Goal: Task Accomplishment & Management: Complete application form

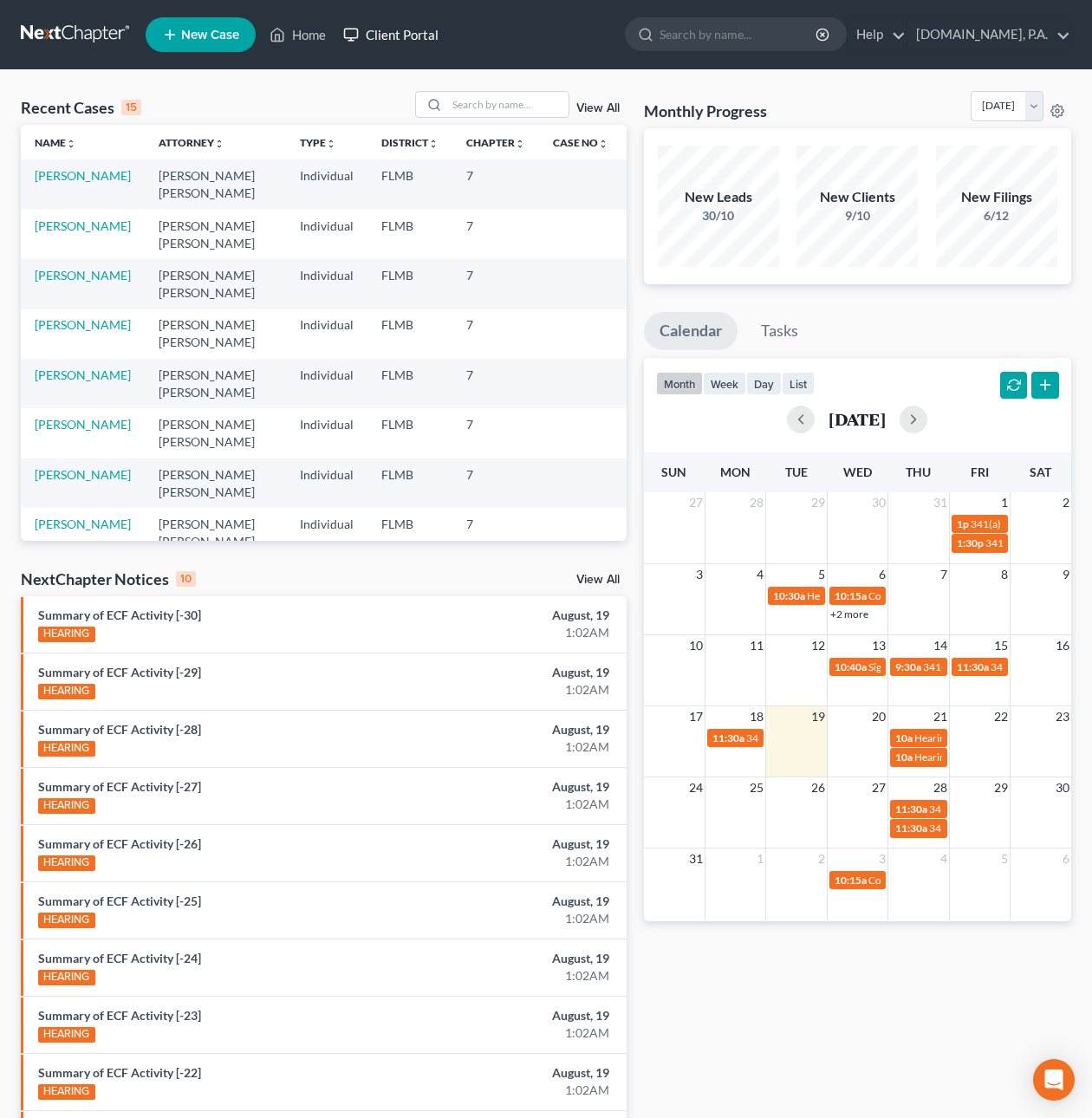
click at [384, 38] on link "Client Portal" at bounding box center [390, 35] width 112 height 31
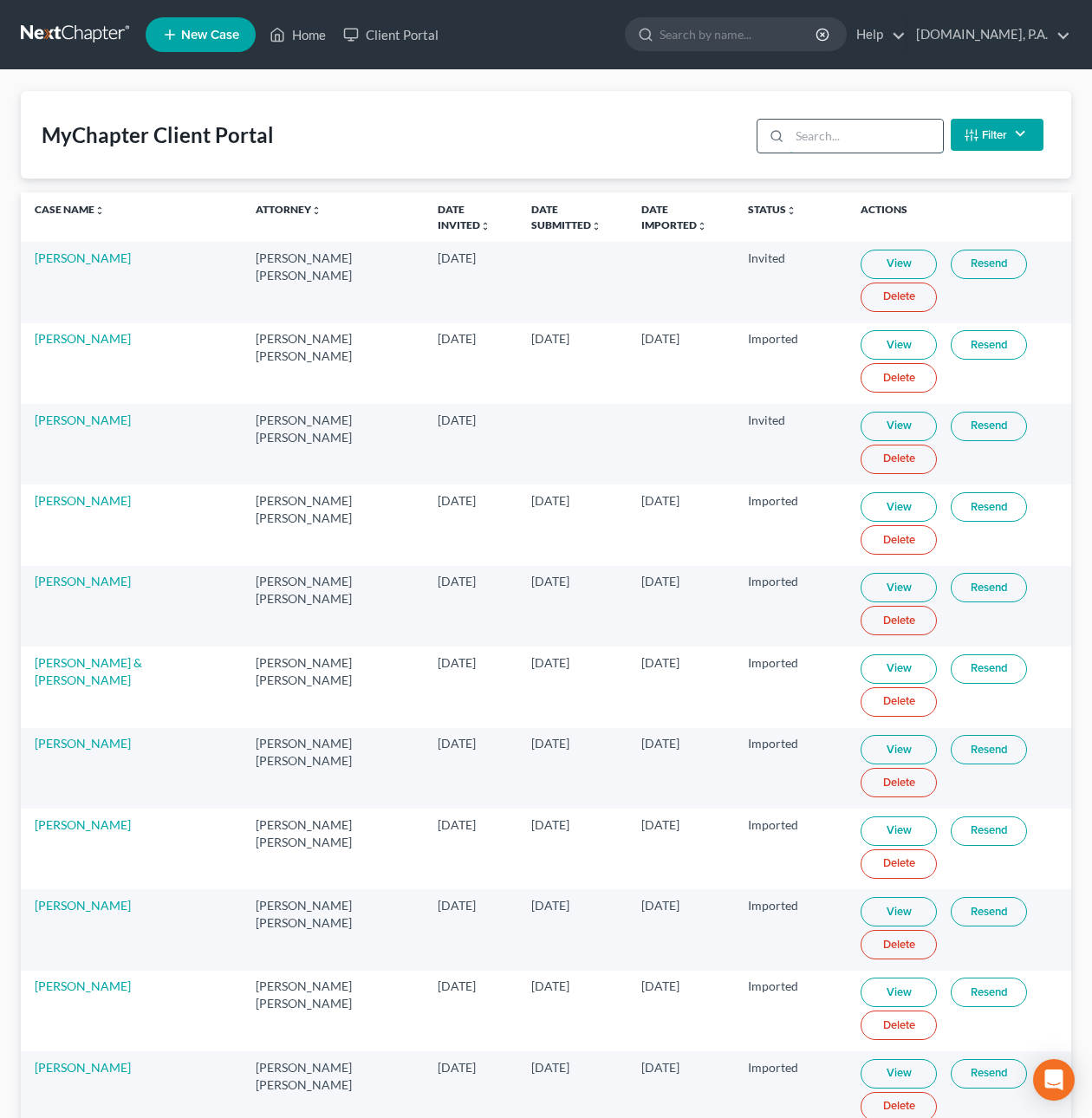
click at [799, 138] on input "search" at bounding box center [866, 136] width 153 height 33
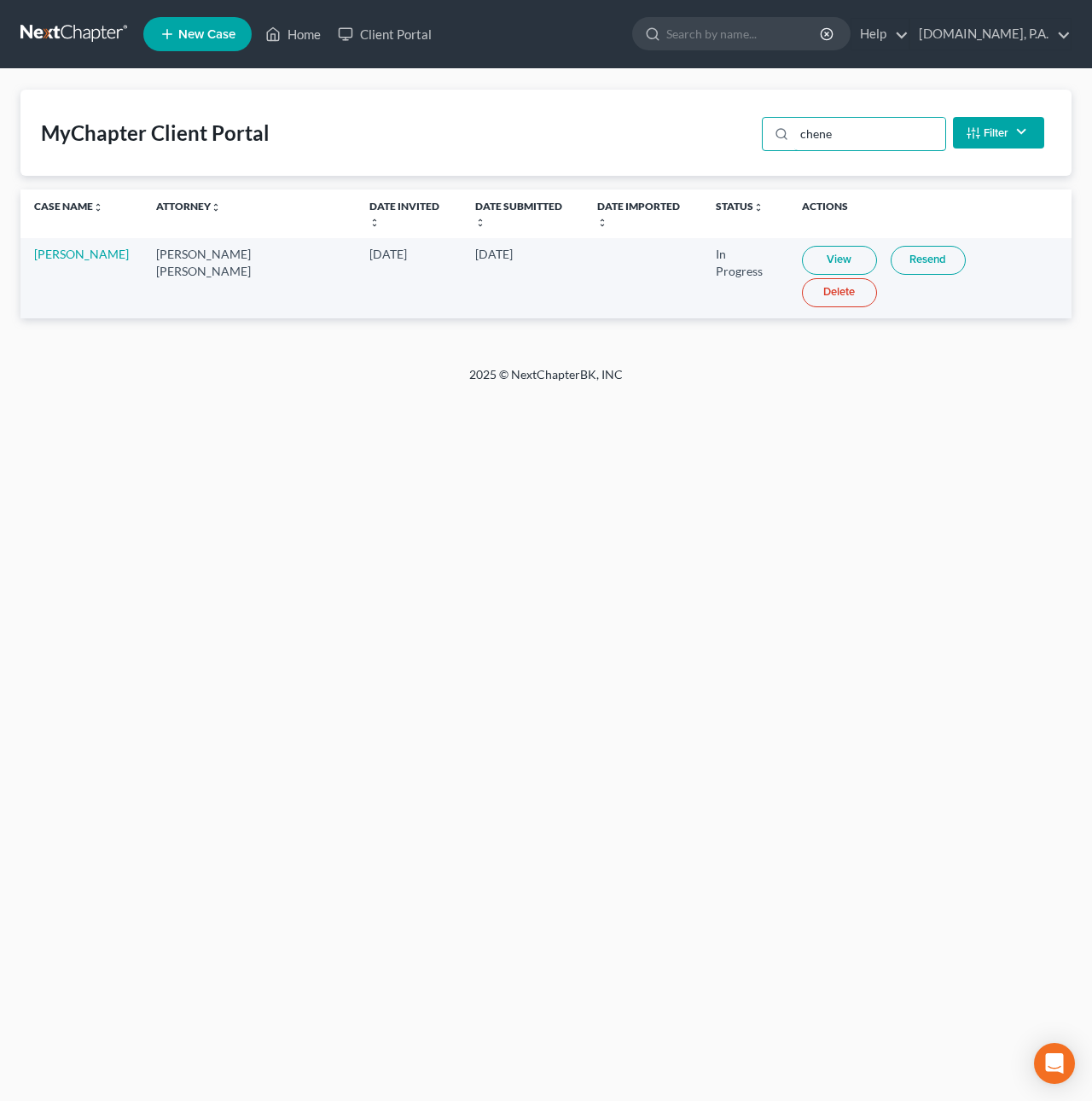
type input "chene"
click at [825, 246] on link "View" at bounding box center [839, 261] width 75 height 29
click at [87, 30] on link at bounding box center [75, 34] width 109 height 31
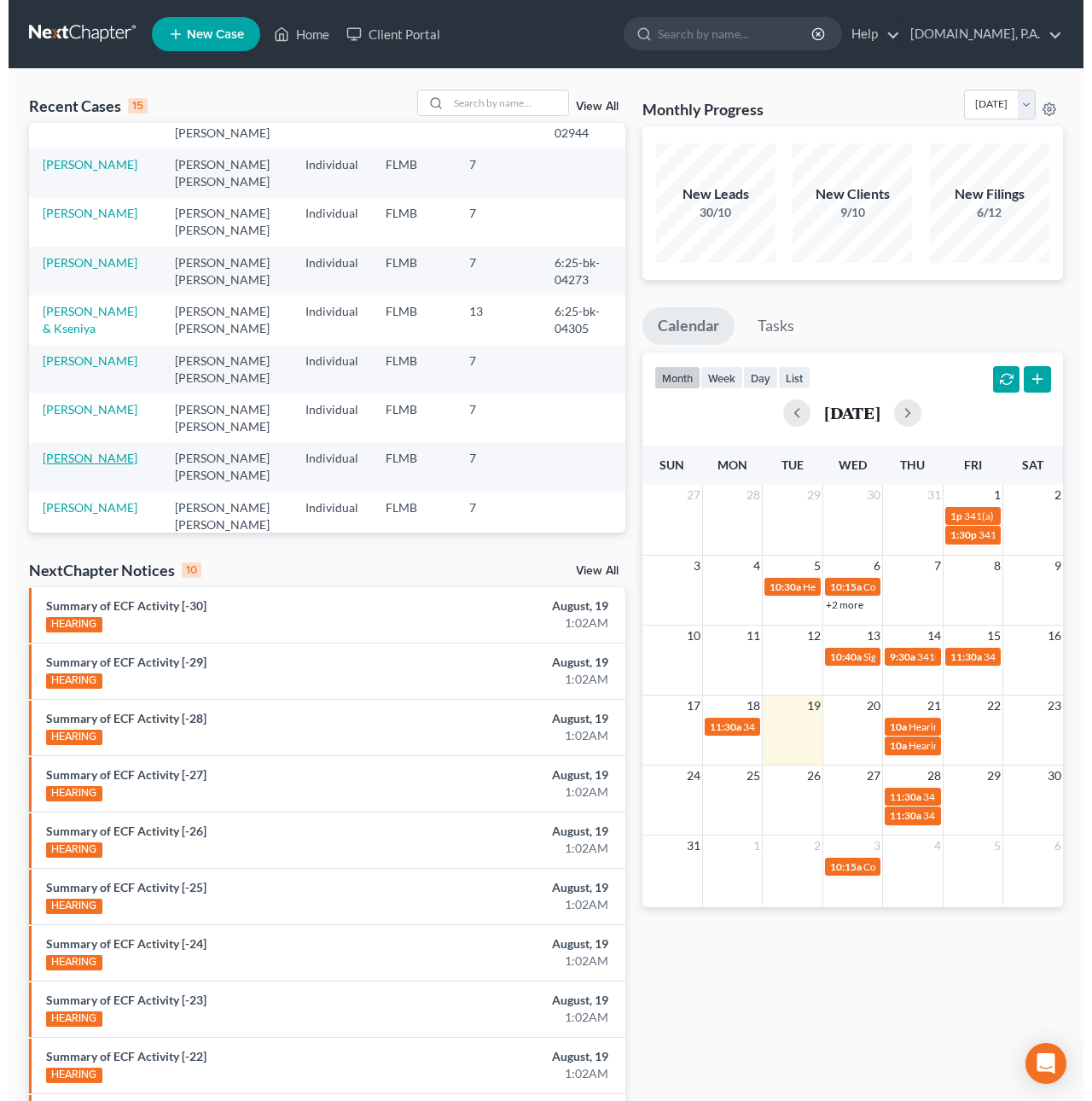
scroll to position [126, 0]
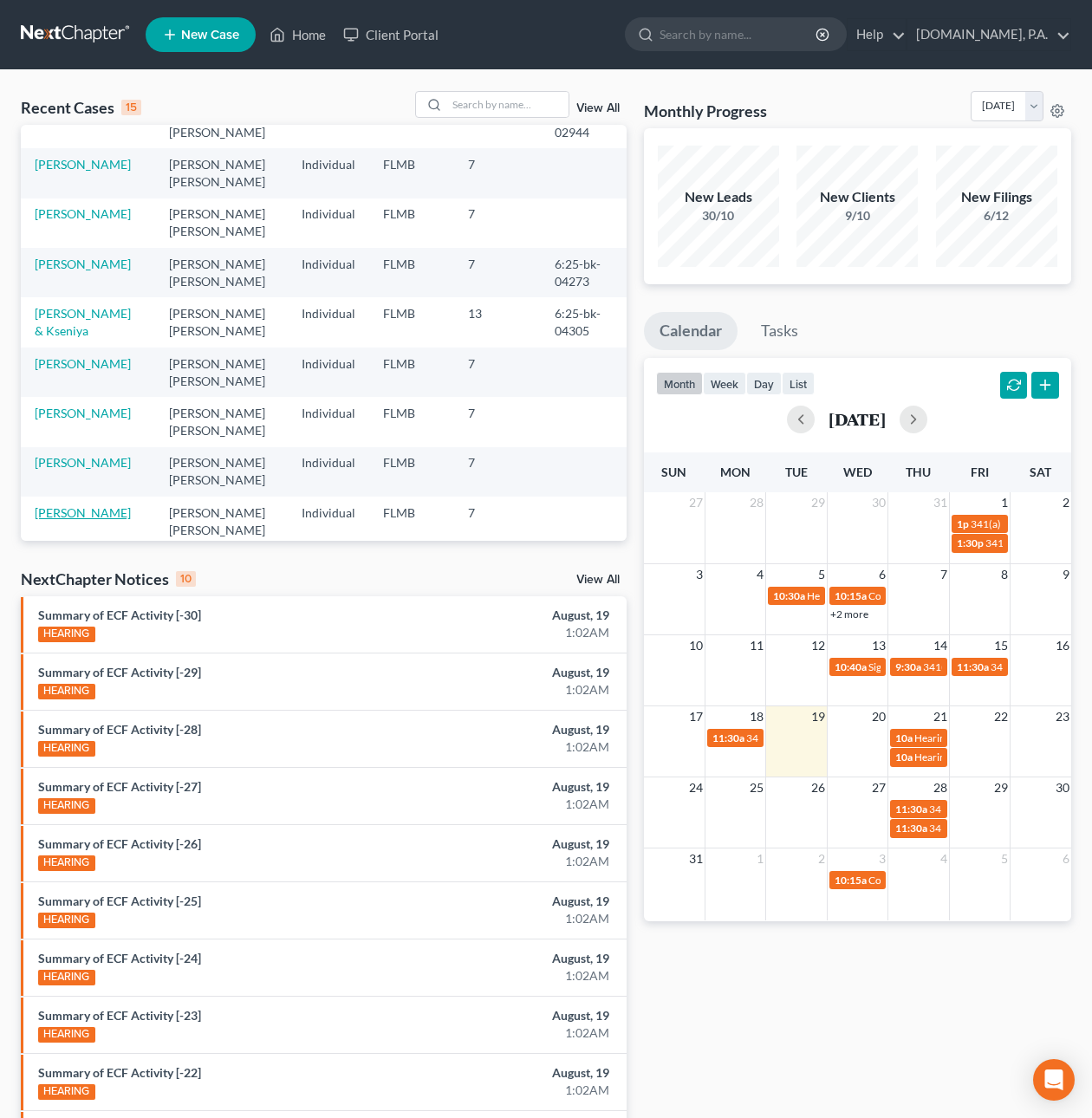
click at [103, 510] on link "[PERSON_NAME]" at bounding box center [83, 512] width 96 height 15
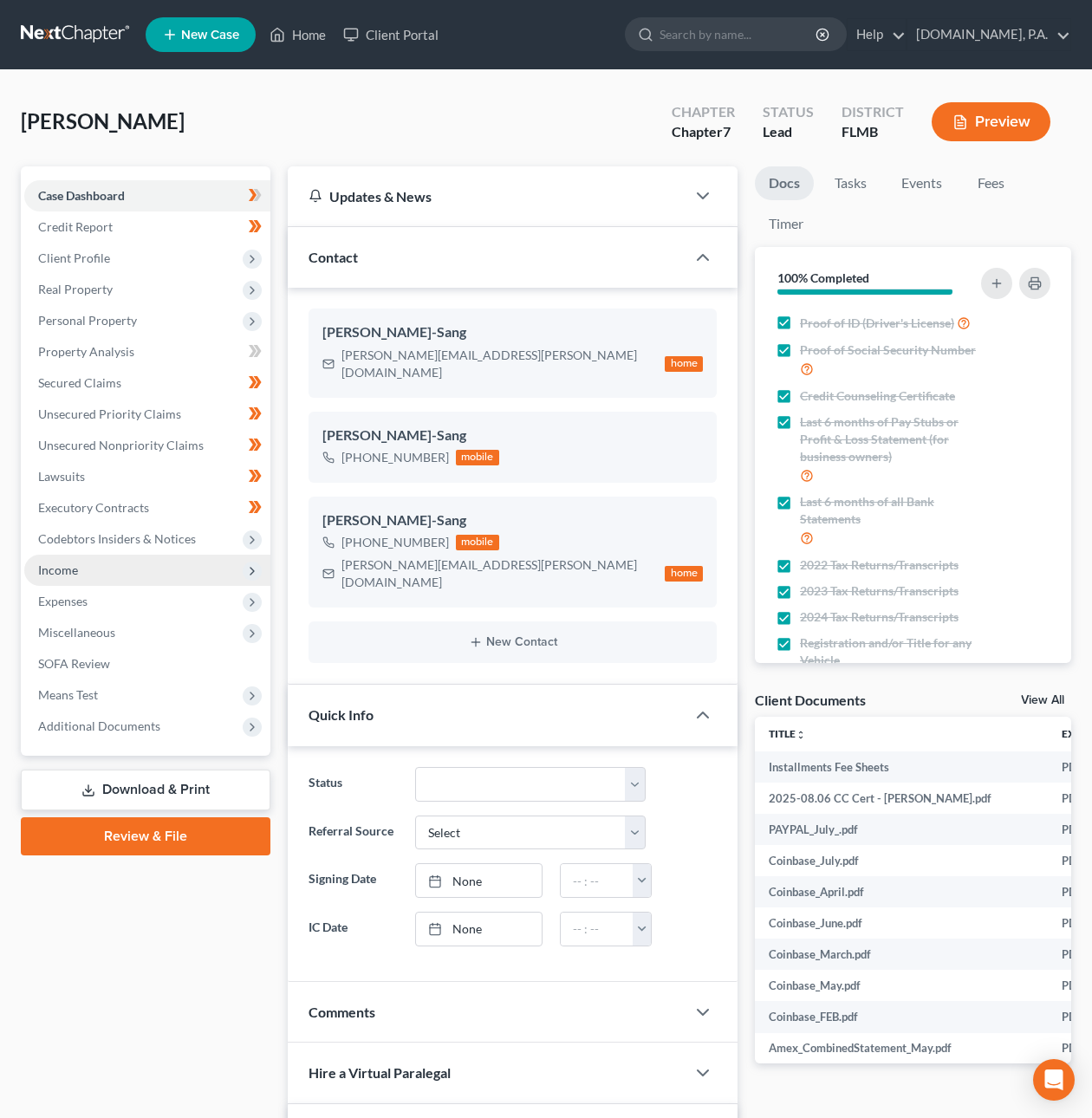
click at [59, 569] on span "Income" at bounding box center [58, 569] width 40 height 15
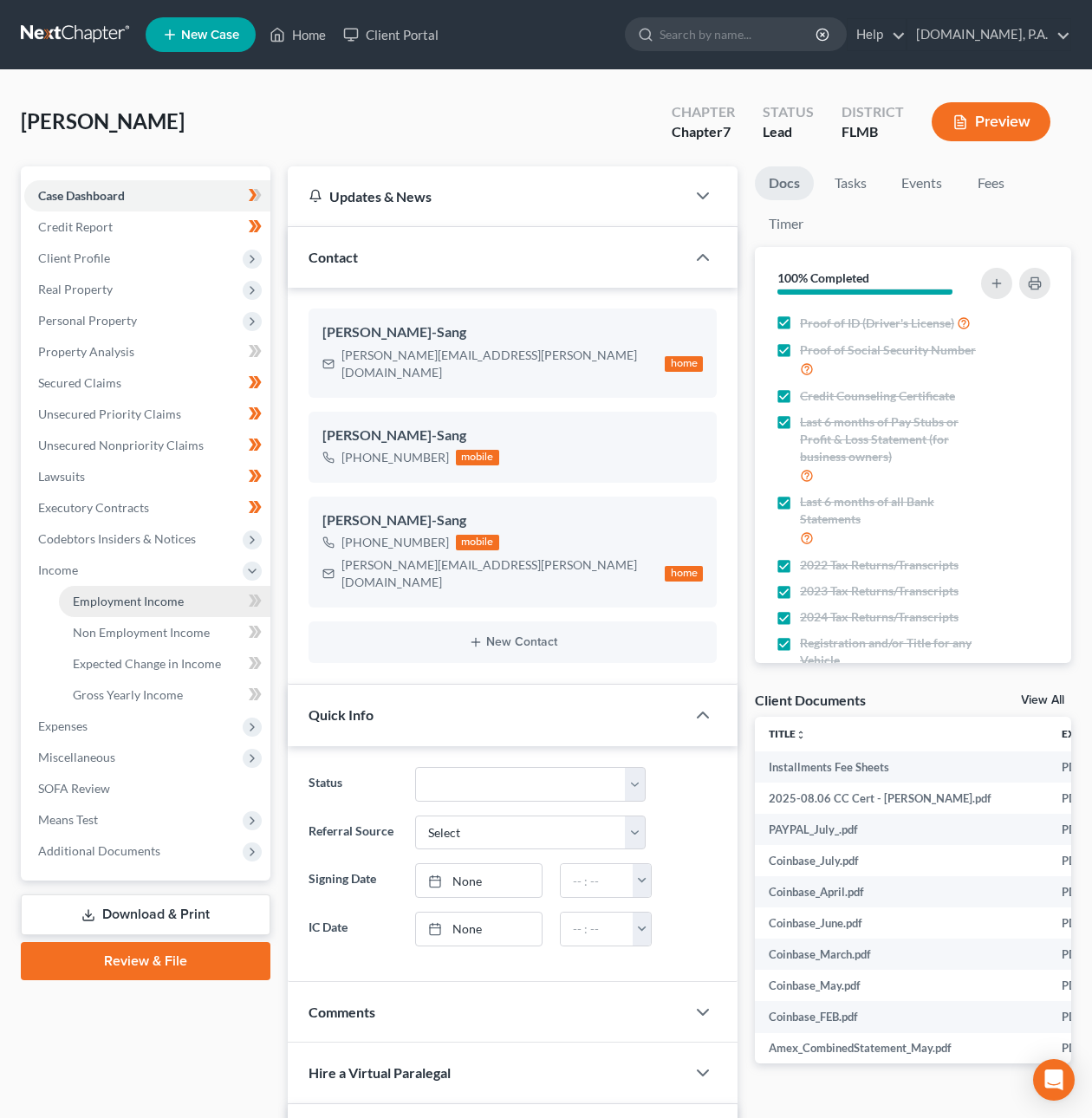
click at [91, 599] on span "Employment Income" at bounding box center [128, 601] width 111 height 15
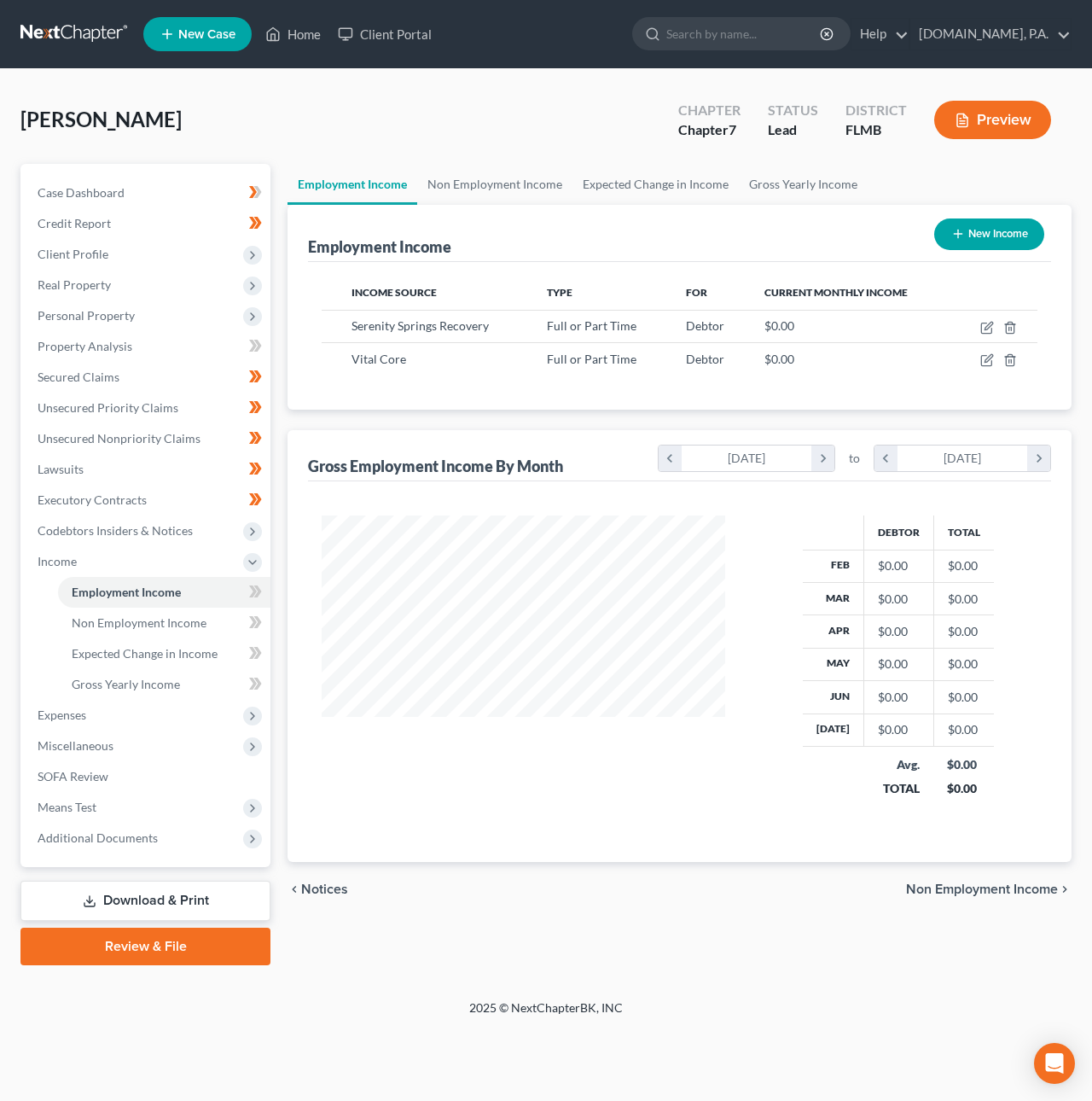
scroll to position [308, 436]
click at [1011, 233] on button "New Income" at bounding box center [989, 234] width 110 height 32
select select "0"
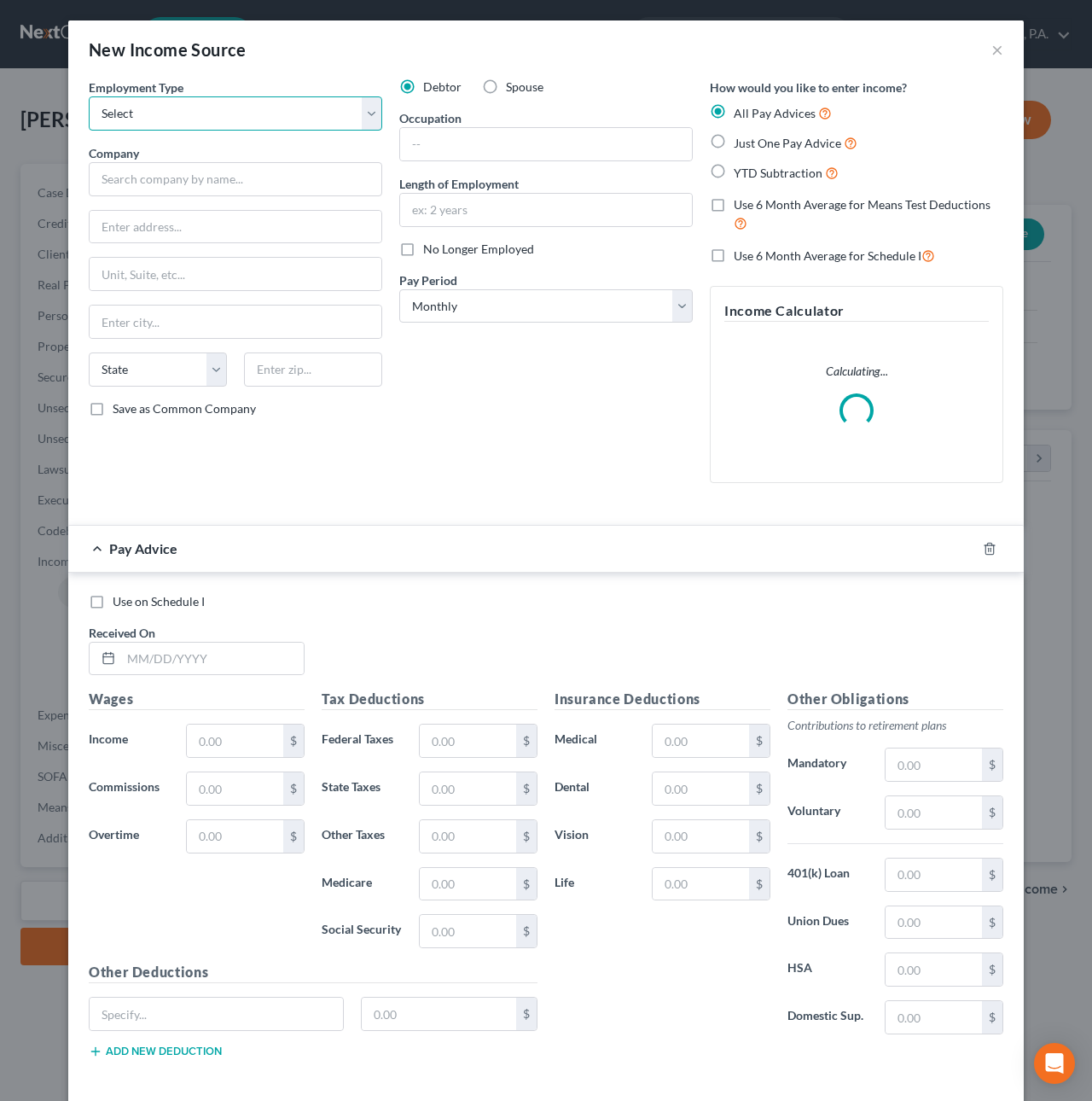
click at [153, 108] on select "Select Full or [DEMOGRAPHIC_DATA] Employment Self Employment" at bounding box center [235, 113] width 293 height 34
select select "0"
click at [88, 96] on select "Select Full or [DEMOGRAPHIC_DATA] Employment Self Employment" at bounding box center [235, 113] width 293 height 34
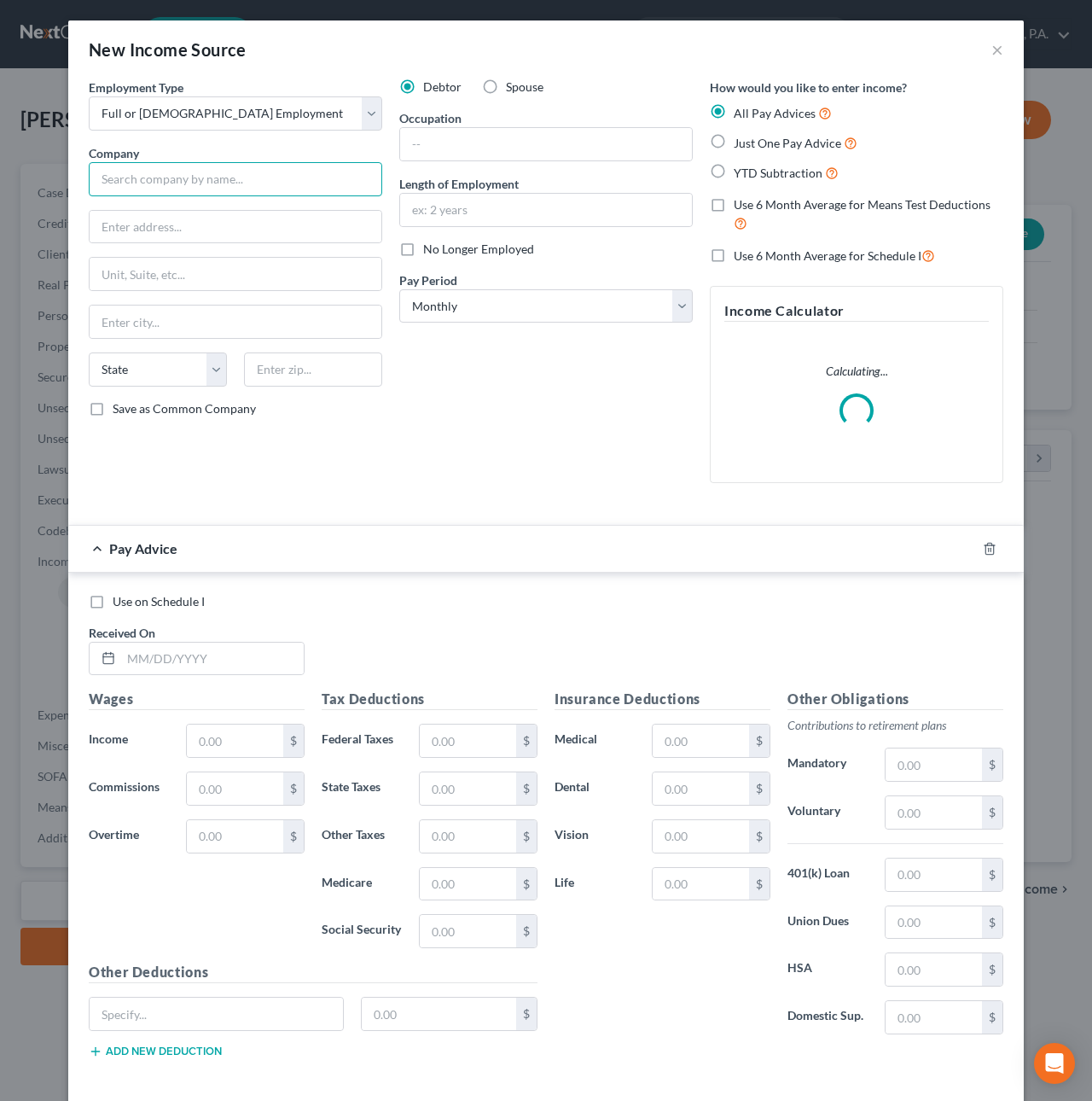
click at [122, 184] on input "text" at bounding box center [235, 179] width 293 height 34
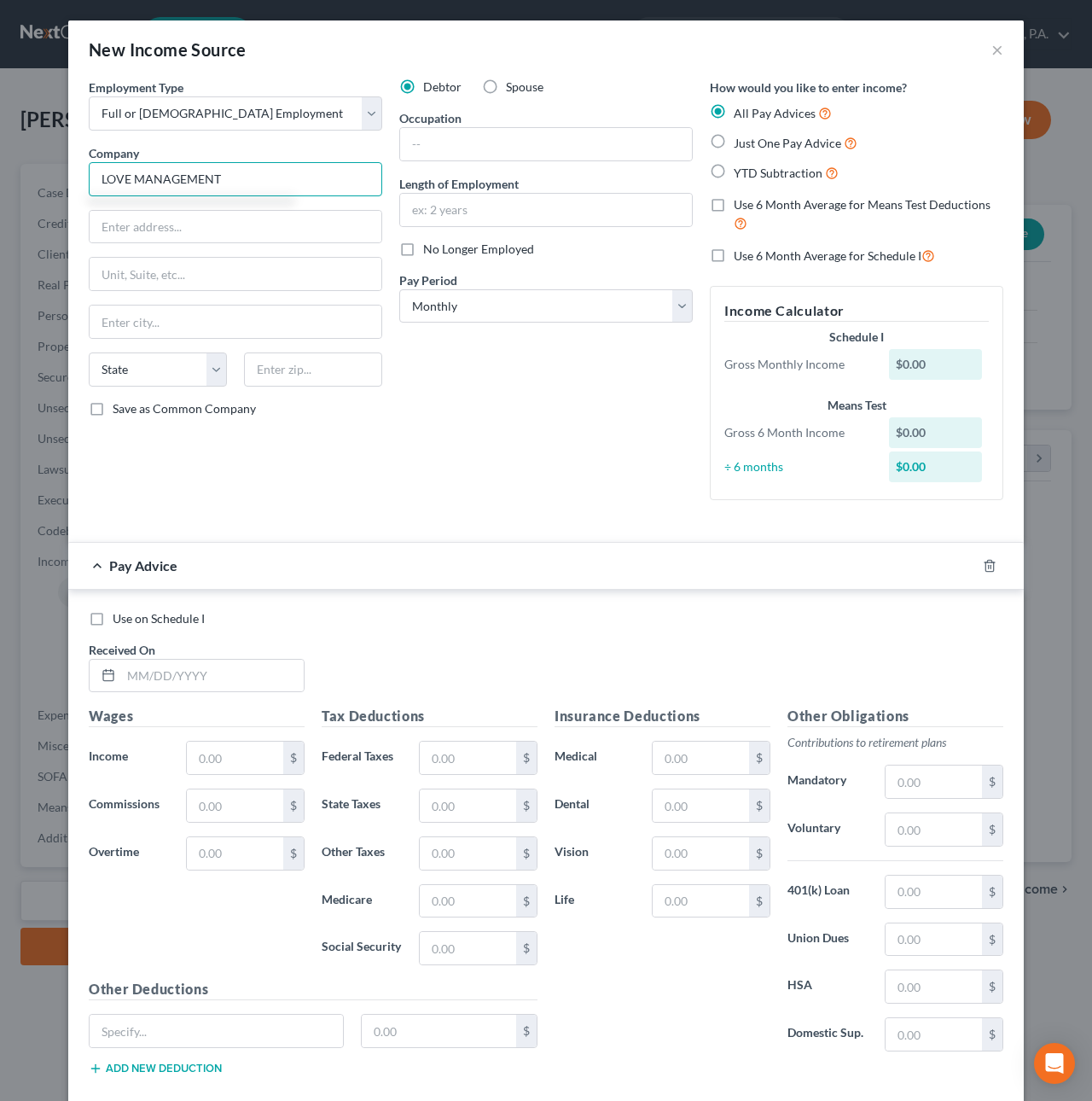
type input "LOVE MANAGEMENT"
click at [423, 246] on label "No Longer Employed" at bounding box center [478, 250] width 111 height 17
click at [429, 246] on input "No Longer Employed" at bounding box center [435, 246] width 11 height 11
checkbox input "true"
click at [747, 147] on span "Just One Pay Advice" at bounding box center [787, 142] width 107 height 15
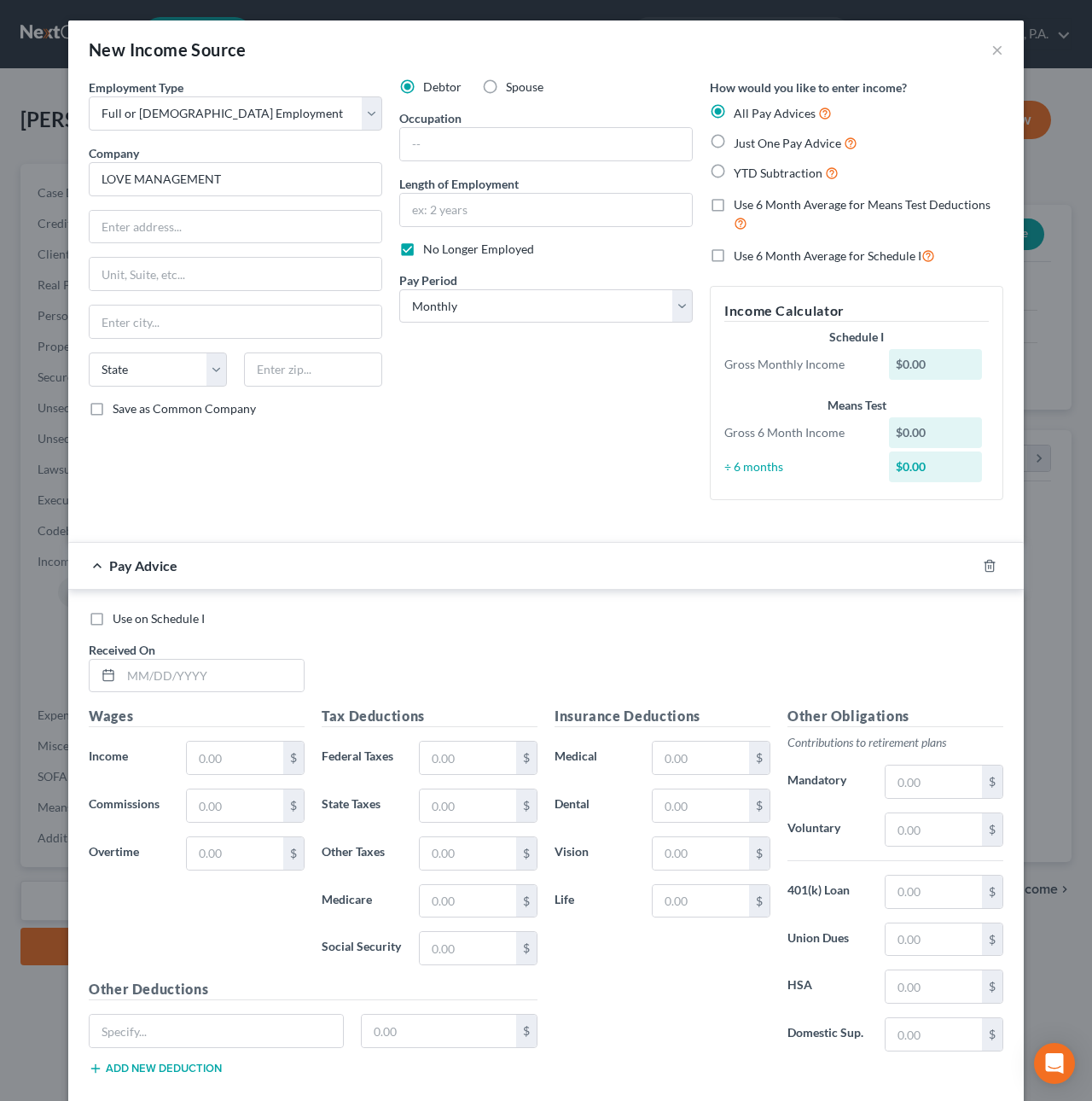
click at [747, 144] on input "Just One Pay Advice" at bounding box center [746, 138] width 11 height 11
radio input "true"
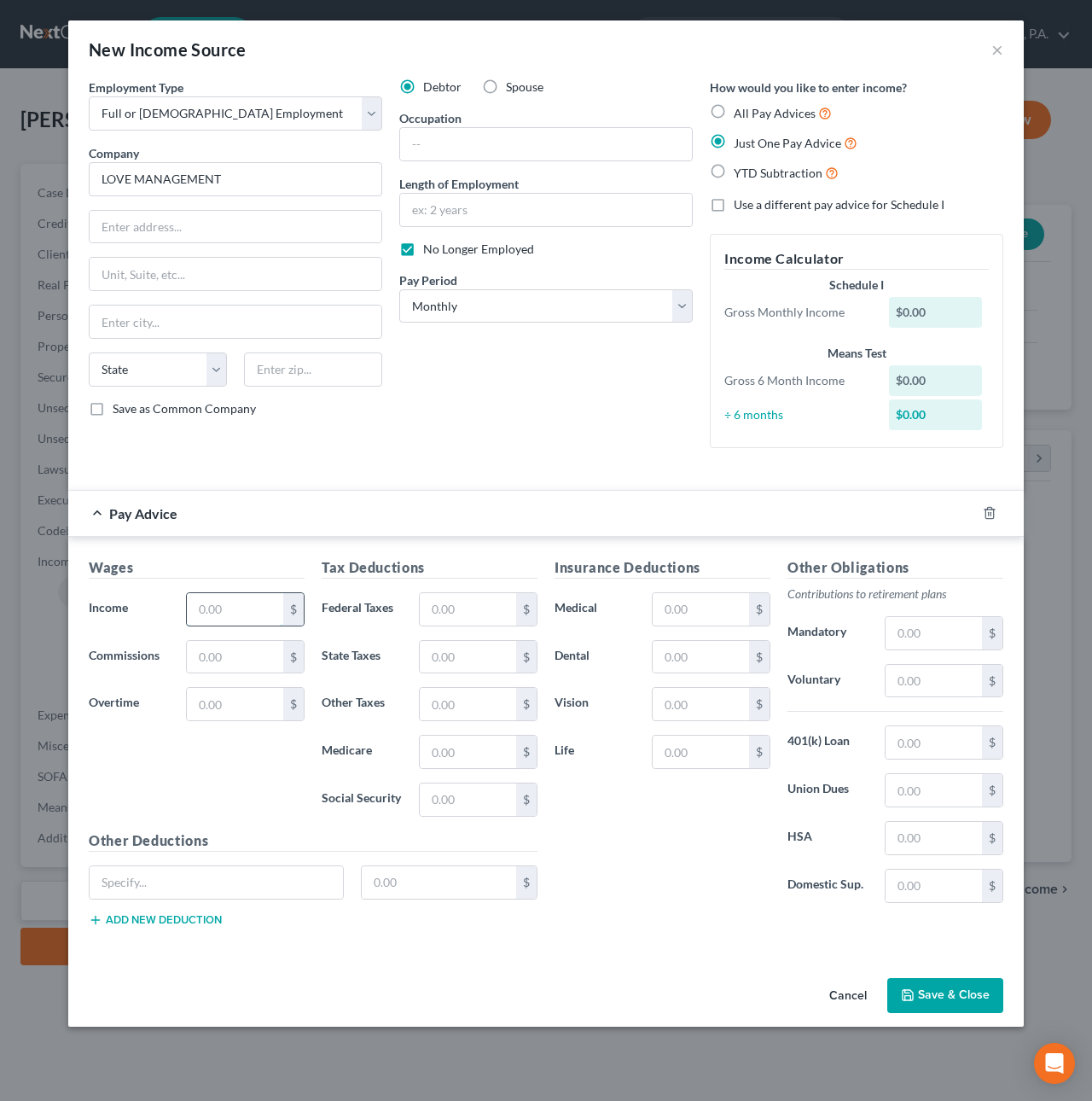
click at [237, 608] on input "text" at bounding box center [235, 610] width 96 height 33
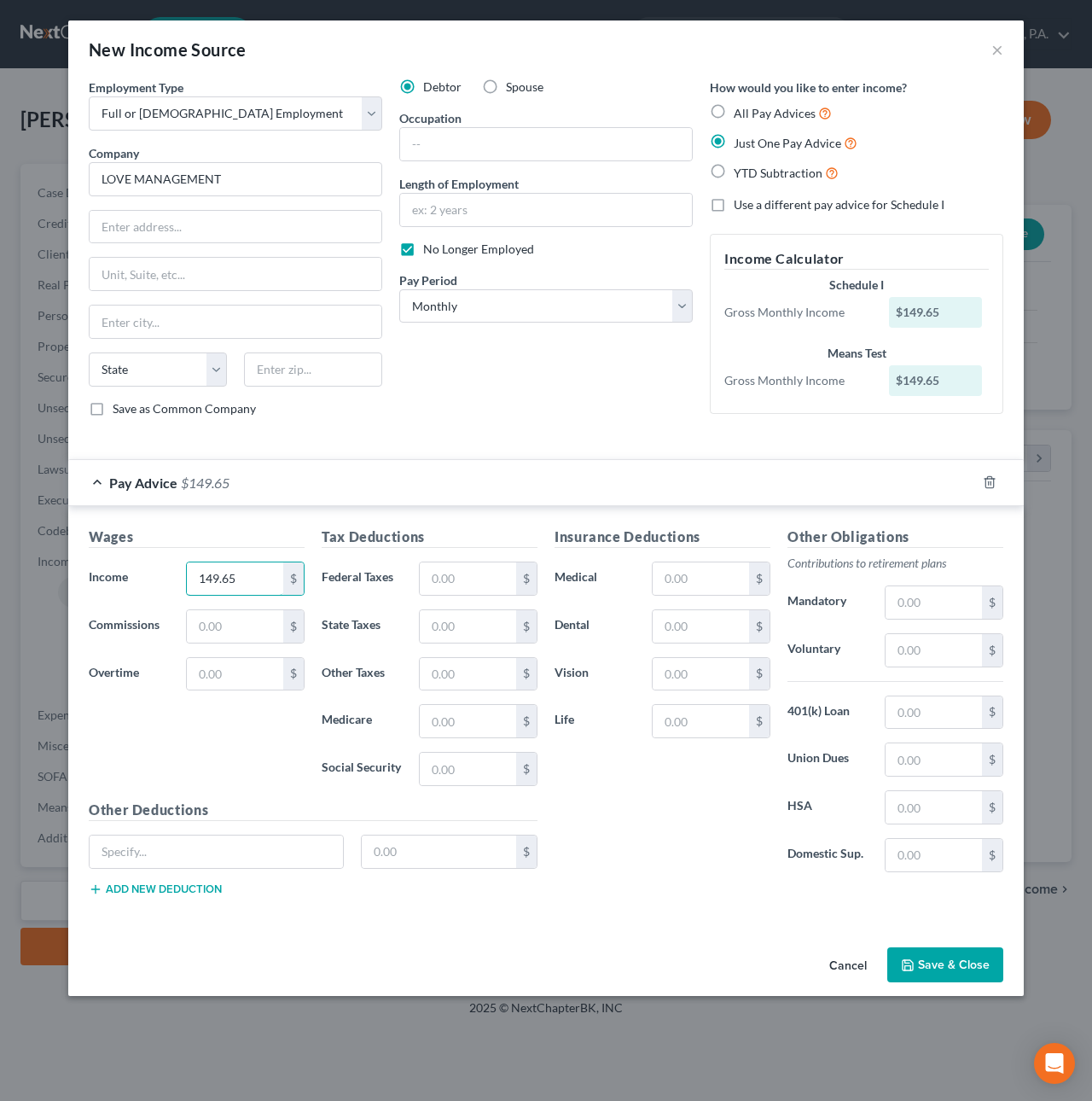
type input "149.65"
drag, startPoint x: 956, startPoint y: 961, endPoint x: 909, endPoint y: 908, distance: 70.8
click at [956, 960] on button "Save & Close" at bounding box center [945, 965] width 116 height 36
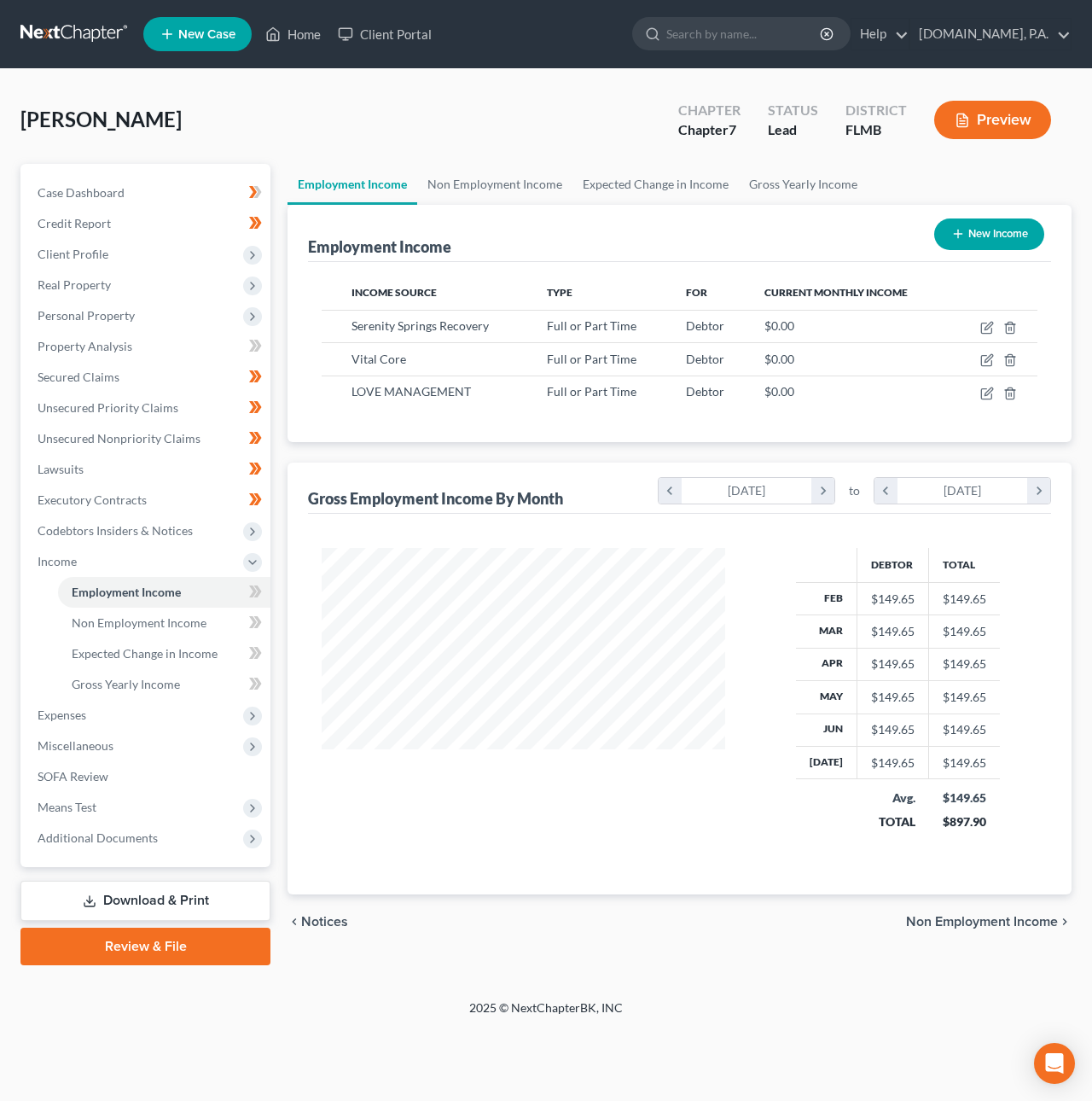
click at [970, 233] on button "New Income" at bounding box center [989, 234] width 110 height 32
select select "0"
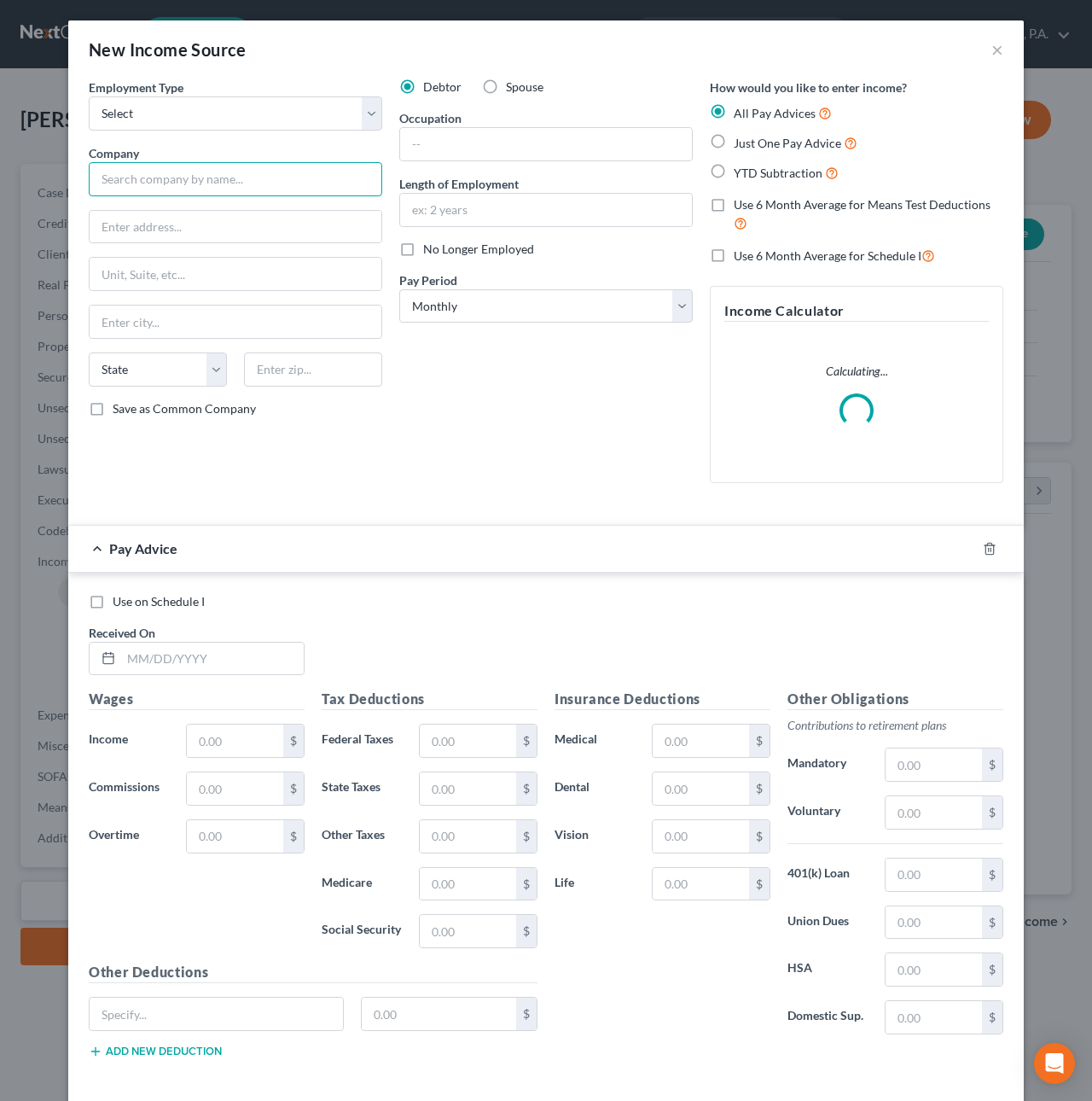
drag, startPoint x: 138, startPoint y: 174, endPoint x: 136, endPoint y: 202, distance: 28.1
click at [138, 174] on input "text" at bounding box center [235, 179] width 293 height 34
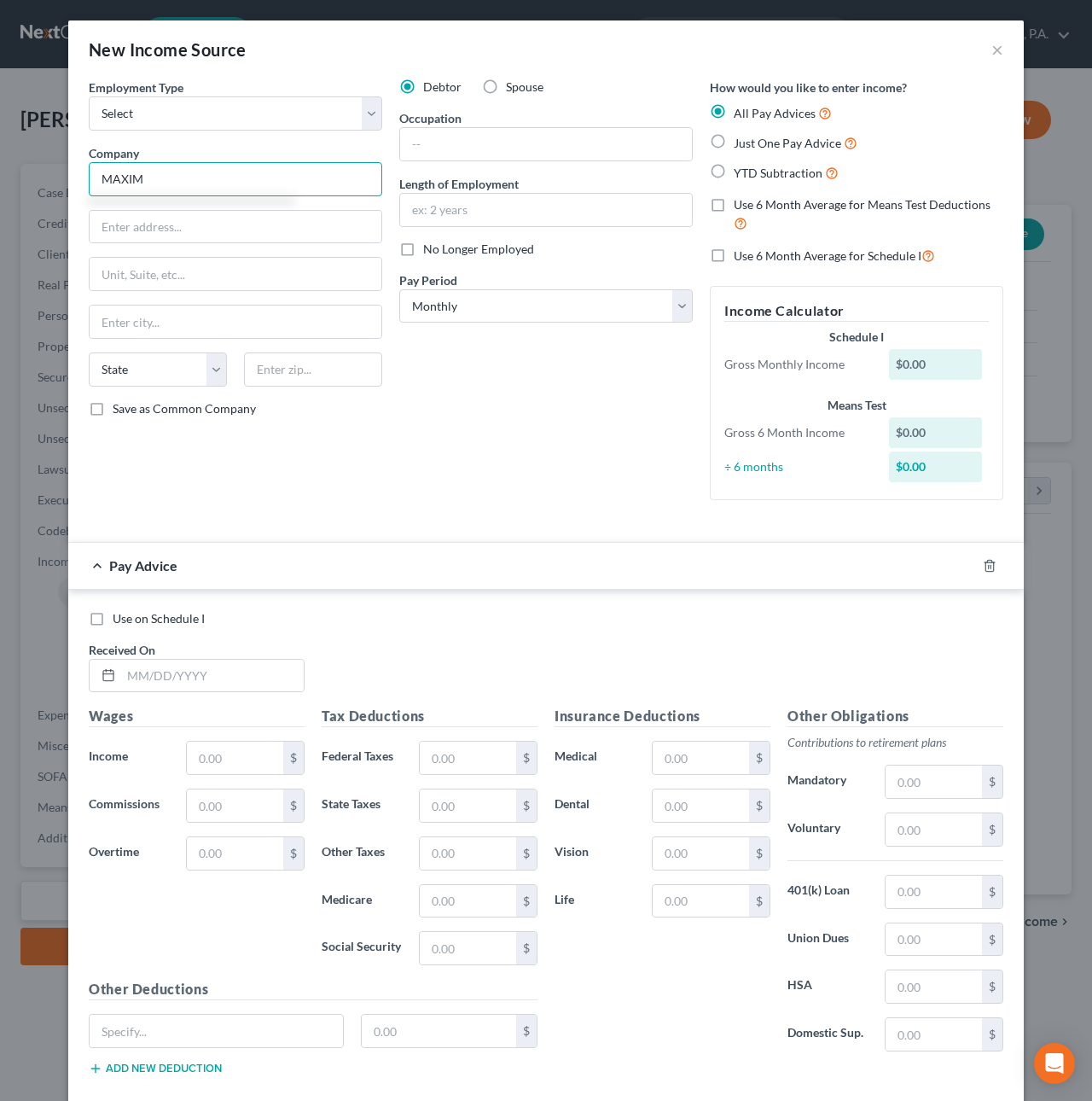
type input "MAXIM"
click at [423, 249] on label "No Longer Employed" at bounding box center [478, 250] width 111 height 17
click at [429, 249] on input "No Longer Employed" at bounding box center [435, 246] width 11 height 11
checkbox input "true"
click at [734, 139] on span "Just One Pay Advice" at bounding box center [787, 142] width 107 height 15
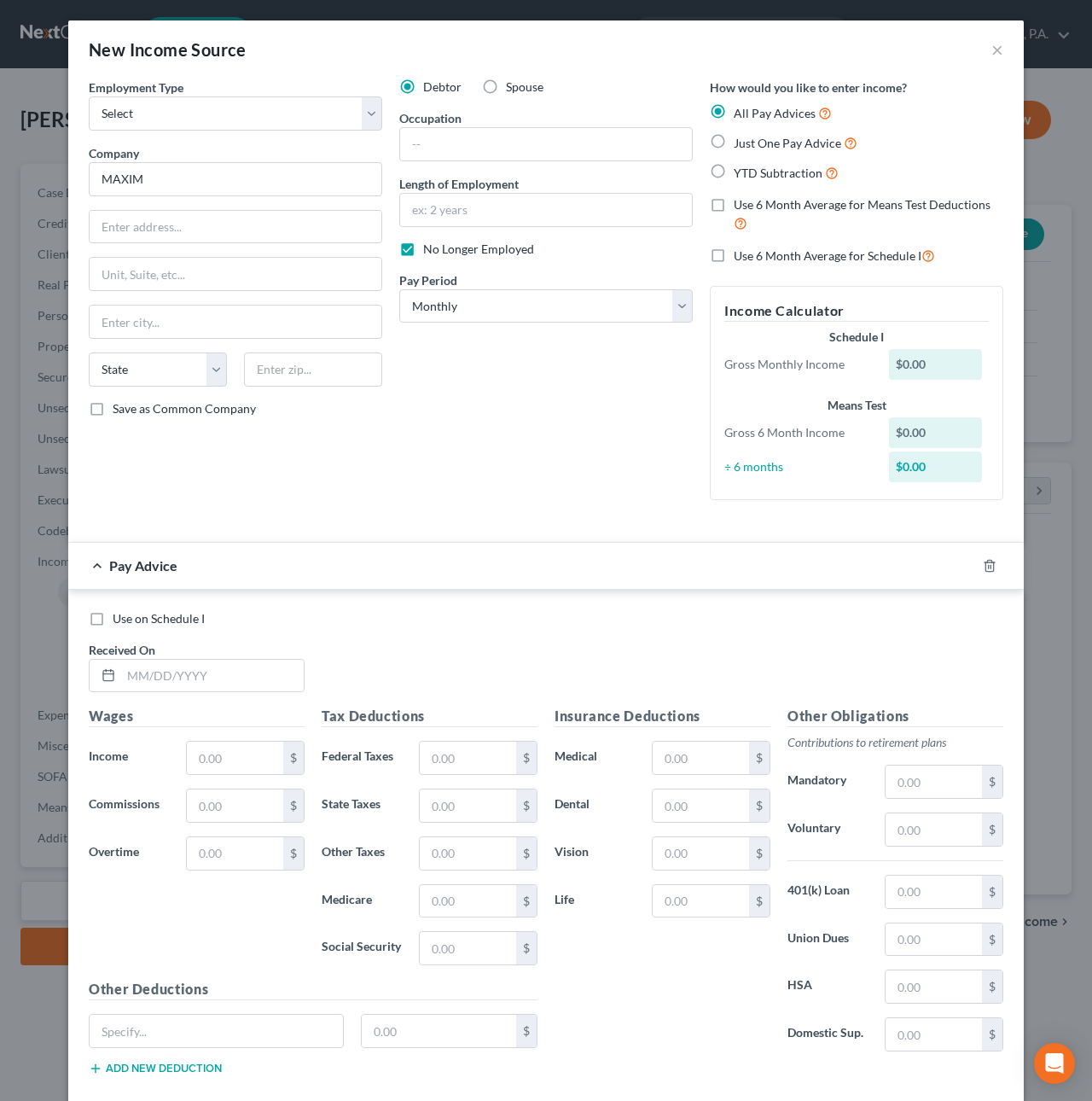
click at [741, 139] on input "Just One Pay Advice" at bounding box center [746, 138] width 11 height 11
radio input "true"
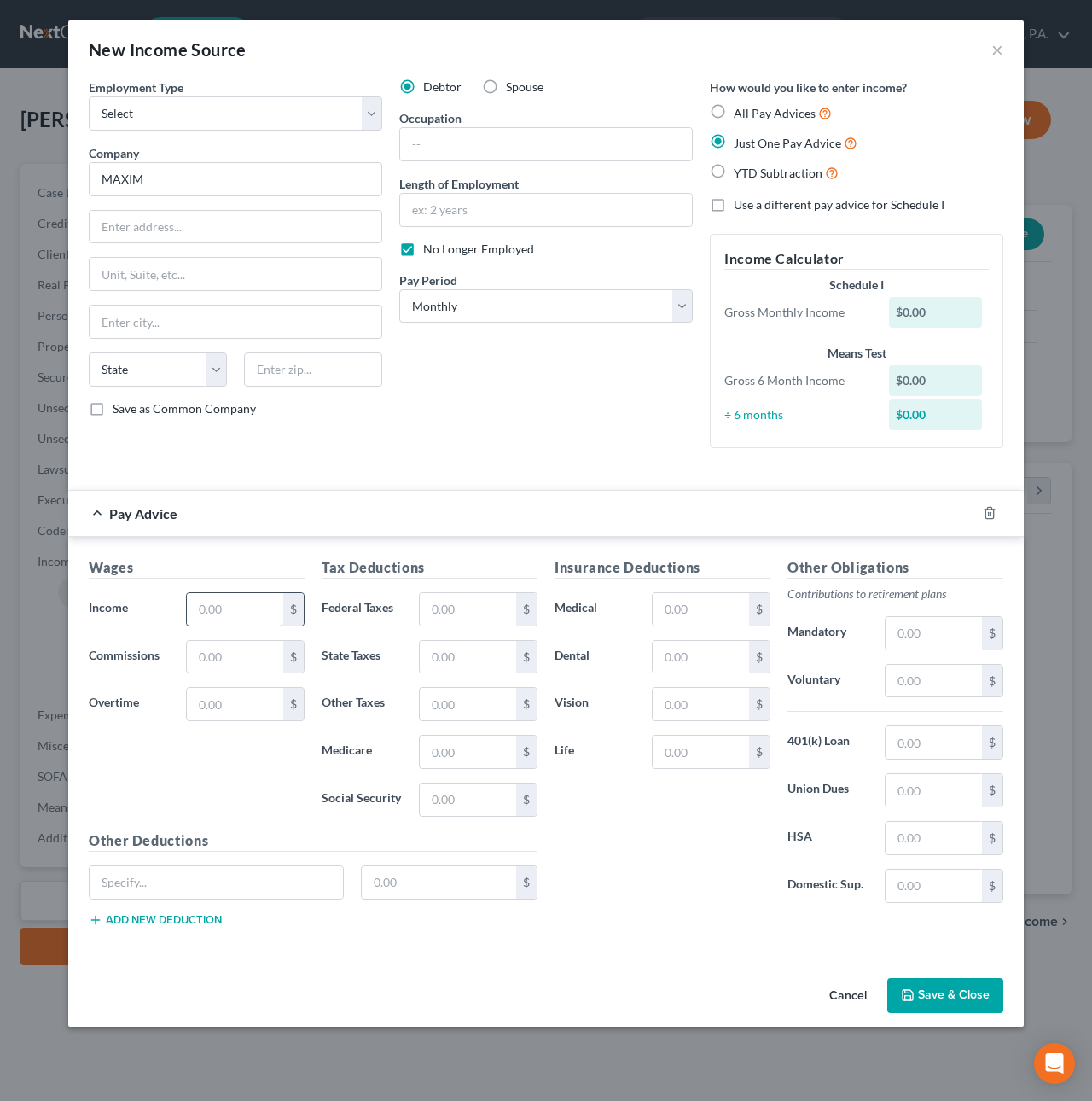
click at [267, 605] on input "text" at bounding box center [235, 610] width 96 height 33
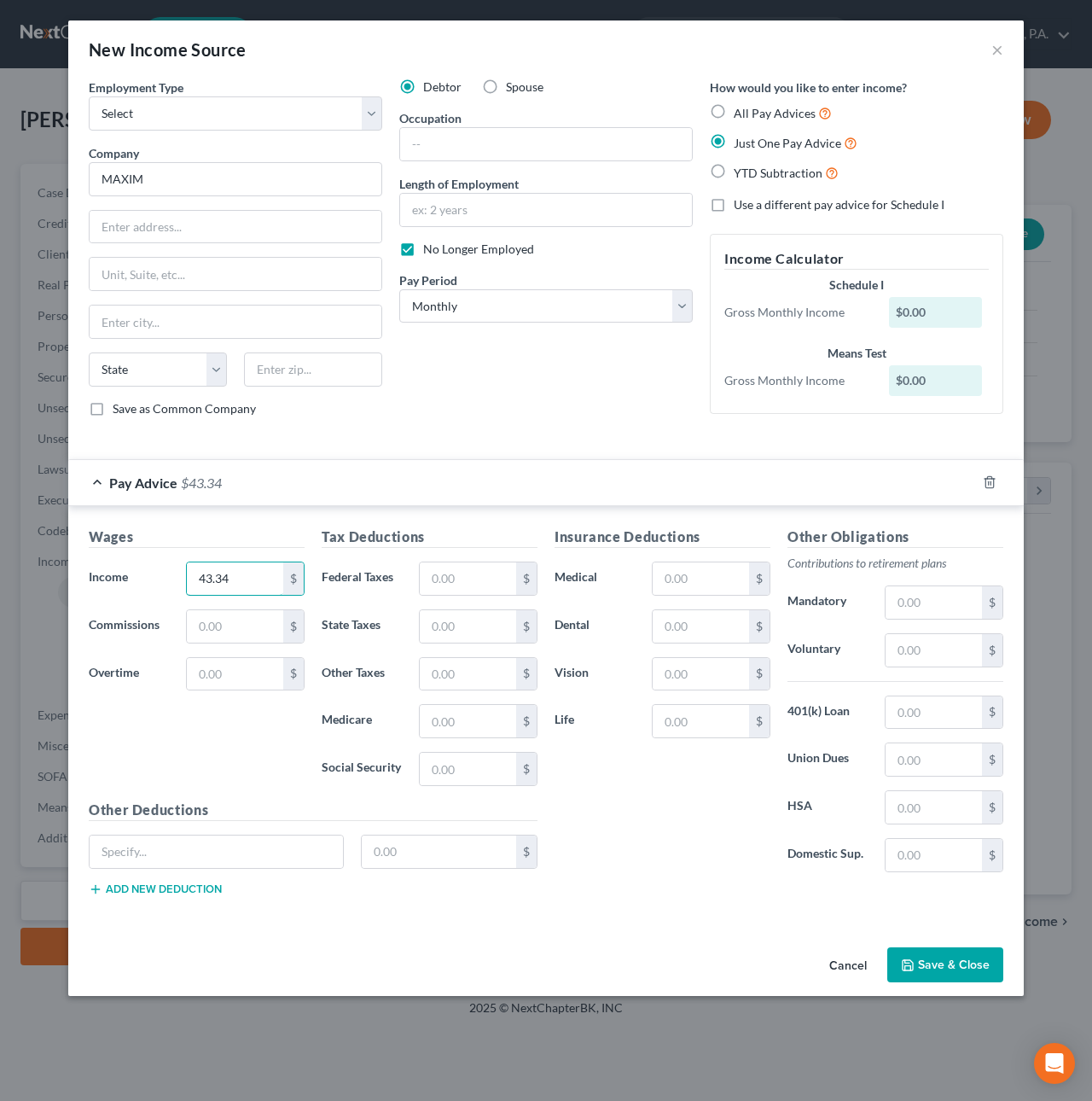
type input "43.34"
click at [933, 967] on button "Save & Close" at bounding box center [945, 965] width 116 height 36
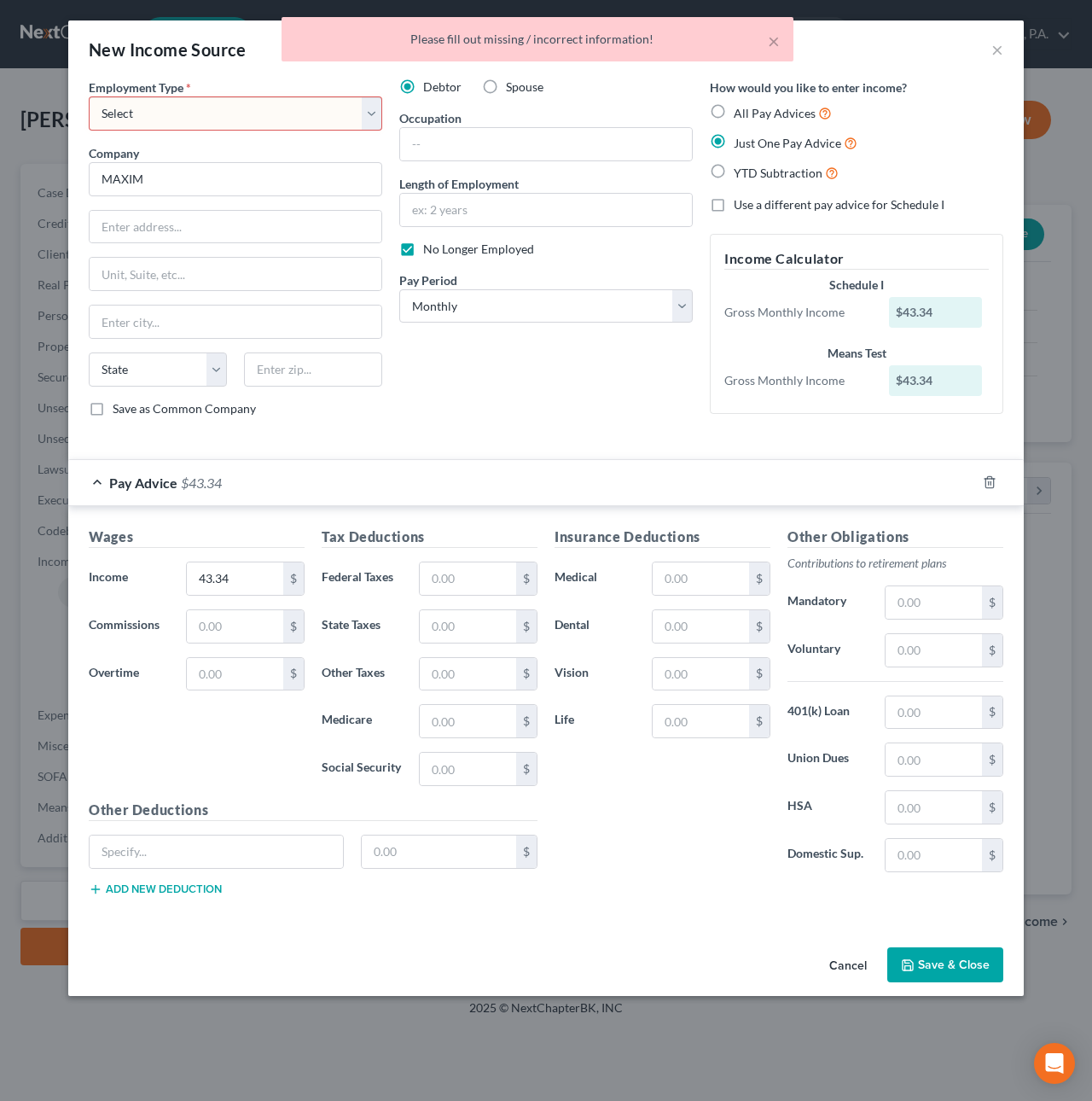
click at [141, 104] on select "Select Full or [DEMOGRAPHIC_DATA] Employment Self Employment" at bounding box center [235, 113] width 293 height 34
select select "0"
click at [88, 96] on select "Select Full or [DEMOGRAPHIC_DATA] Employment Self Employment" at bounding box center [235, 113] width 293 height 34
click at [947, 977] on button "Save & Close" at bounding box center [945, 965] width 116 height 36
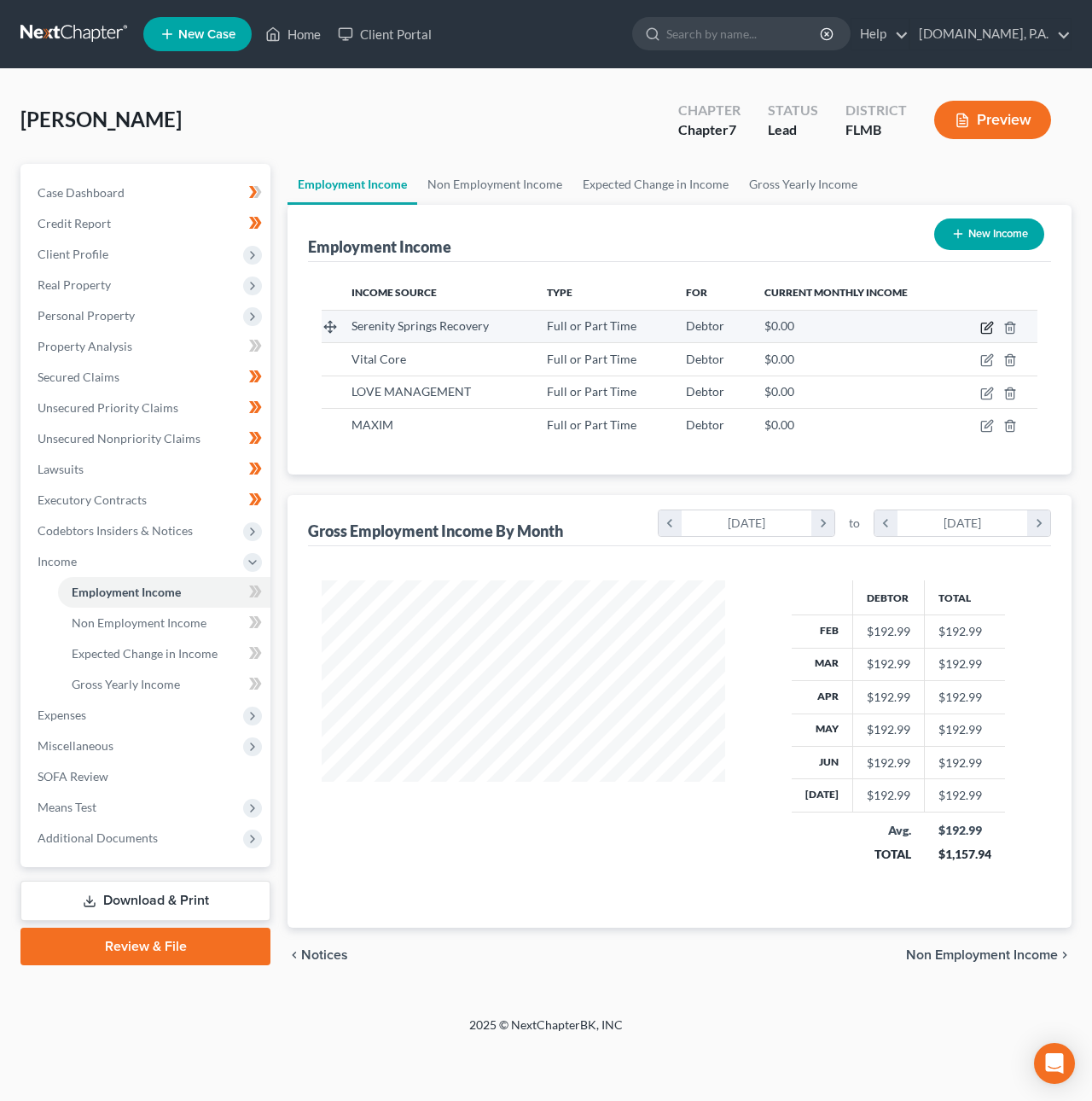
click at [985, 323] on icon "button" at bounding box center [987, 328] width 14 height 14
select select "0"
select select "9"
select select "3"
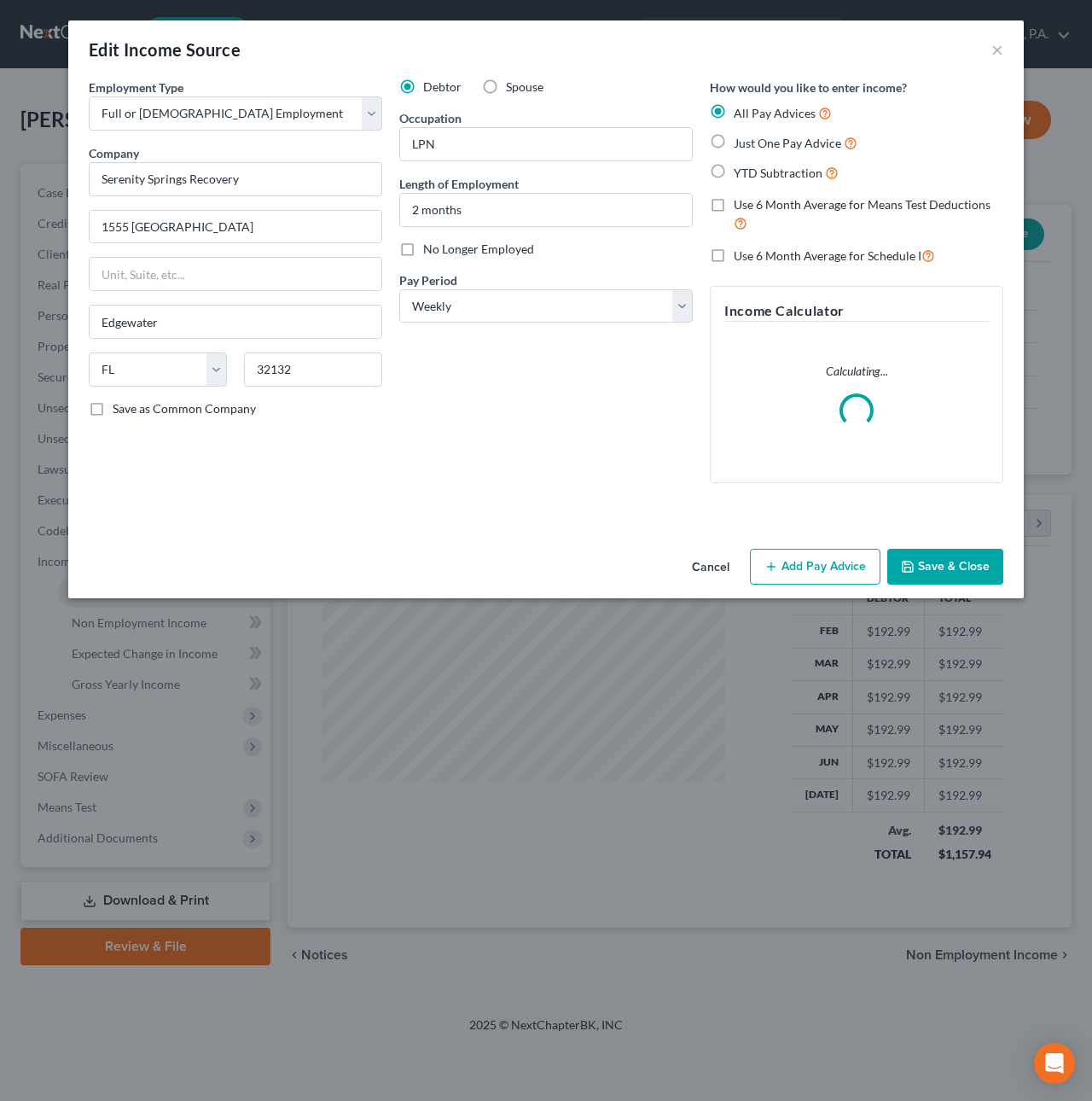
click at [765, 143] on span "Just One Pay Advice" at bounding box center [787, 142] width 107 height 15
click at [752, 143] on input "Just One Pay Advice" at bounding box center [746, 138] width 11 height 11
radio input "true"
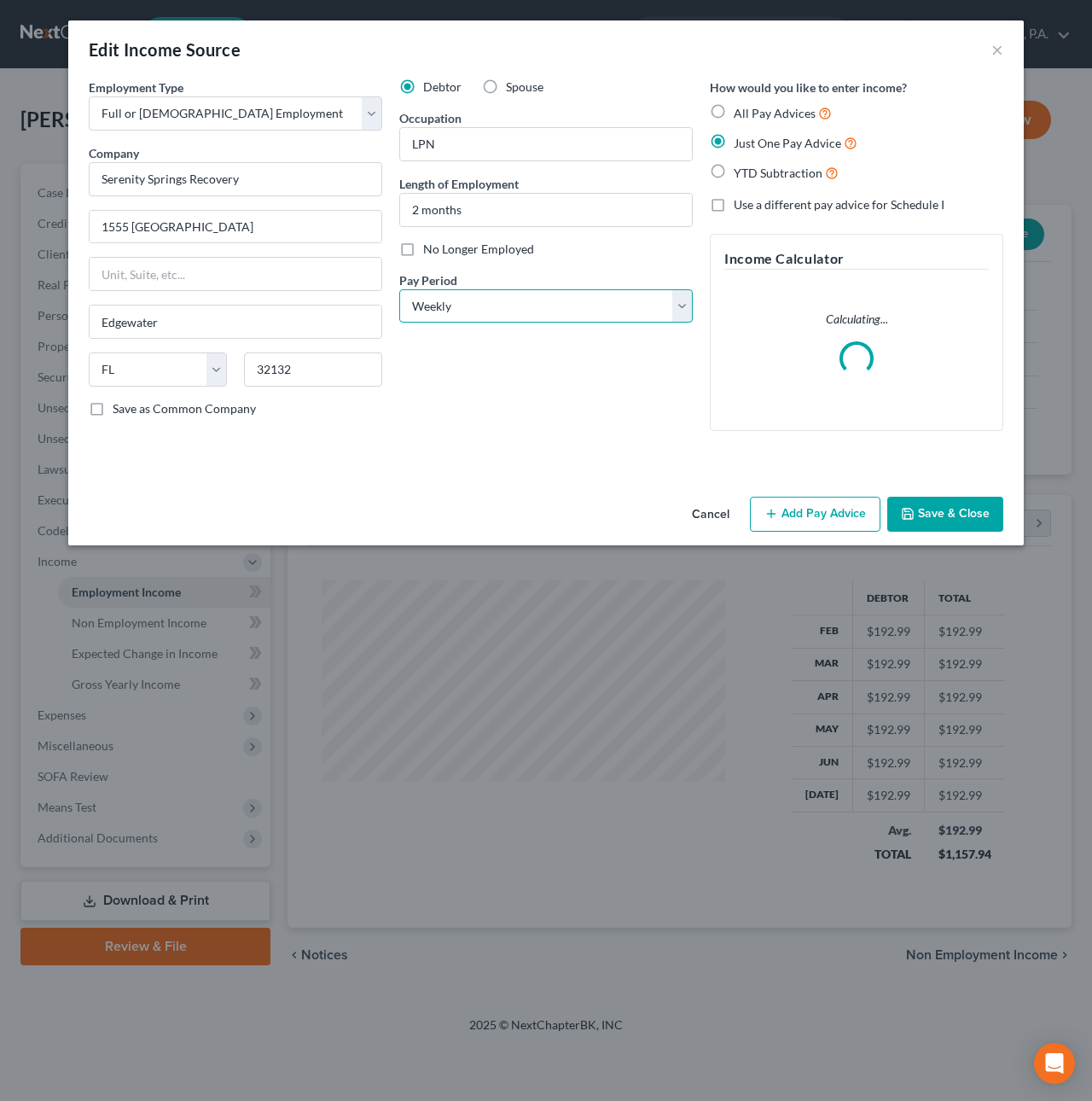
click at [595, 294] on select "Select Monthly Twice Monthly Every Other Week Weekly" at bounding box center [546, 306] width 293 height 34
select select "0"
click at [399, 289] on select "Select Monthly Twice Monthly Every Other Week Weekly" at bounding box center [546, 306] width 293 height 34
click at [809, 514] on button "Add Pay Advice" at bounding box center [815, 514] width 130 height 36
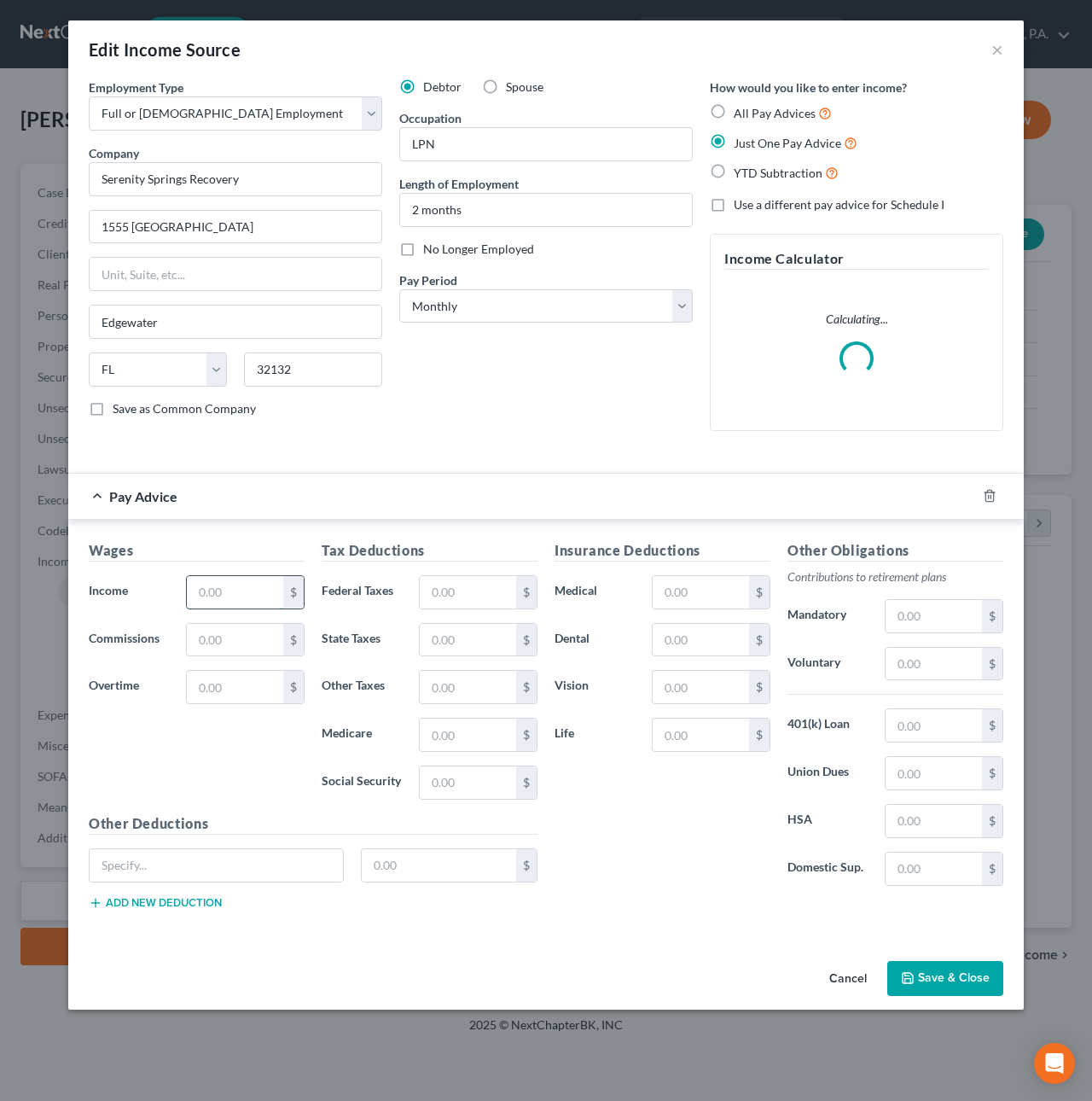
click at [267, 596] on input "text" at bounding box center [235, 593] width 96 height 33
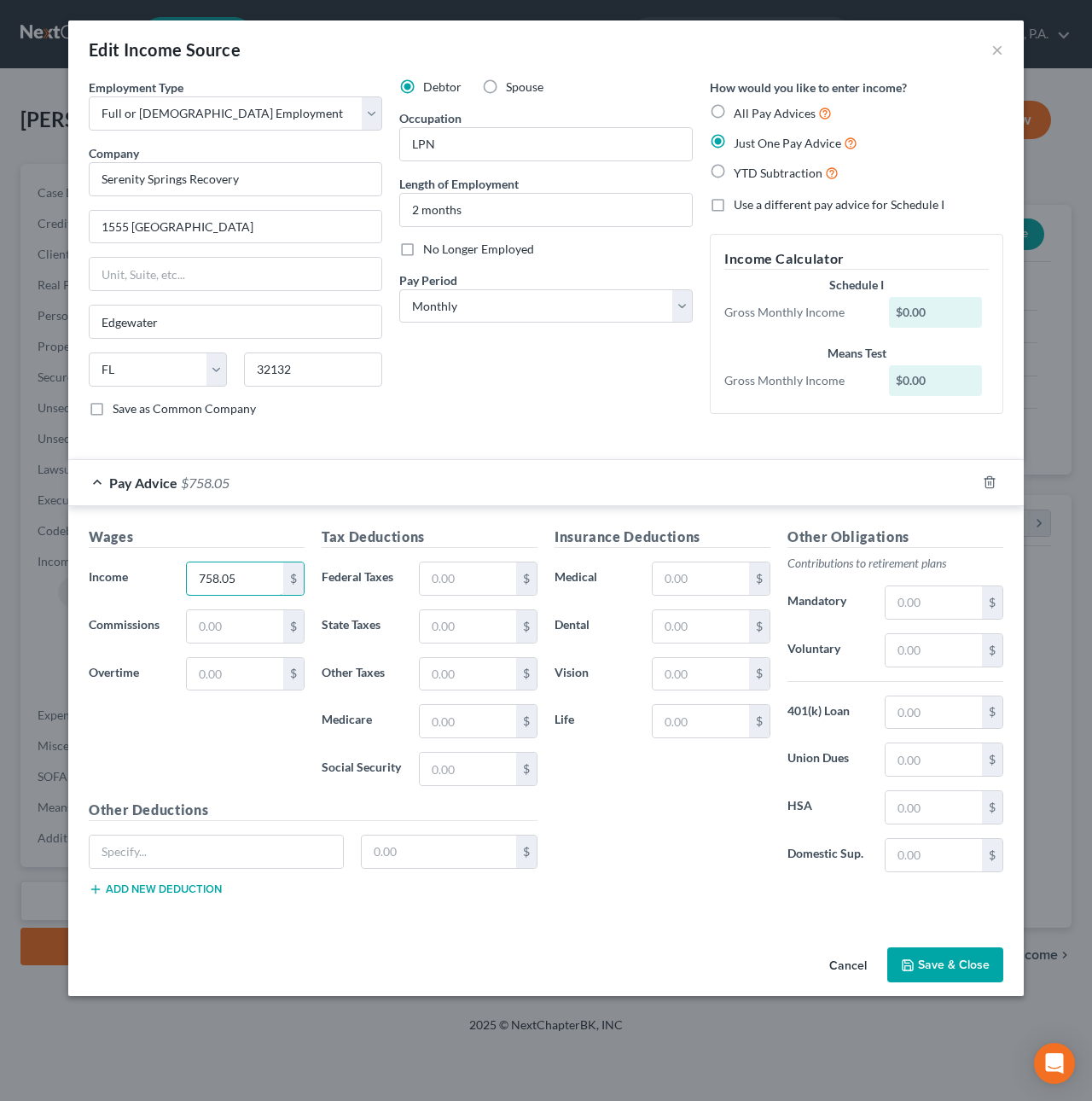
type input "758.05"
click at [962, 960] on button "Save & Close" at bounding box center [945, 965] width 116 height 36
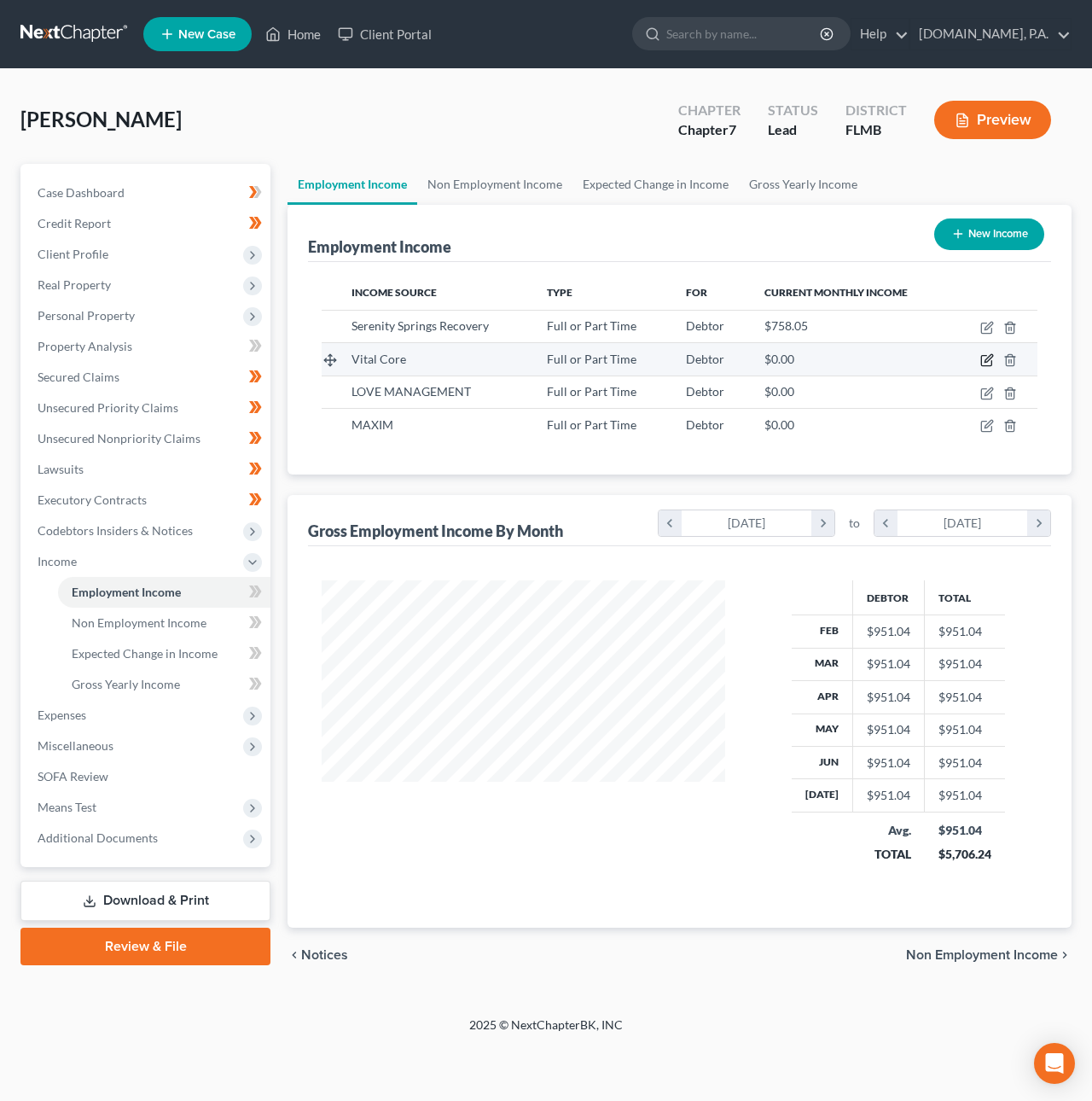
click at [986, 361] on icon "button" at bounding box center [987, 358] width 8 height 8
select select "0"
select select "9"
select select "1"
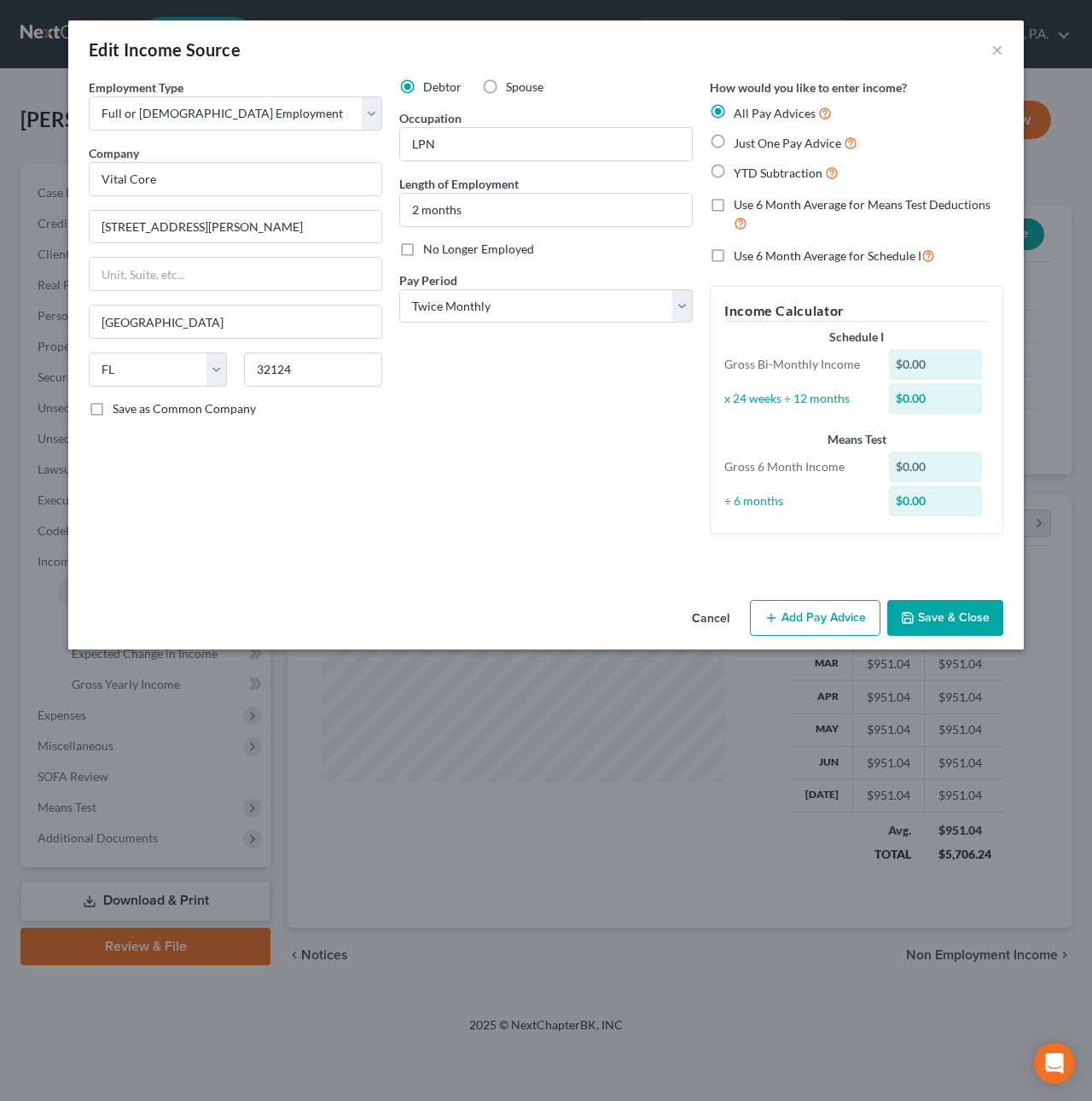
click at [780, 144] on span "Just One Pay Advice" at bounding box center [787, 142] width 107 height 15
click at [752, 144] on input "Just One Pay Advice" at bounding box center [746, 138] width 11 height 11
radio input "true"
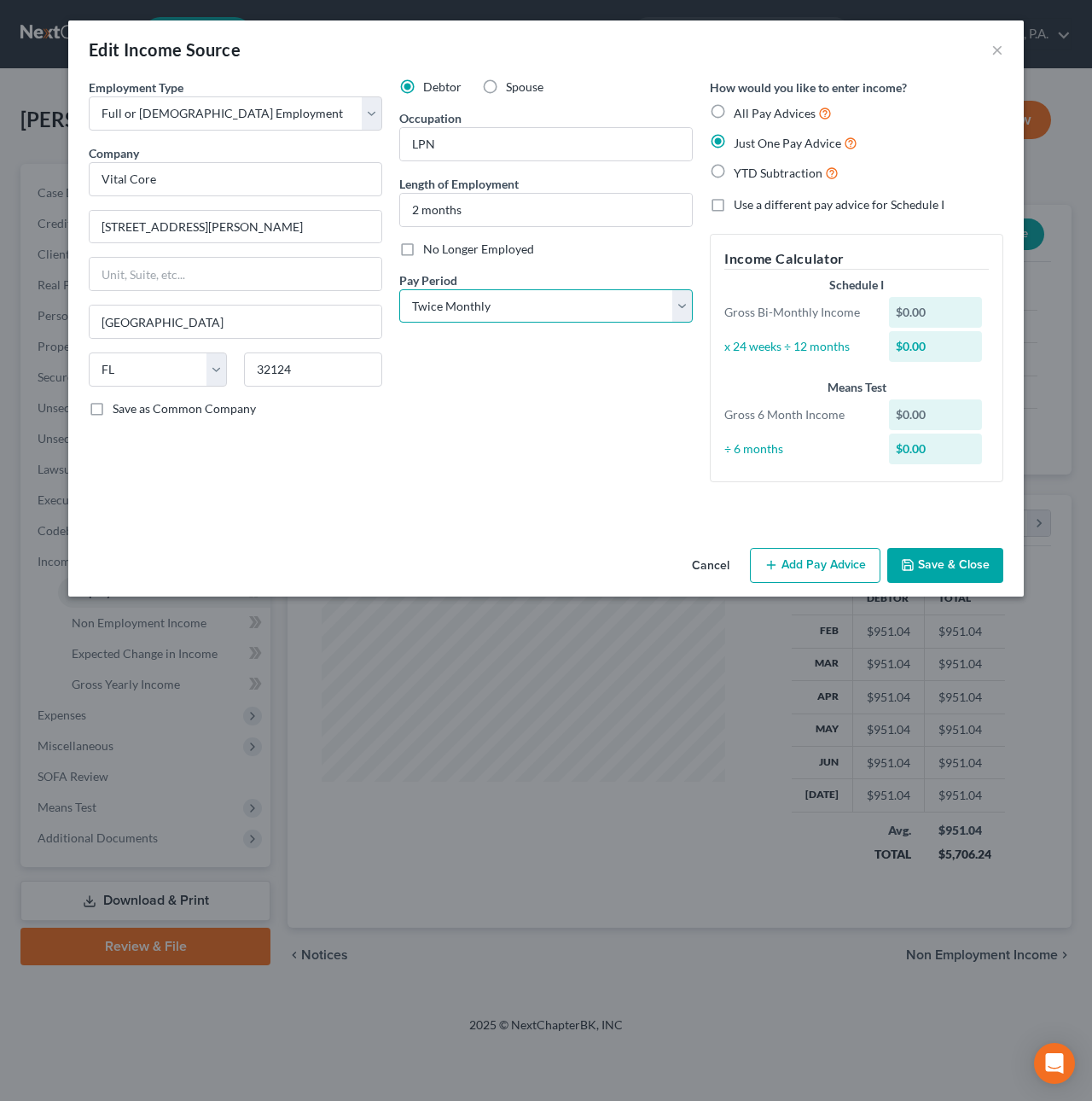
click at [634, 298] on select "Select Monthly Twice Monthly Every Other Week Weekly" at bounding box center [546, 306] width 293 height 34
select select "0"
click at [399, 289] on select "Select Monthly Twice Monthly Every Other Week Weekly" at bounding box center [546, 306] width 293 height 34
click at [795, 568] on button "Add Pay Advice" at bounding box center [815, 566] width 130 height 36
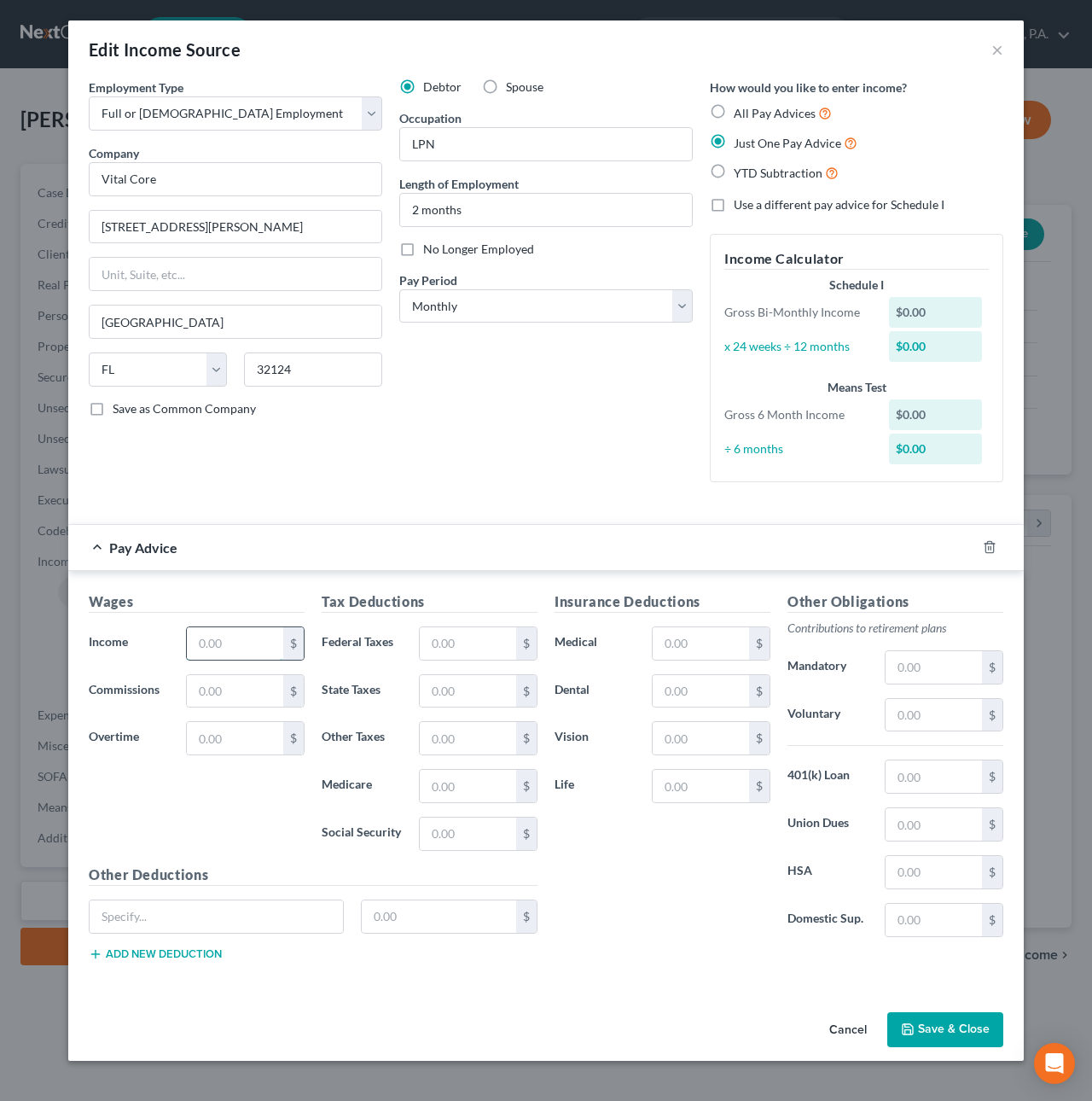
click at [205, 645] on input "text" at bounding box center [235, 643] width 96 height 33
type input "1,895.61"
click at [938, 1033] on button "Save & Close" at bounding box center [945, 1030] width 116 height 36
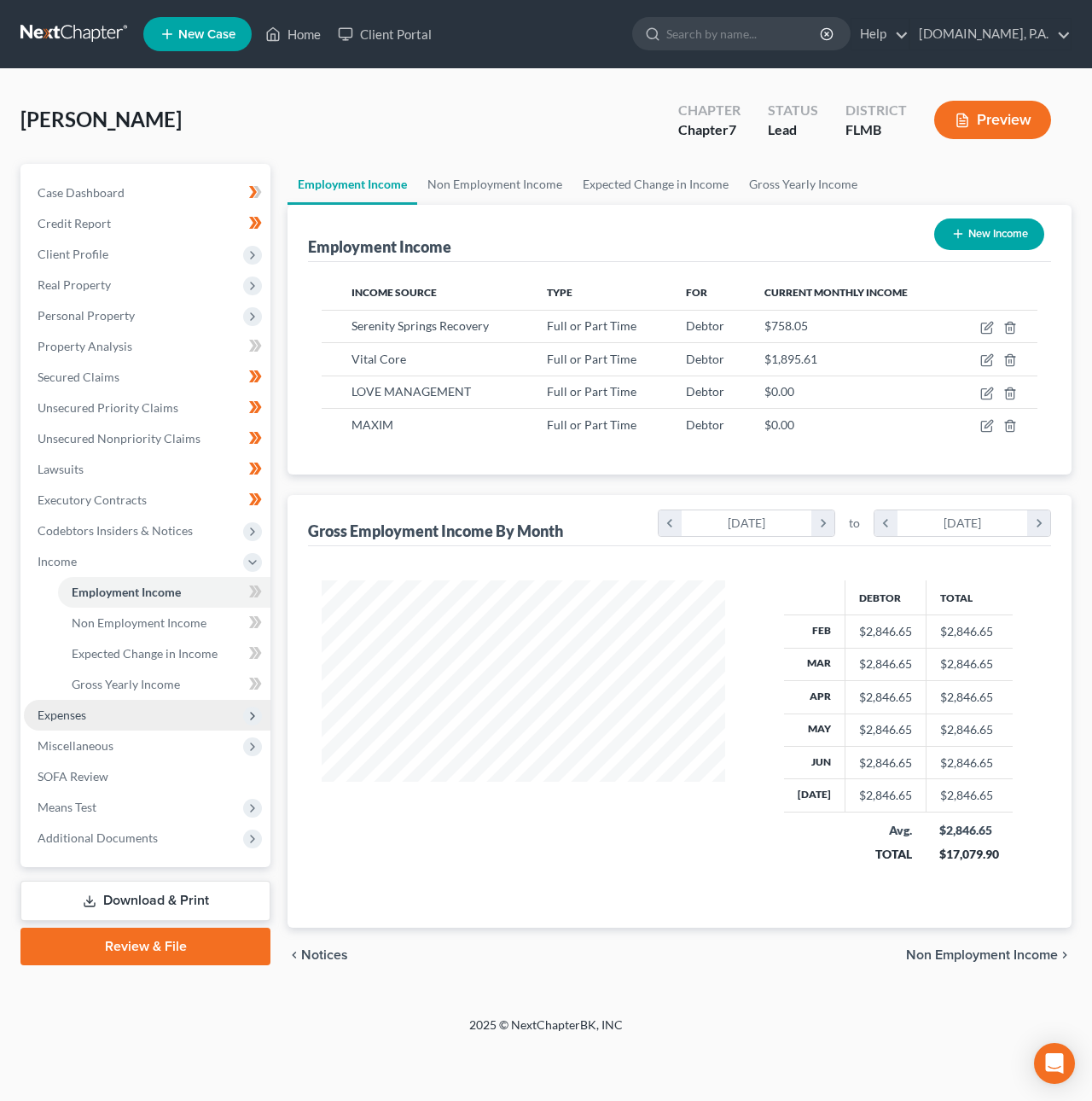
click at [80, 711] on span "Expenses" at bounding box center [62, 714] width 49 height 15
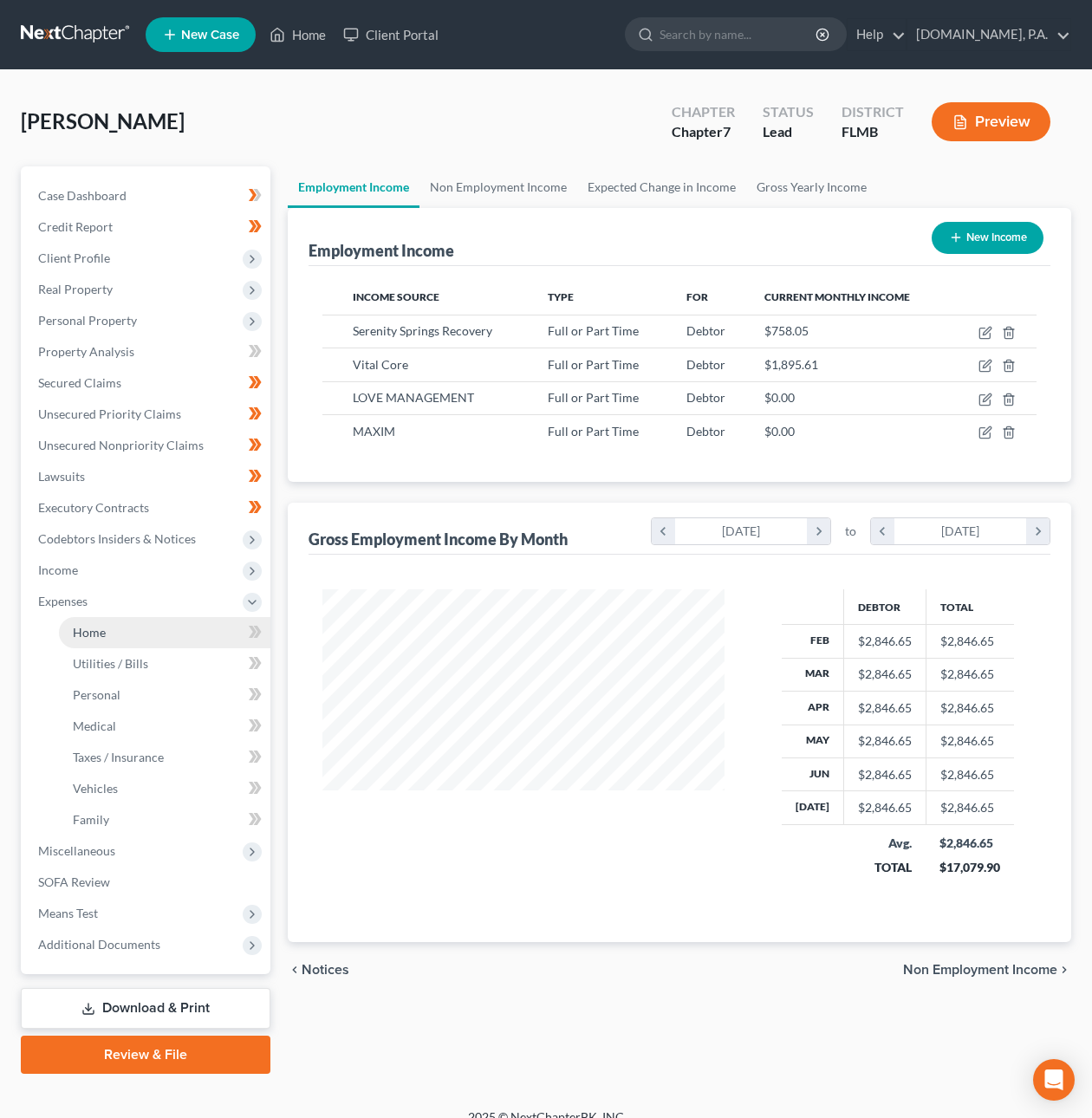
click at [102, 642] on link "Home" at bounding box center [165, 632] width 212 height 31
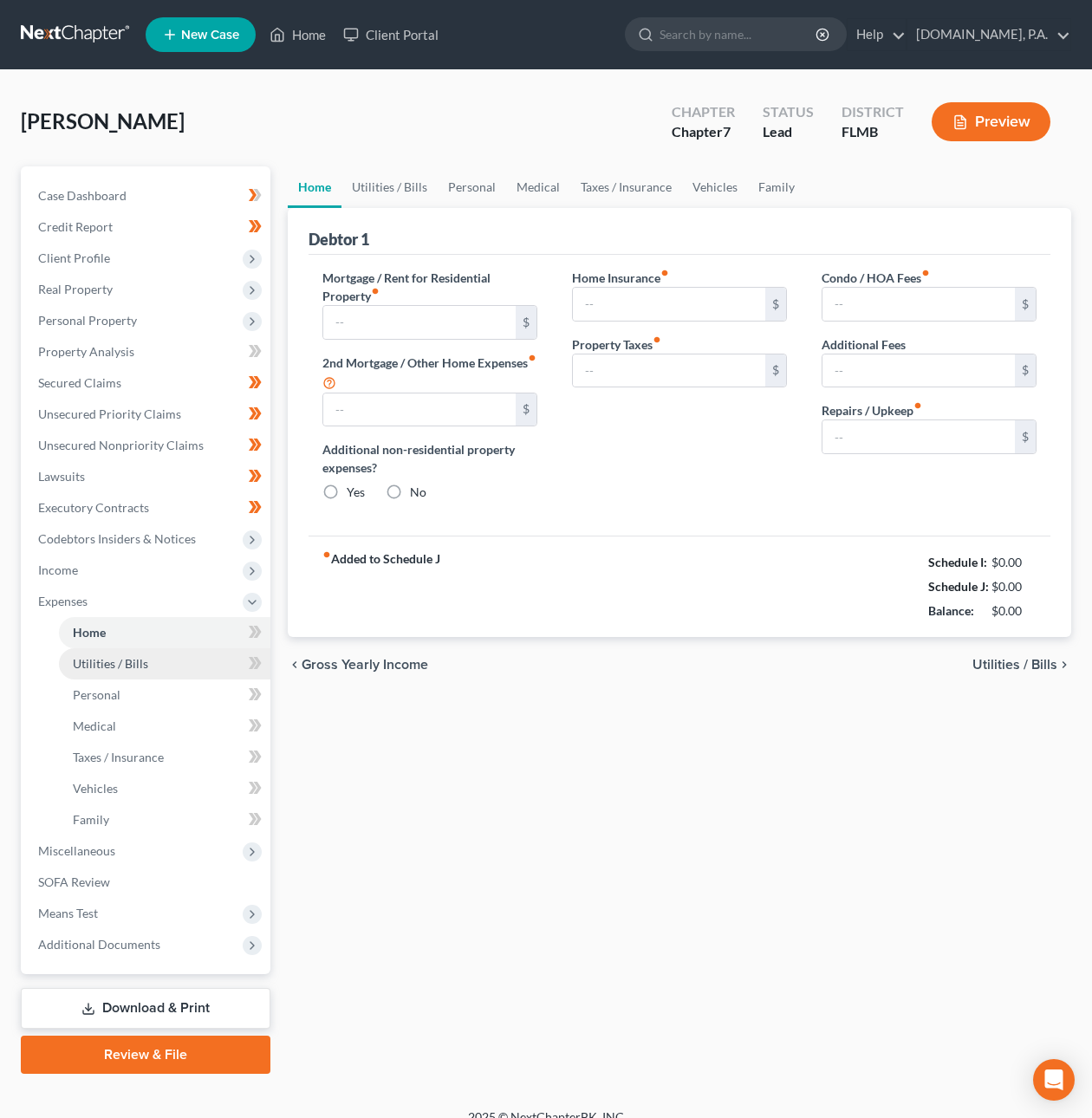
type input "750.00"
type input "0.00"
radio input "true"
type input "0.00"
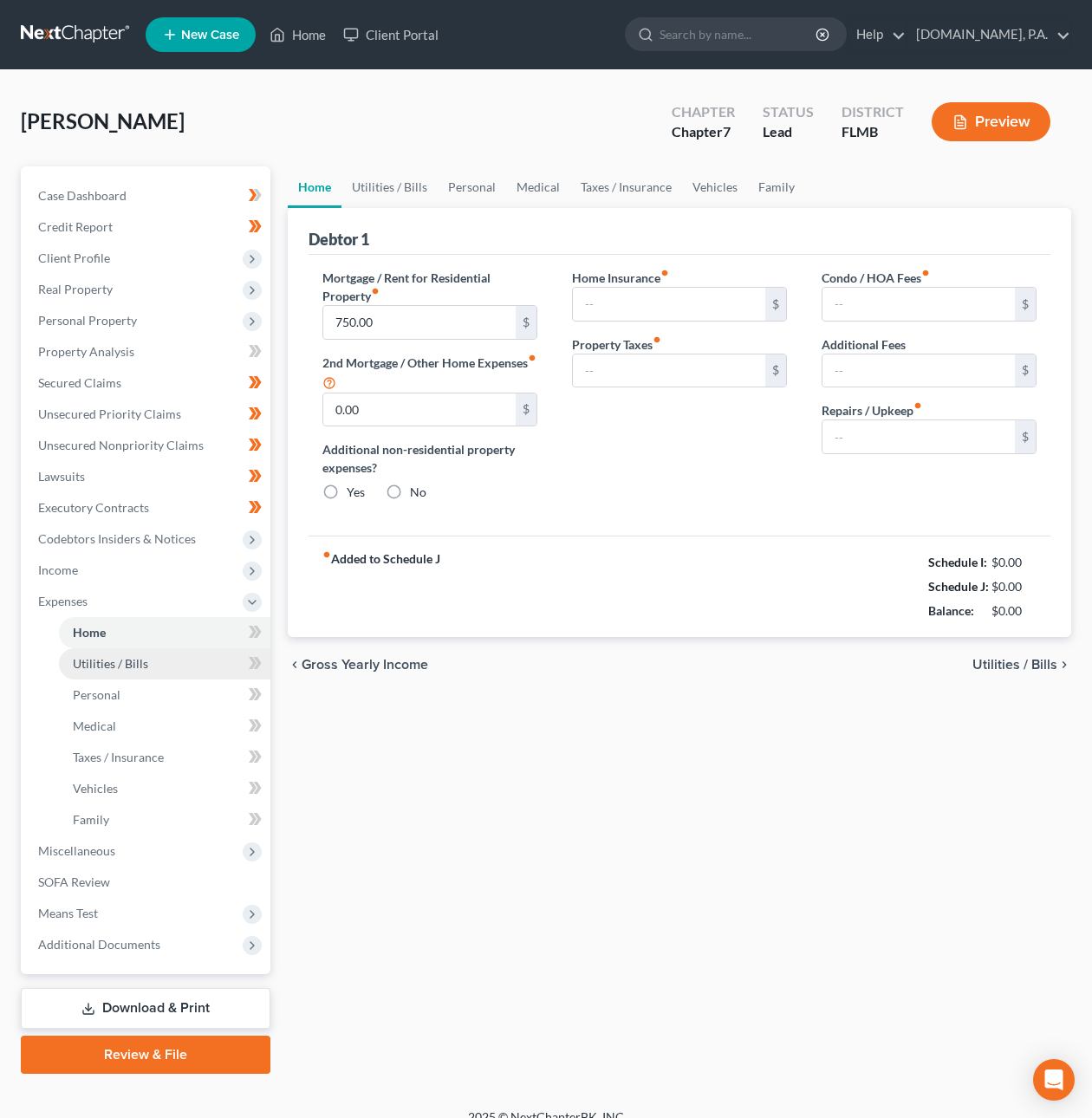
type input "0.00"
type input "95.00"
type input "0.00"
drag, startPoint x: 984, startPoint y: 558, endPoint x: 1046, endPoint y: 593, distance: 71.2
click at [1048, 558] on div "fiber_manual_record Added to Schedule J Schedule I: $2,653.66 Schedule J: $2,96…" at bounding box center [679, 586] width 742 height 101
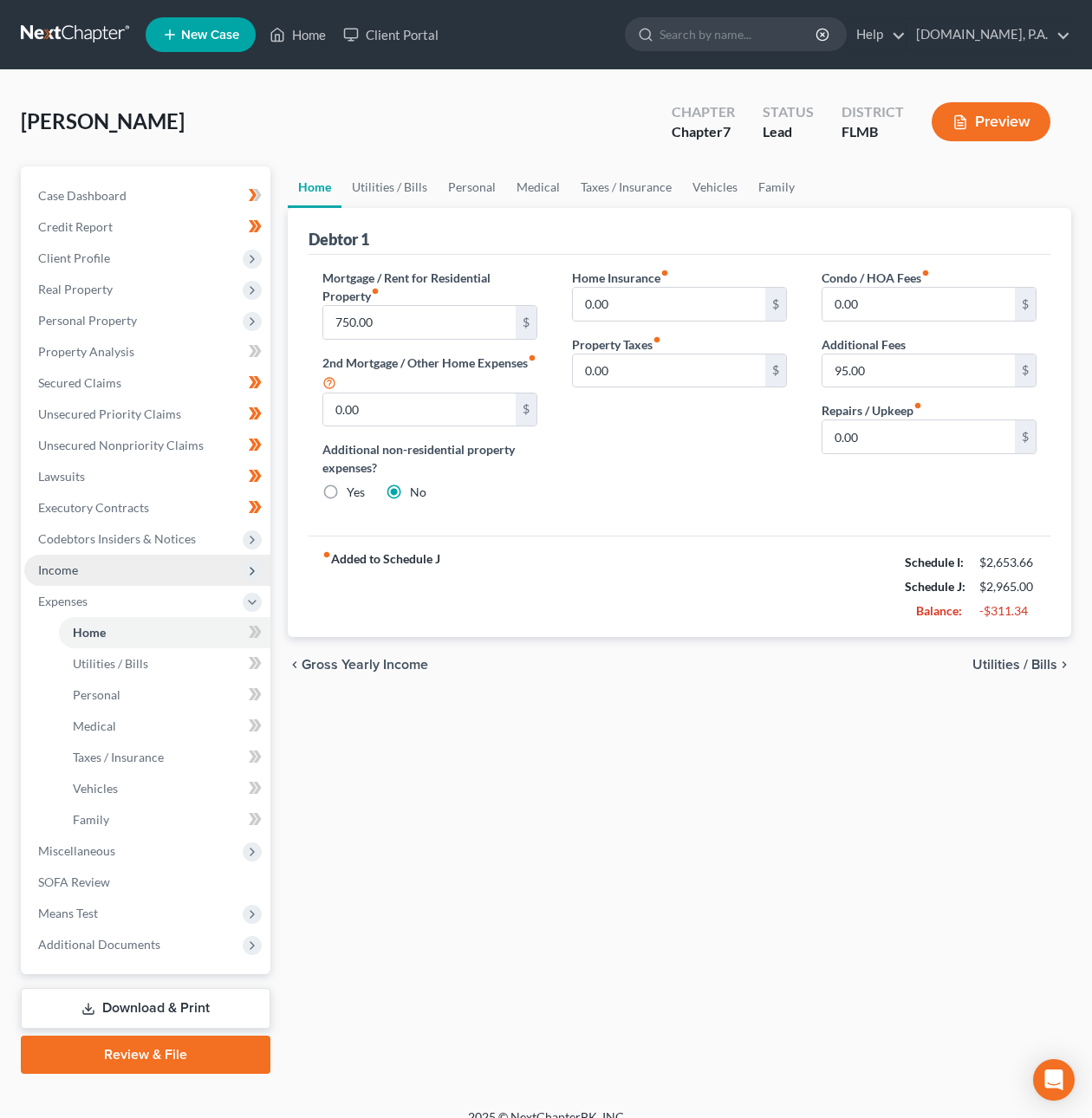
click at [67, 558] on span "Income" at bounding box center [147, 570] width 246 height 31
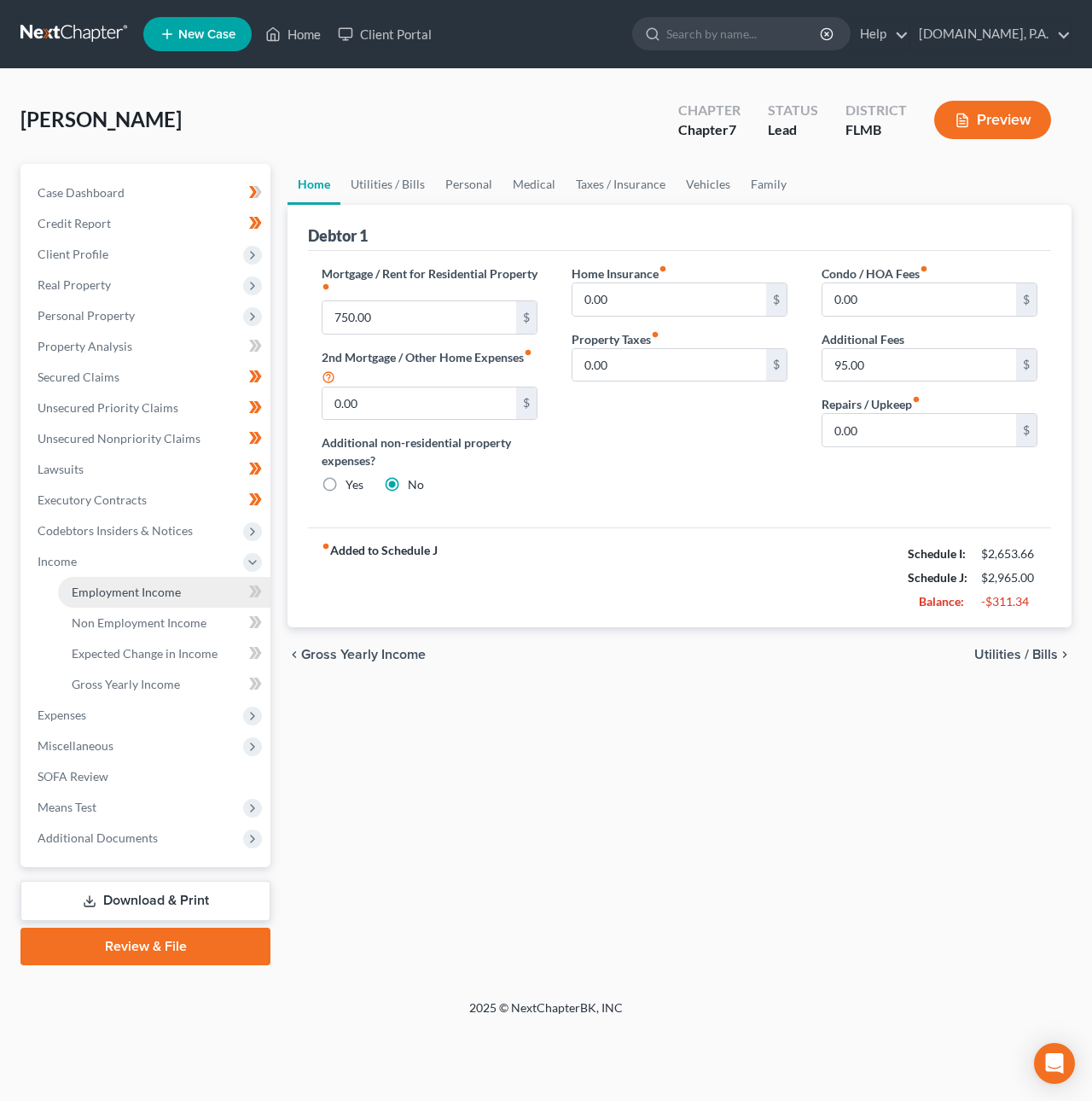
click at [75, 585] on span "Employment Income" at bounding box center [126, 592] width 109 height 15
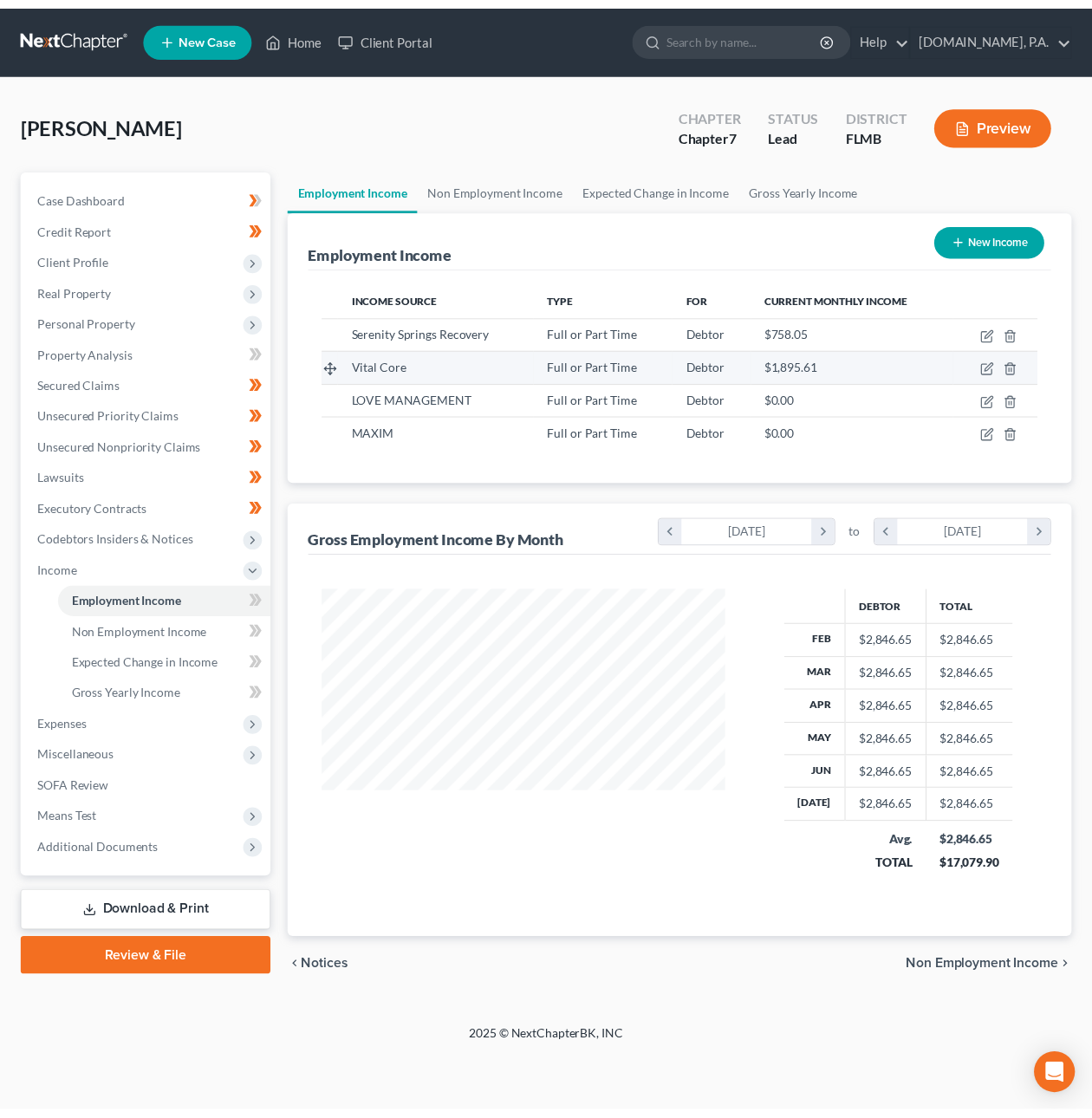
scroll to position [313, 443]
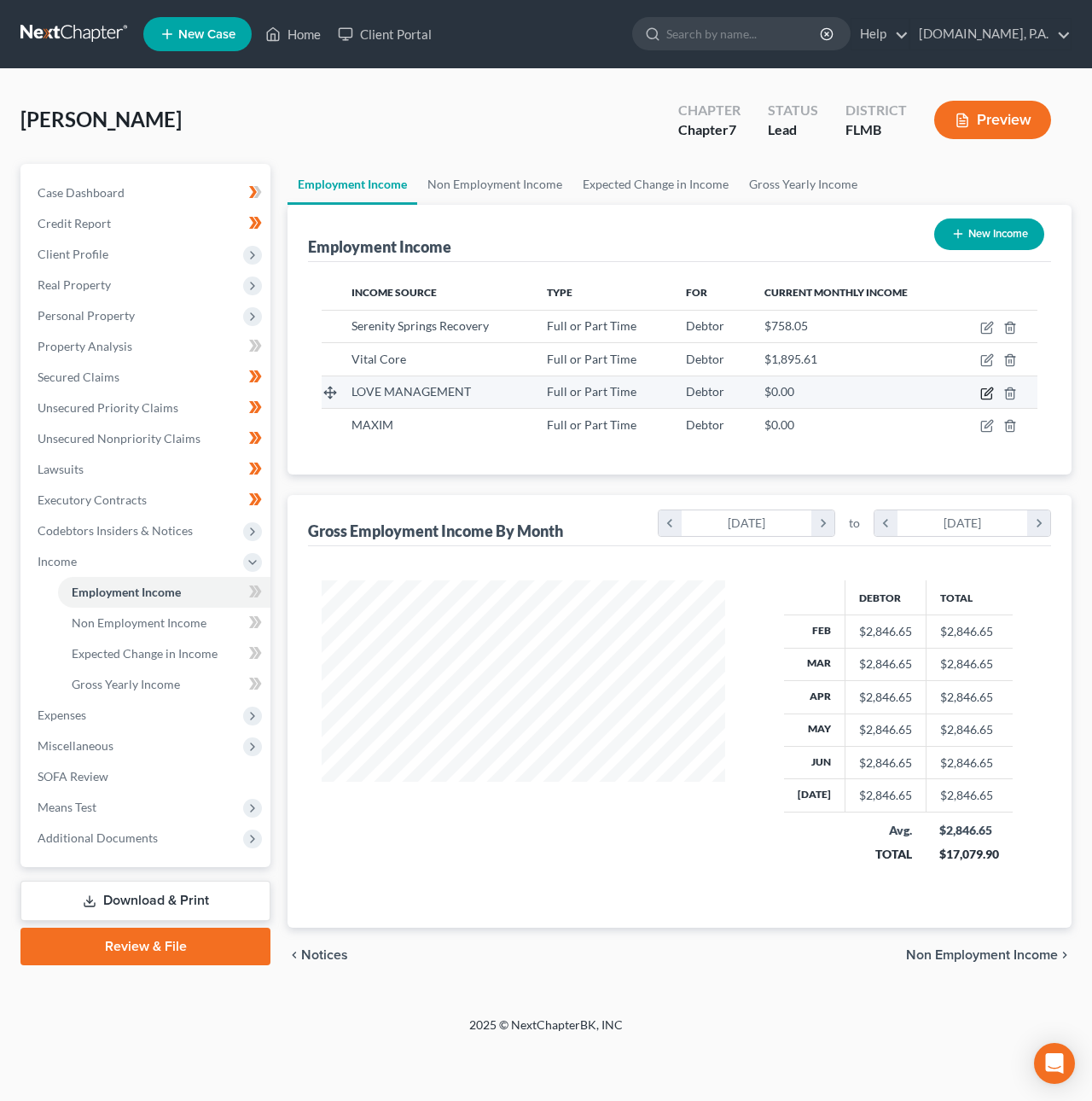
click at [987, 387] on icon "button" at bounding box center [987, 394] width 14 height 14
select select "0"
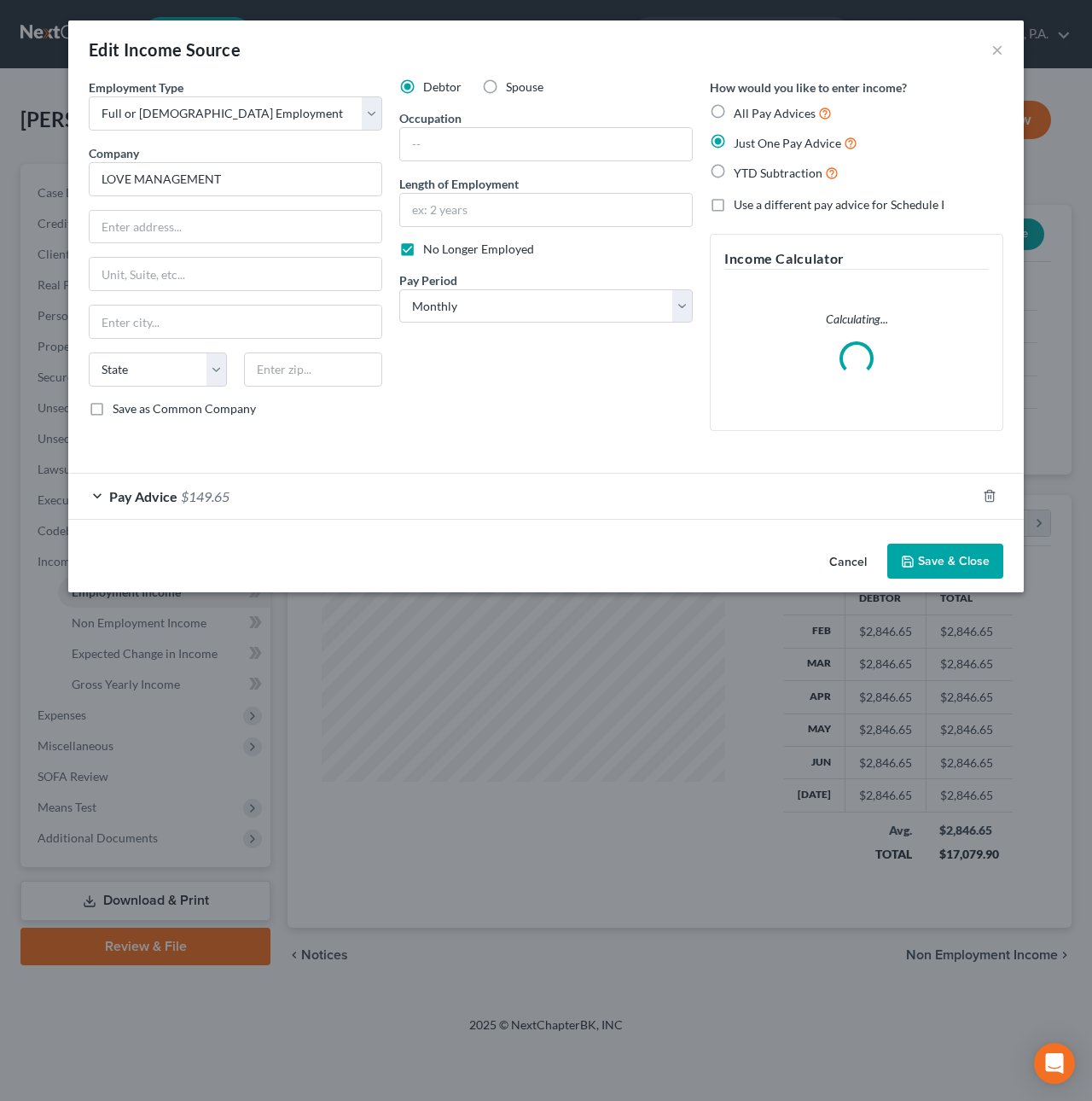
click at [423, 250] on label "No Longer Employed" at bounding box center [478, 250] width 111 height 17
click at [429, 250] on input "No Longer Employed" at bounding box center [435, 246] width 11 height 11
checkbox input "false"
click at [979, 559] on button "Save & Close" at bounding box center [945, 562] width 116 height 36
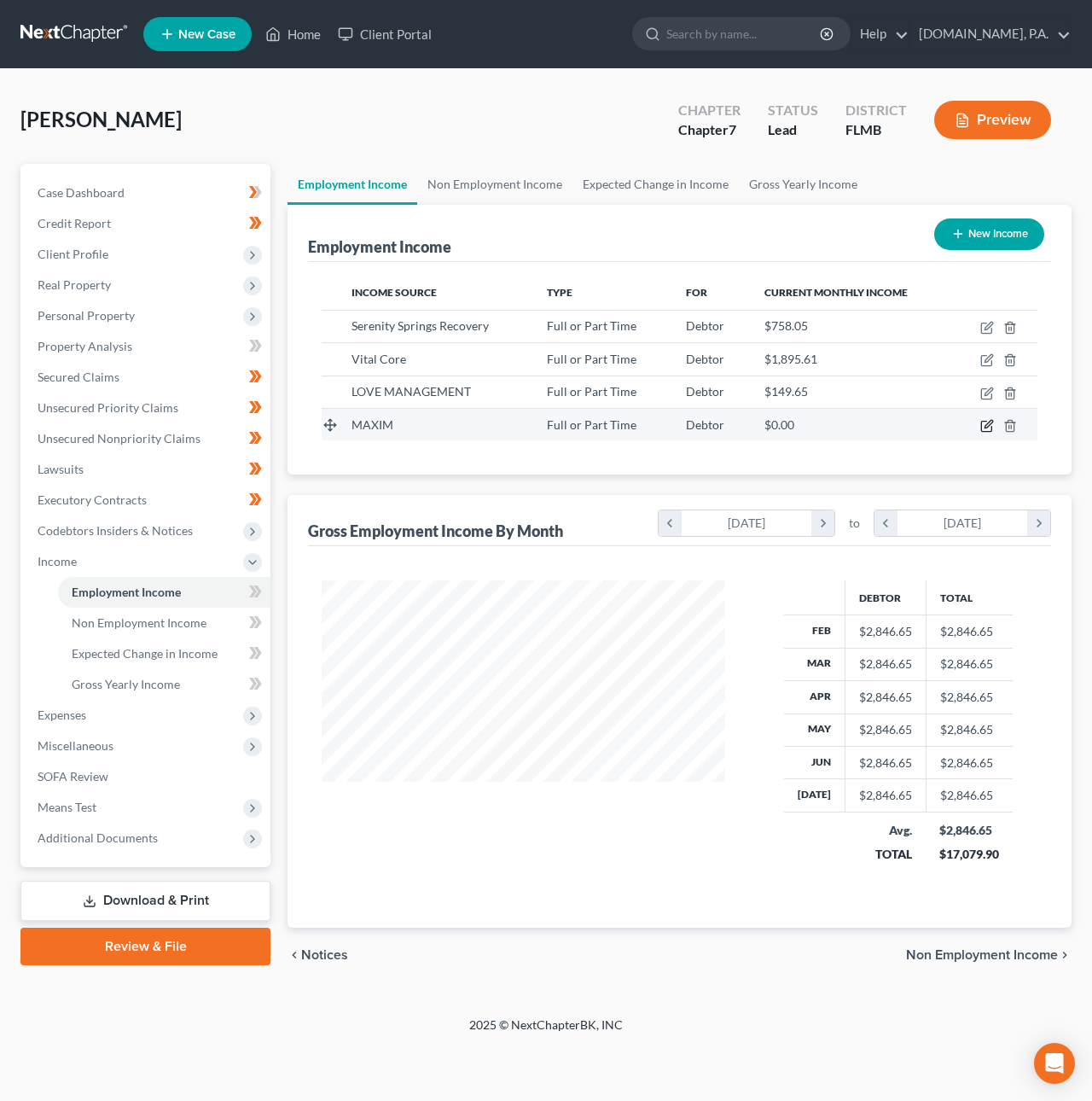
click at [981, 427] on icon "button" at bounding box center [986, 427] width 10 height 10
select select "0"
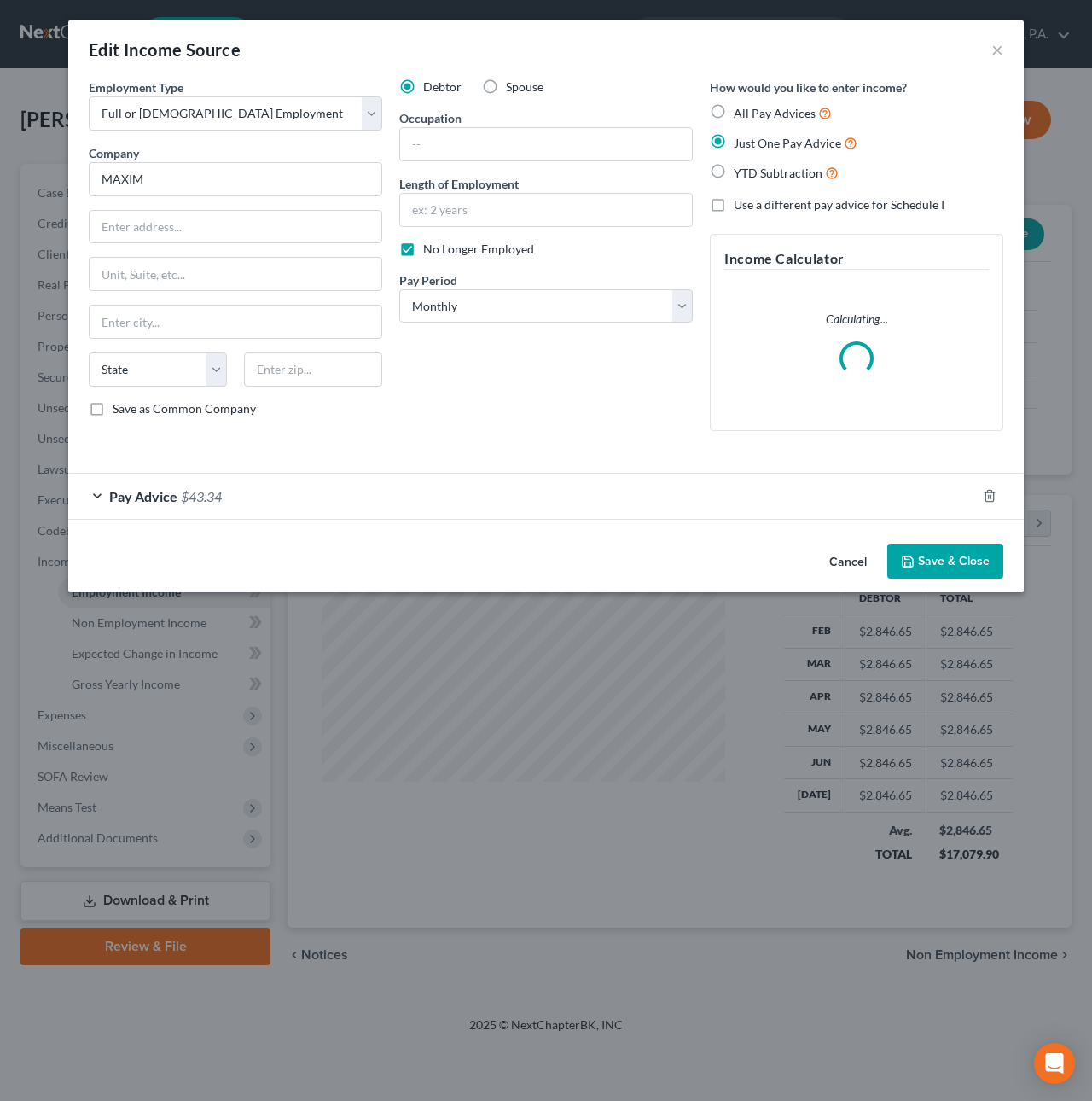
click at [423, 245] on label "No Longer Employed" at bounding box center [478, 250] width 111 height 17
click at [429, 245] on input "No Longer Employed" at bounding box center [435, 246] width 11 height 11
checkbox input "false"
click at [960, 563] on button "Save & Close" at bounding box center [945, 562] width 116 height 36
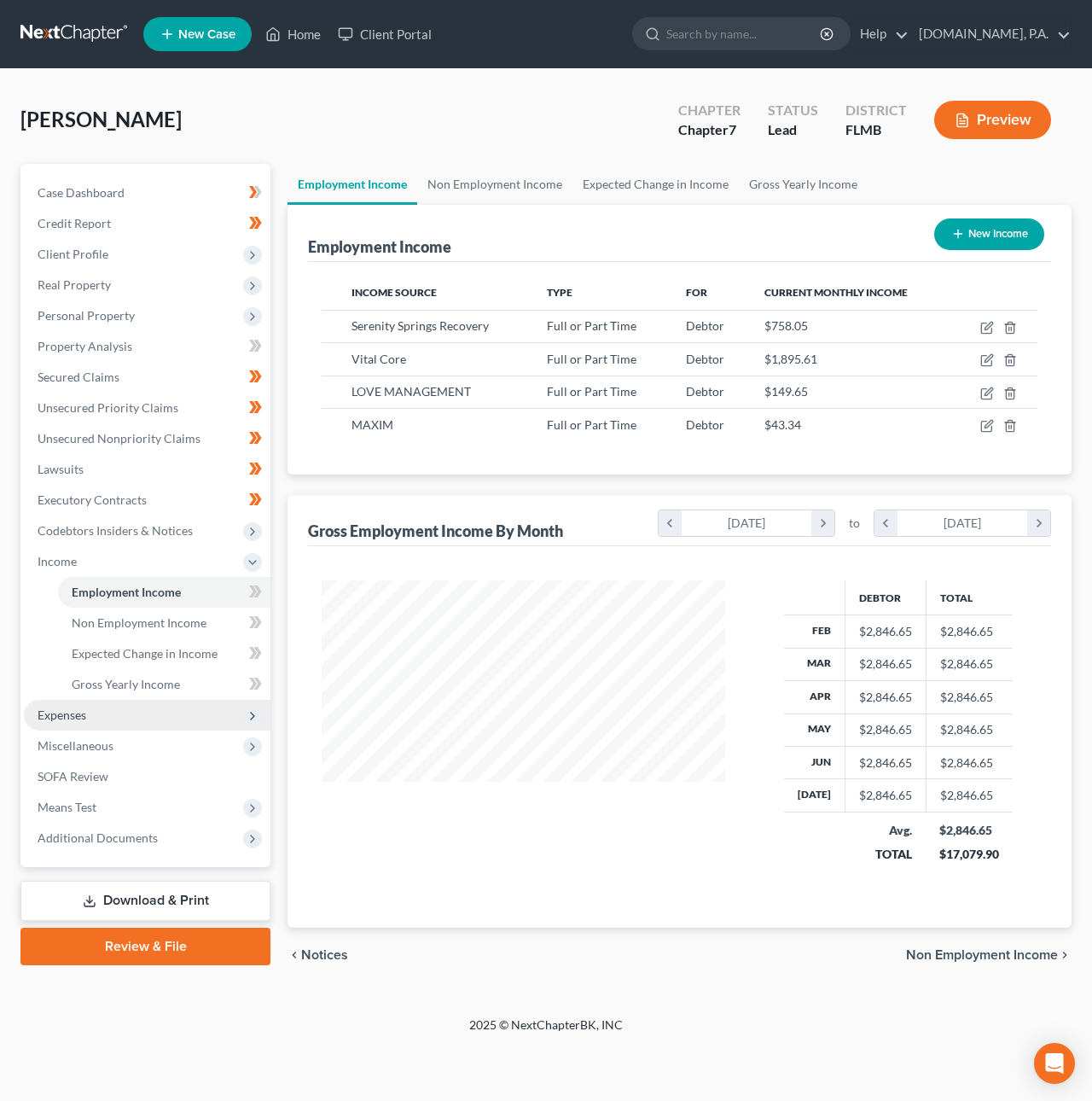
click at [95, 719] on span "Expenses" at bounding box center [147, 715] width 247 height 31
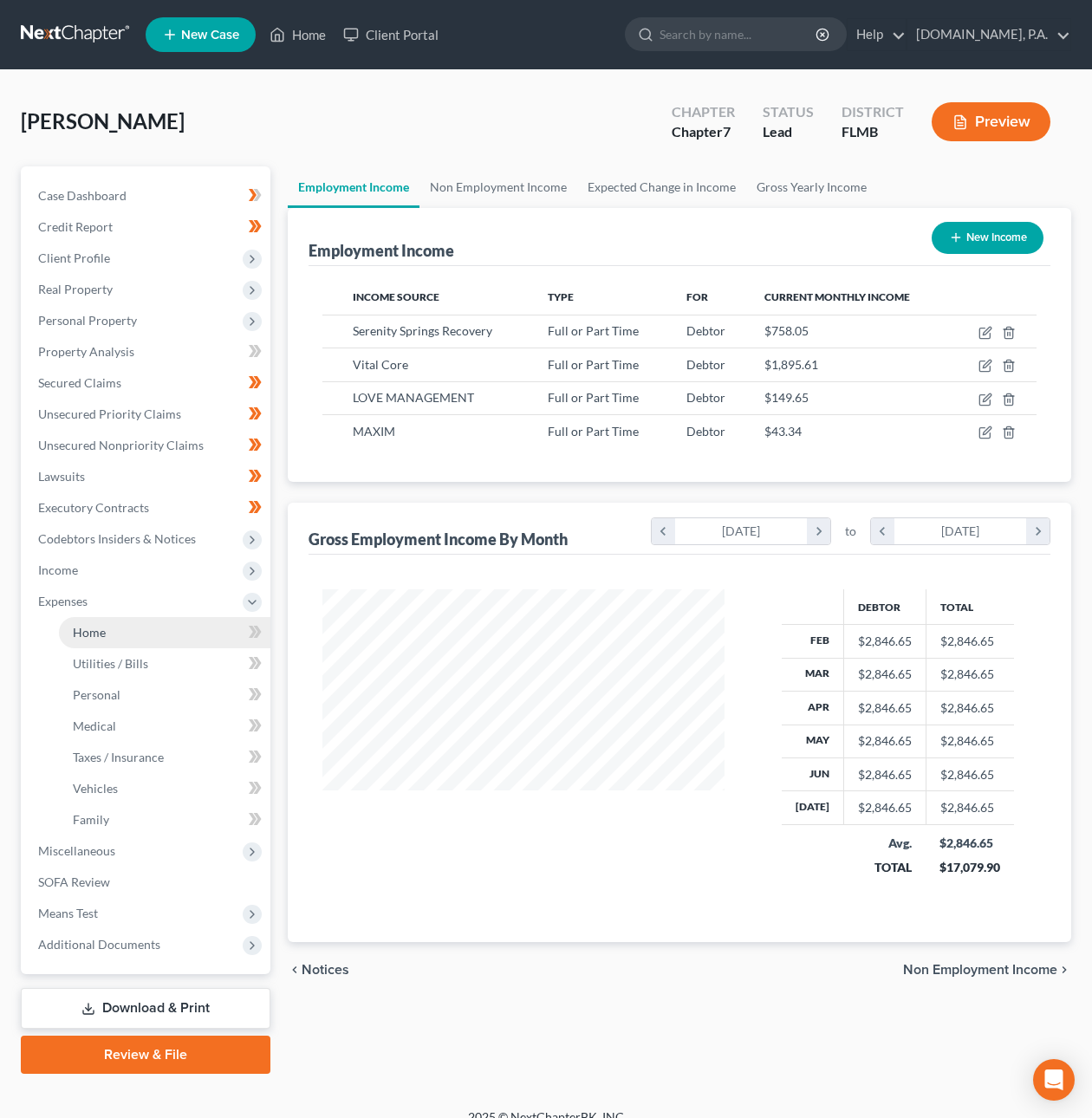
click at [91, 635] on span "Home" at bounding box center [90, 631] width 33 height 15
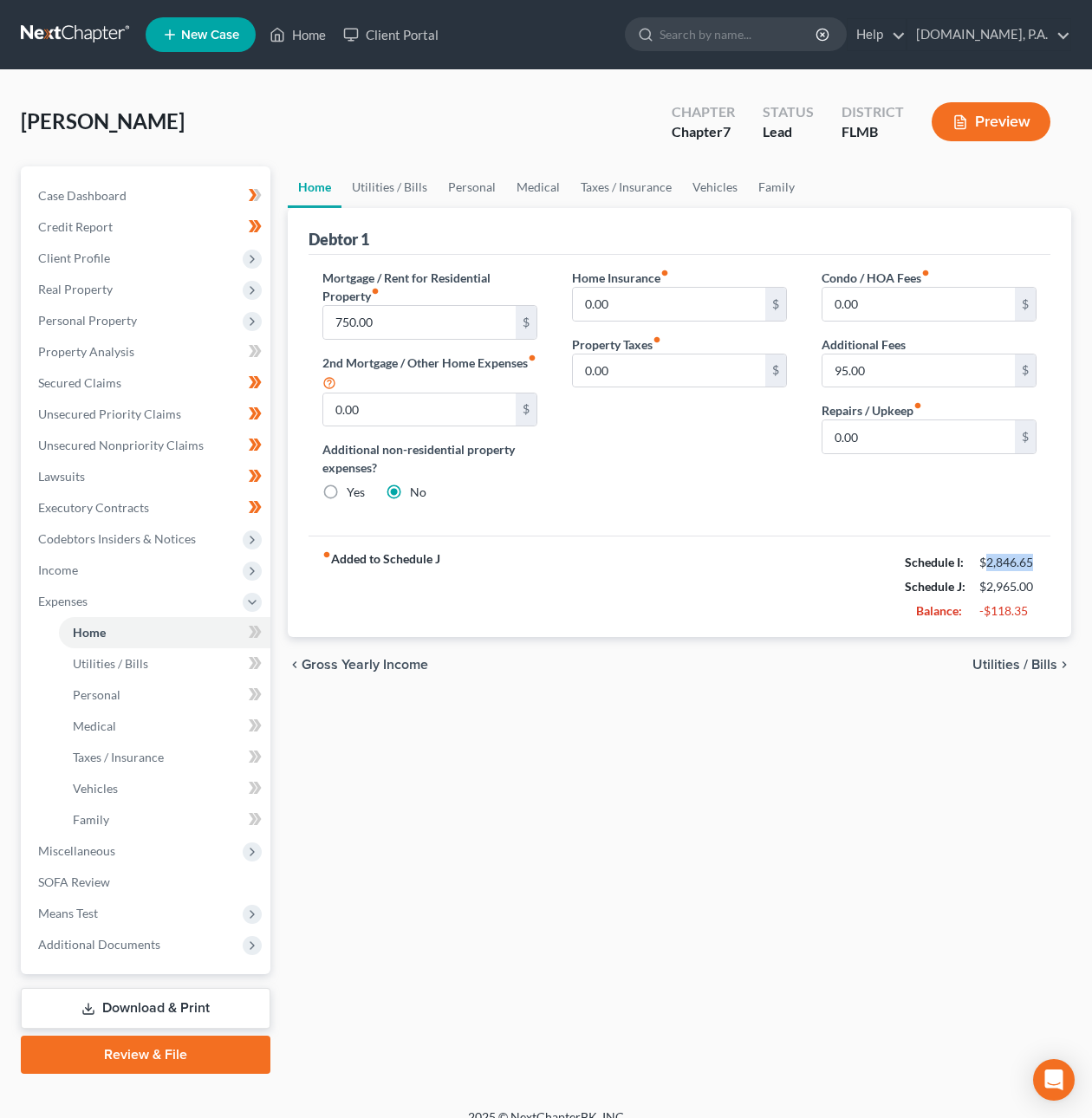
drag, startPoint x: 987, startPoint y: 566, endPoint x: 1035, endPoint y: 563, distance: 48.1
click at [1035, 562] on div "$2,846.65" at bounding box center [1008, 562] width 57 height 17
click at [76, 573] on span "Income" at bounding box center [58, 569] width 40 height 15
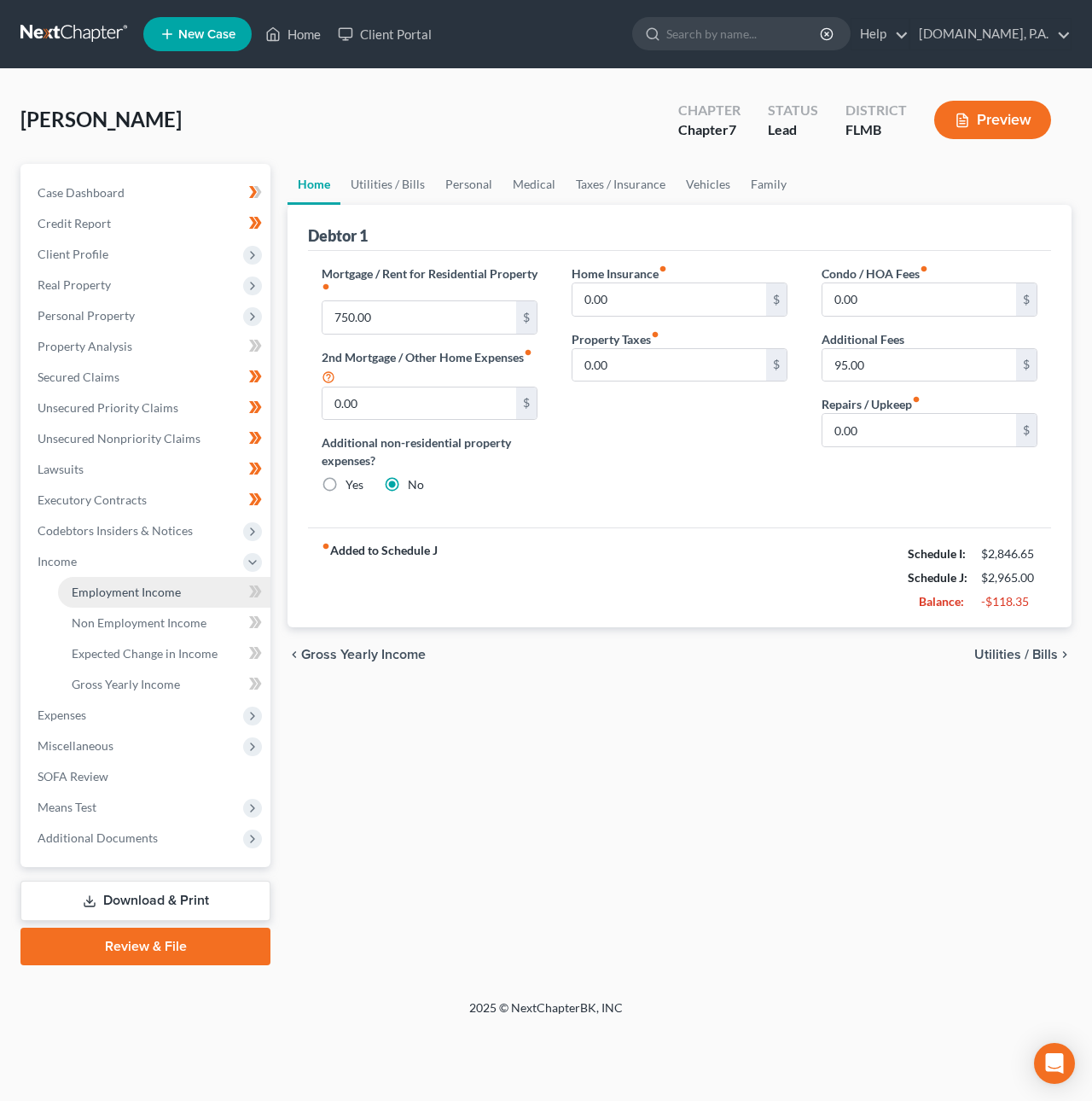
click at [89, 591] on span "Employment Income" at bounding box center [126, 592] width 109 height 15
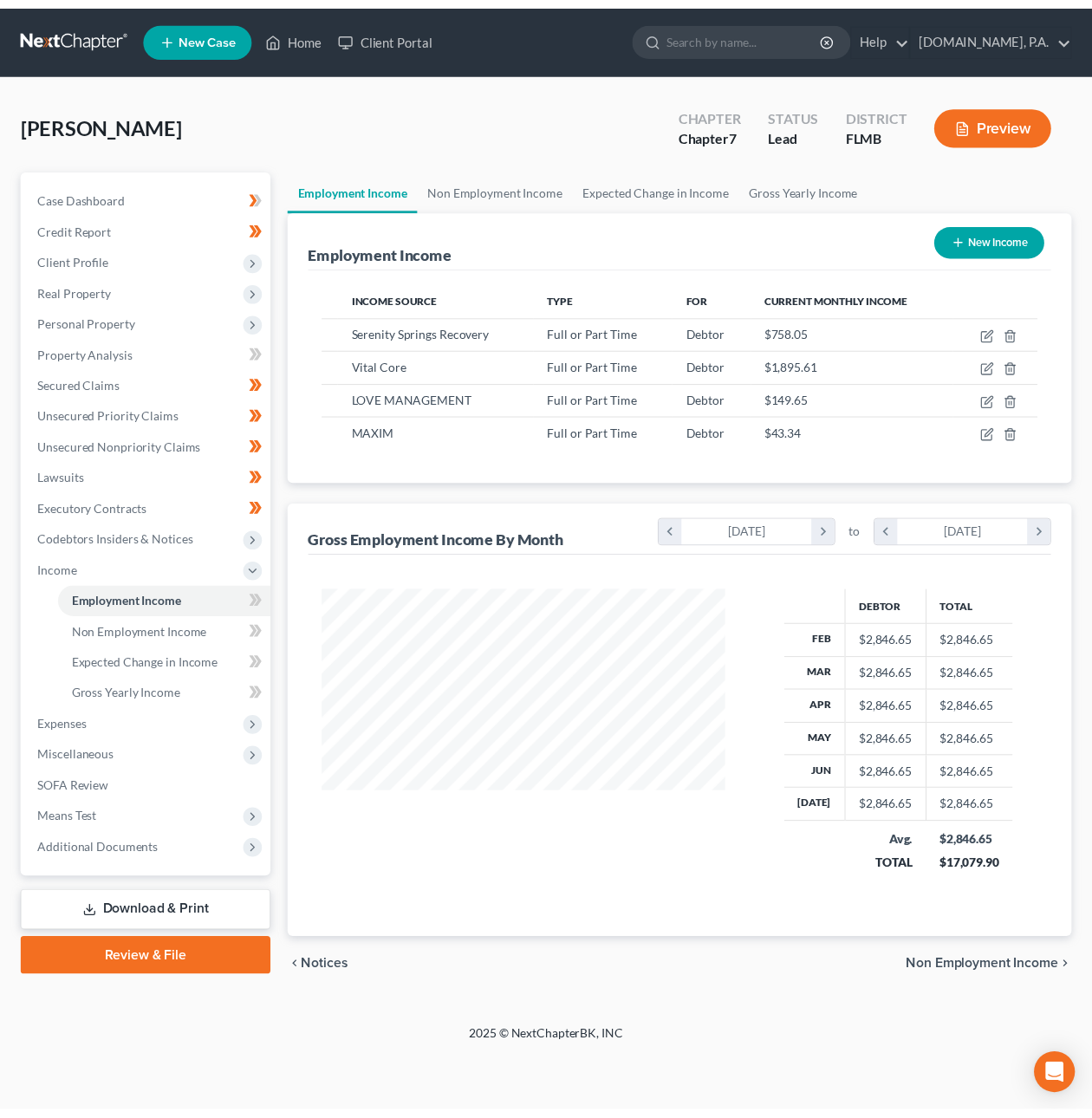
scroll to position [313, 443]
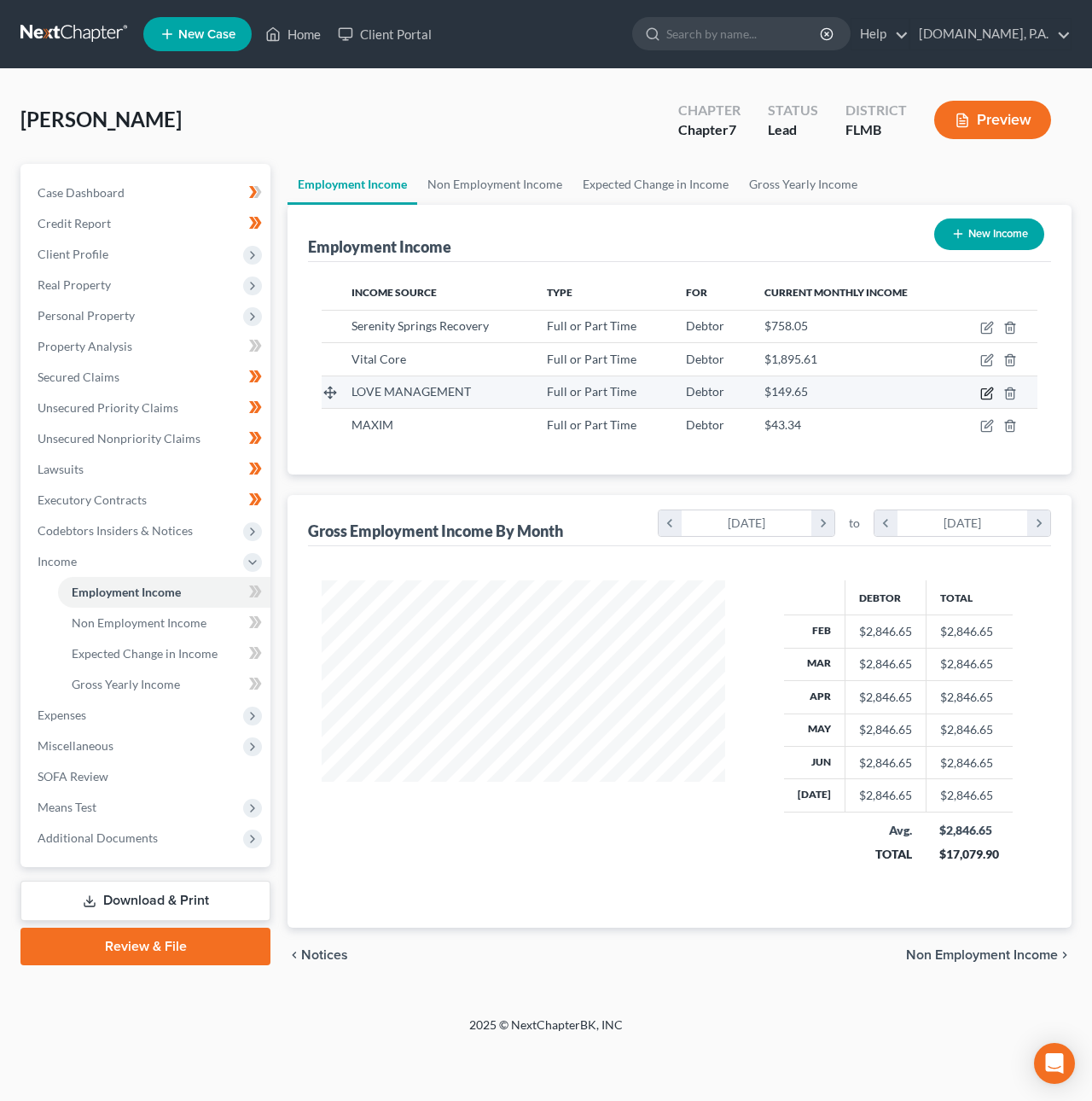
click at [987, 388] on icon "button" at bounding box center [987, 394] width 14 height 14
select select "0"
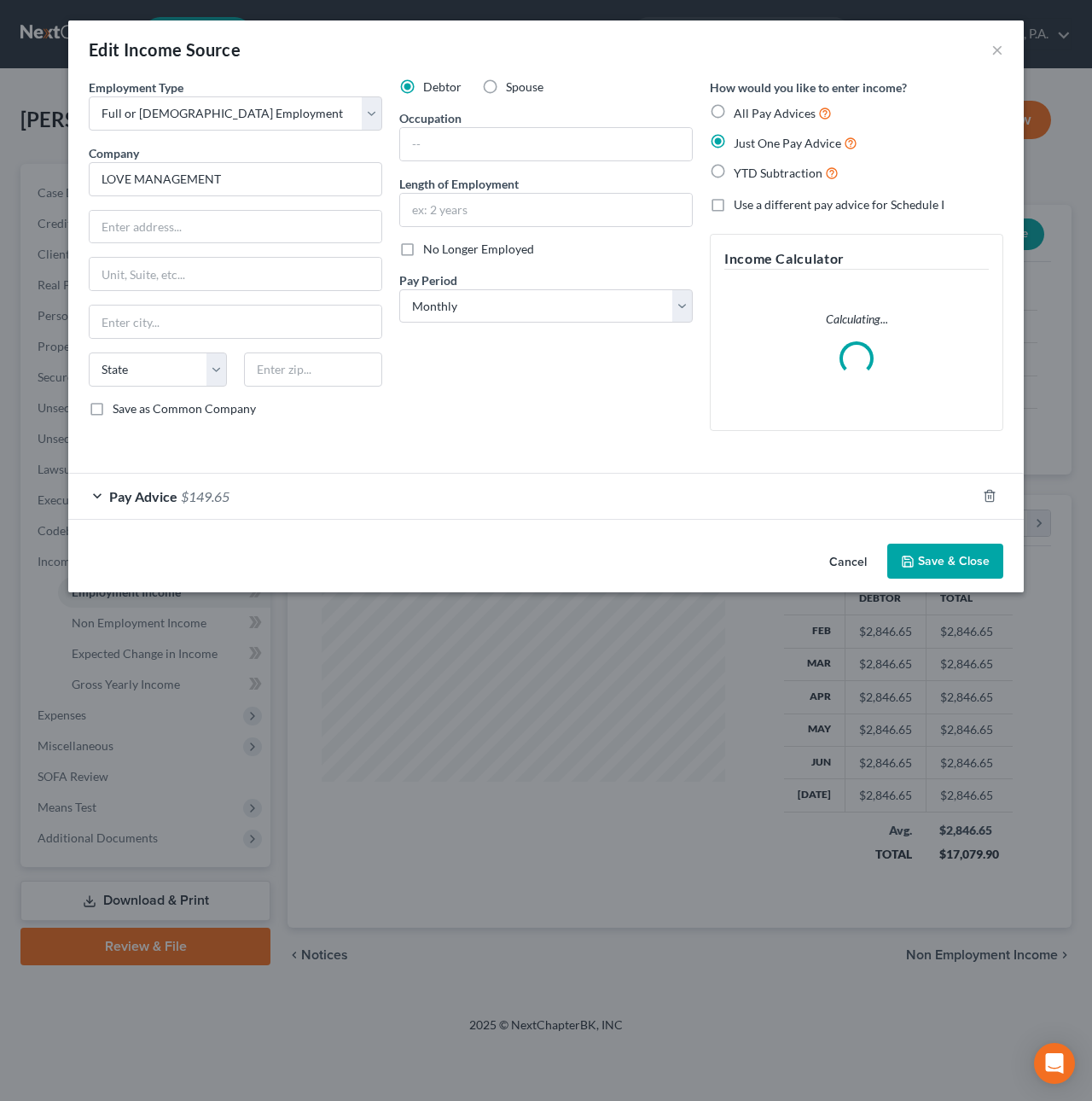
click at [423, 253] on label "No Longer Employed" at bounding box center [478, 250] width 111 height 17
click at [429, 252] on input "No Longer Employed" at bounding box center [435, 246] width 11 height 11
checkbox input "true"
click at [922, 560] on button "Save & Close" at bounding box center [945, 562] width 116 height 36
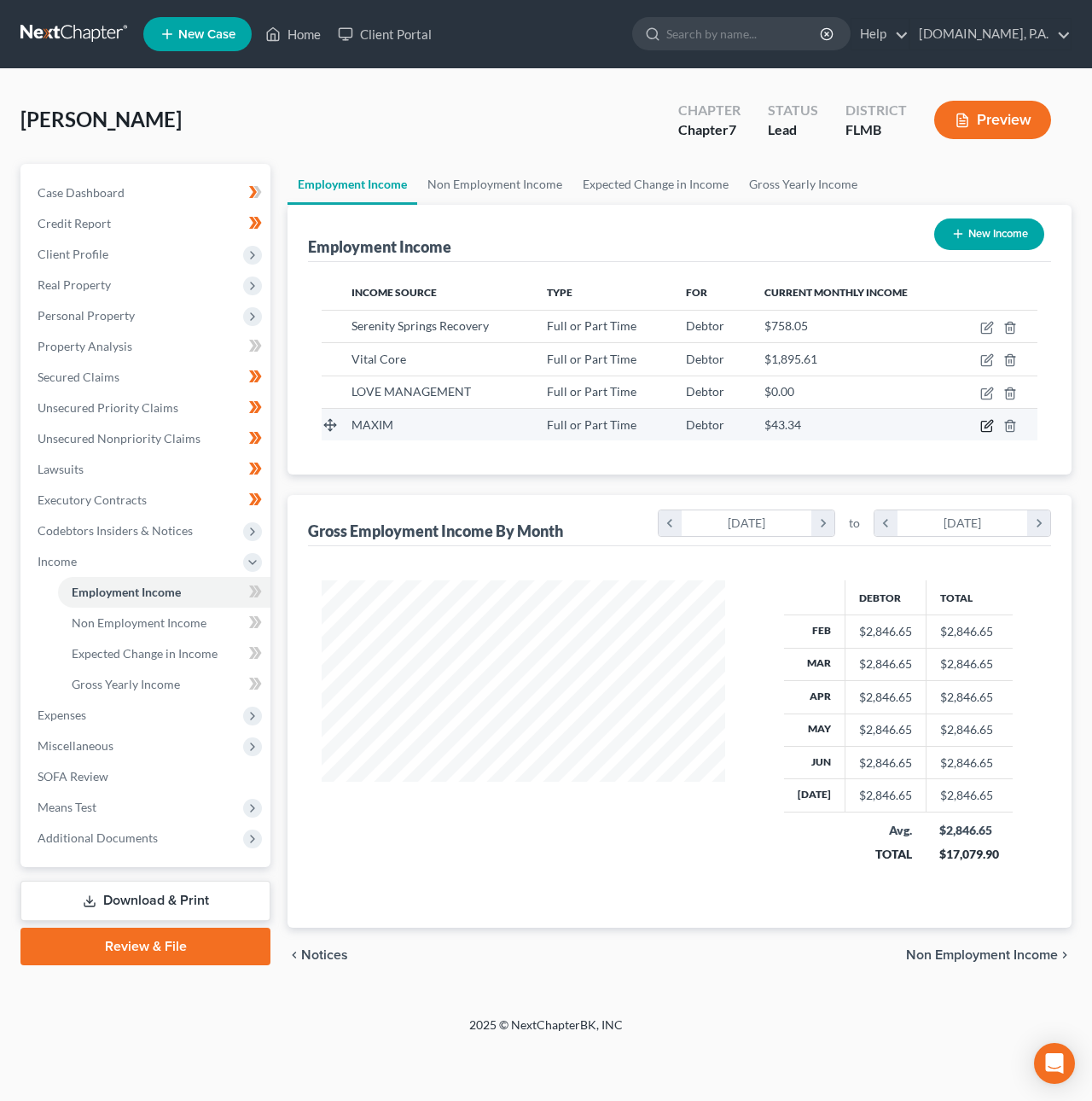
click at [986, 424] on icon "button" at bounding box center [987, 426] width 14 height 14
select select "0"
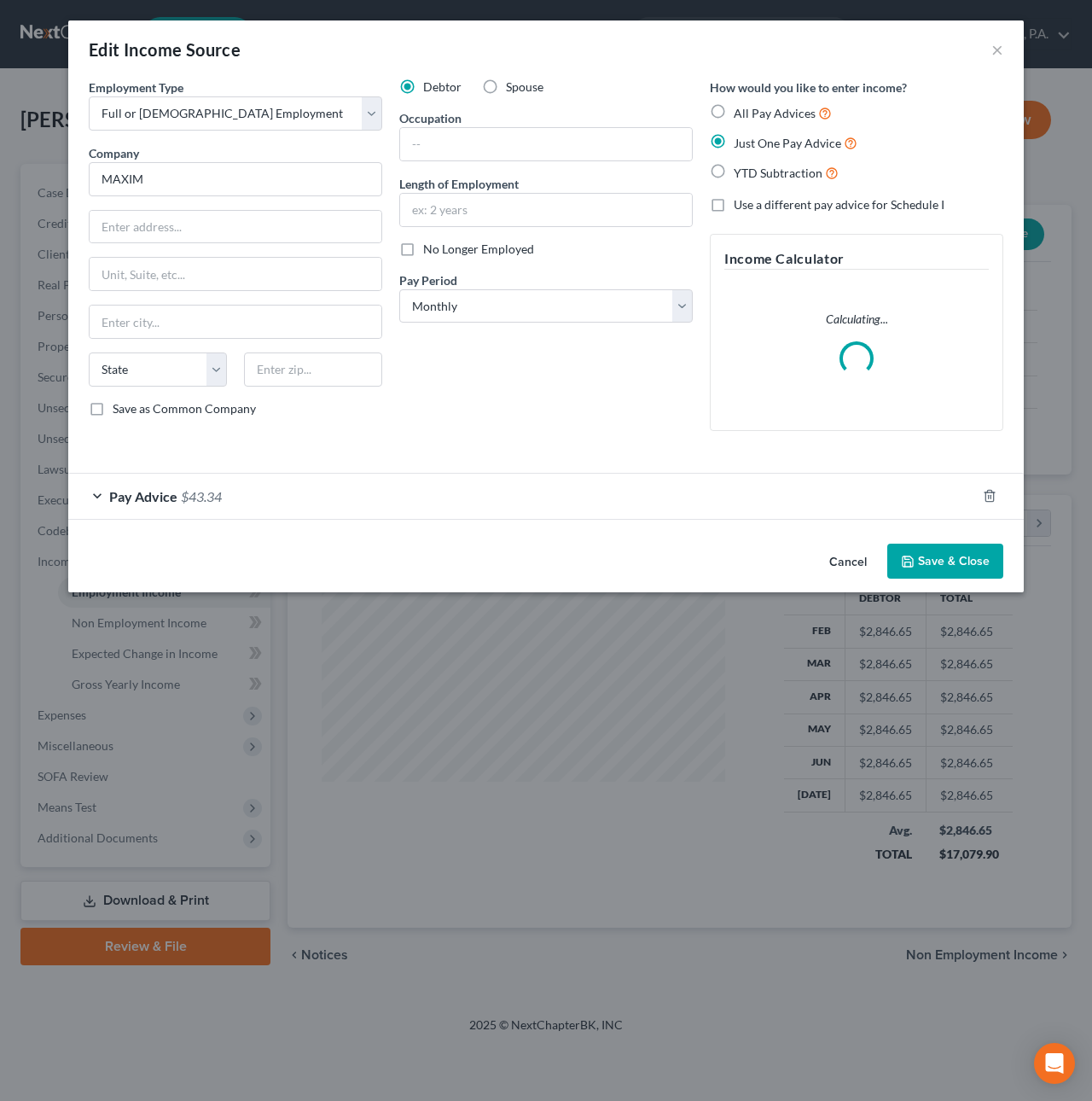
click at [423, 251] on label "No Longer Employed" at bounding box center [478, 250] width 111 height 17
click at [429, 251] on input "No Longer Employed" at bounding box center [435, 246] width 11 height 11
checkbox input "true"
click at [908, 566] on icon "button" at bounding box center [908, 562] width 14 height 14
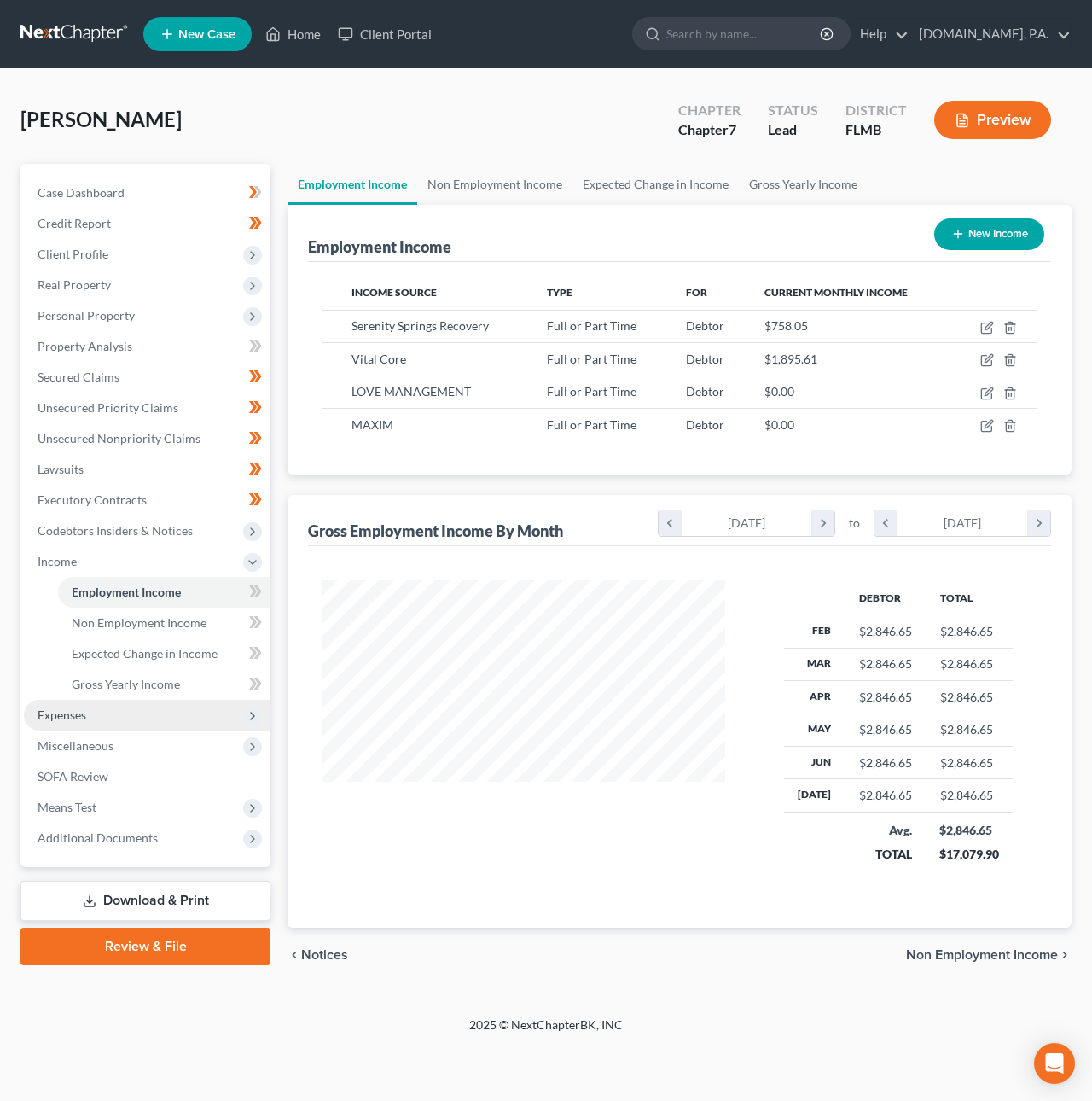
click at [90, 707] on span "Expenses" at bounding box center [147, 715] width 247 height 31
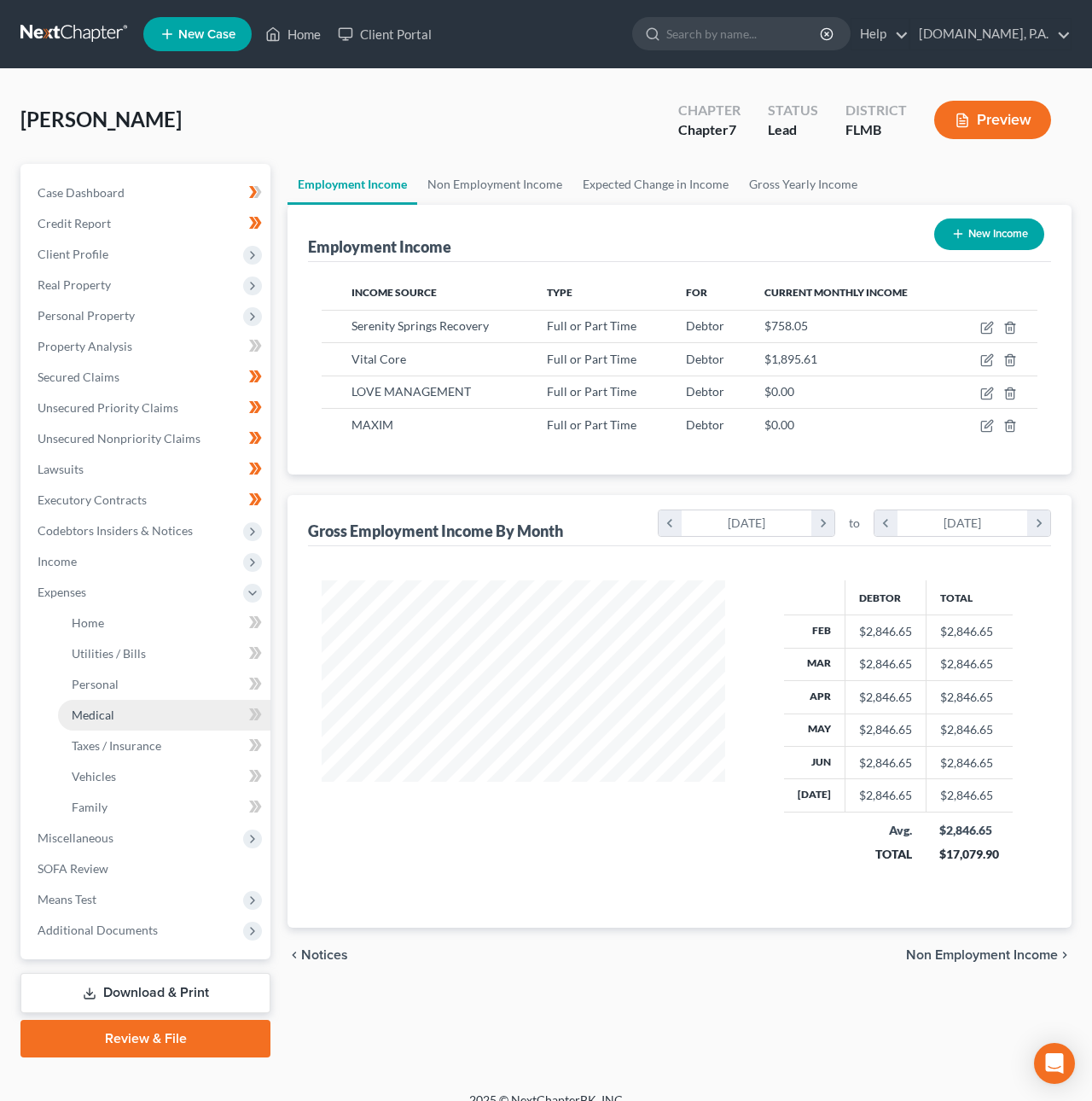
scroll to position [852873, 852418]
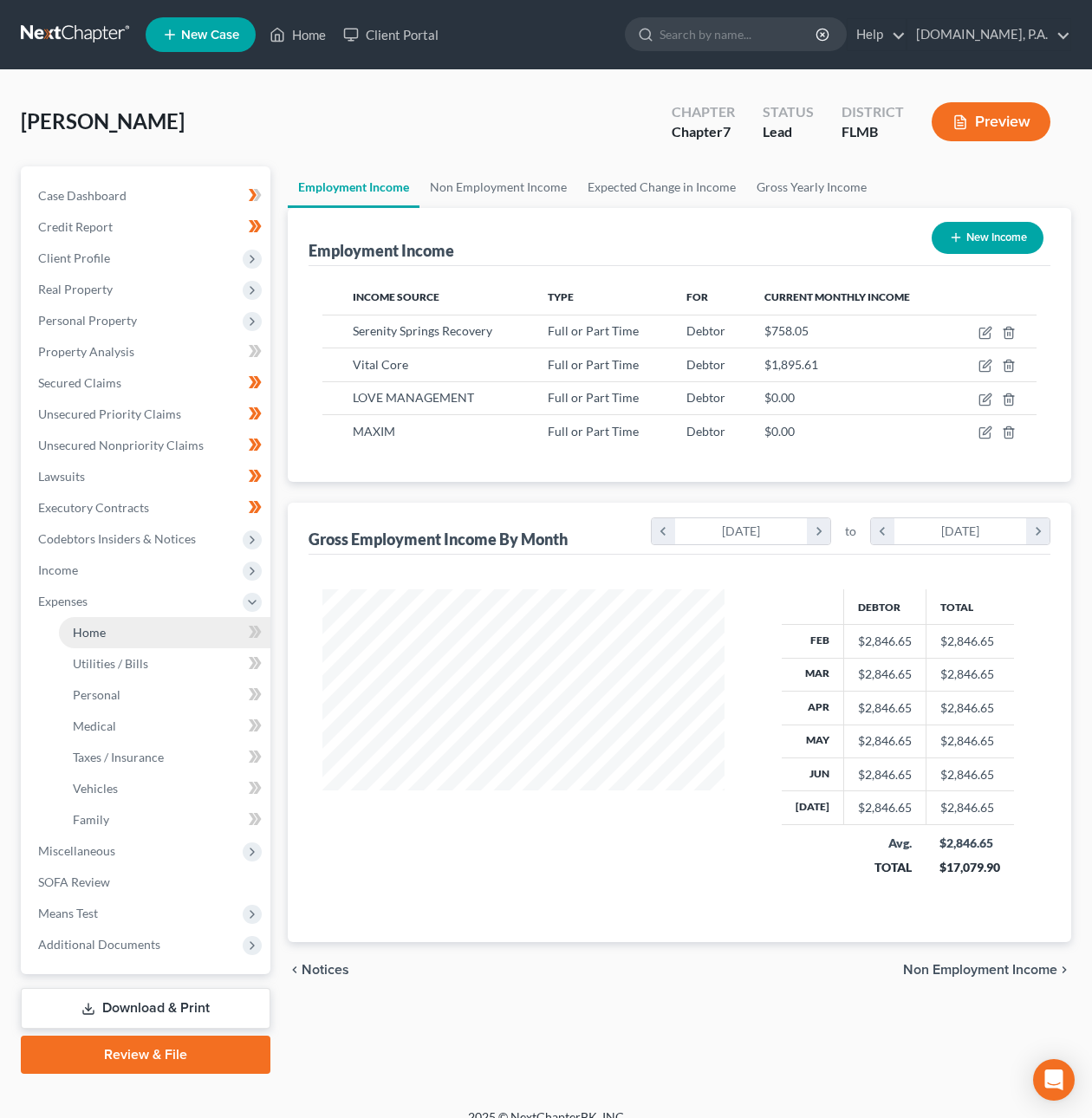
click at [86, 629] on span "Home" at bounding box center [90, 631] width 33 height 15
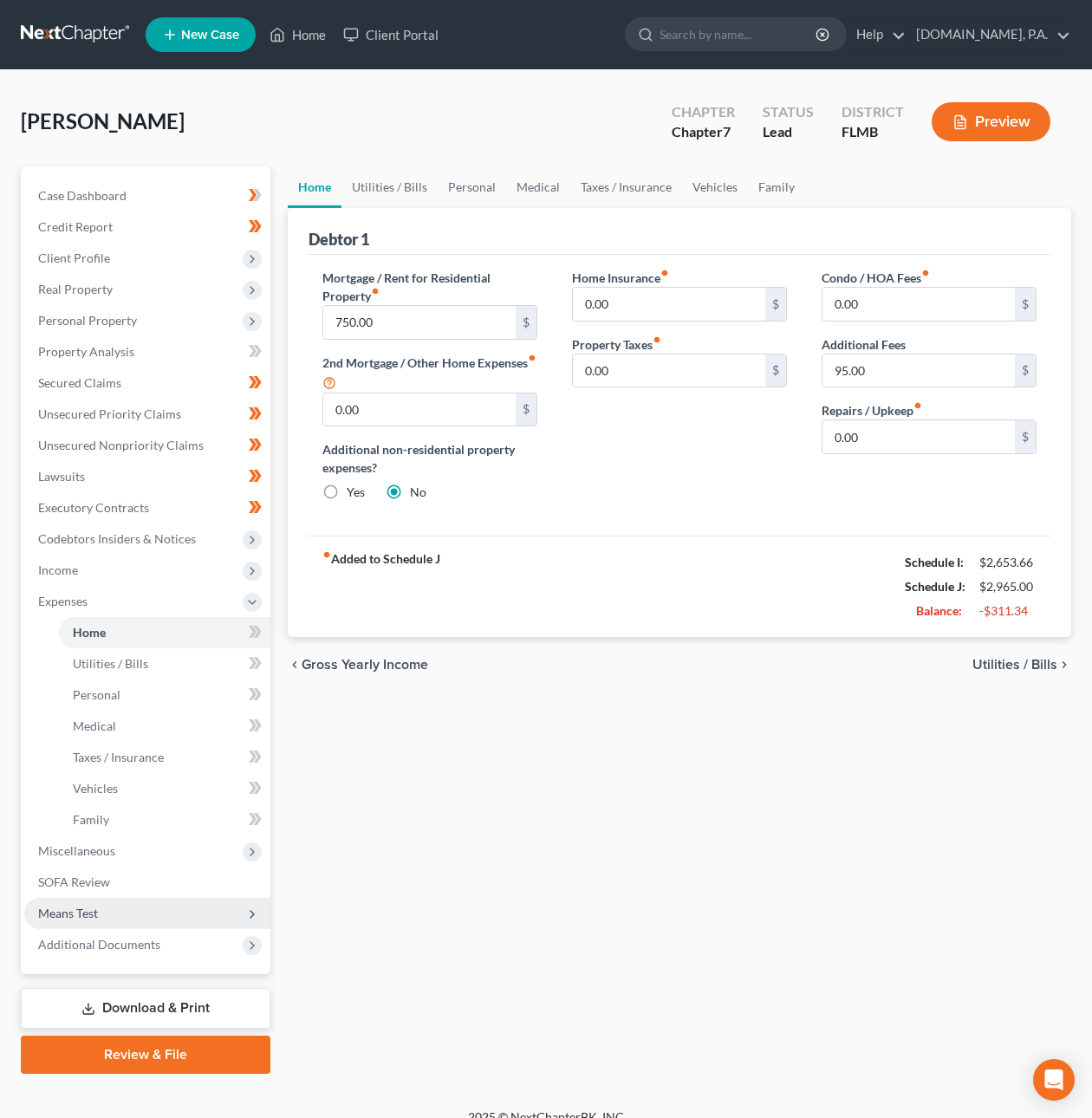
click at [96, 906] on span "Means Test" at bounding box center [68, 913] width 60 height 15
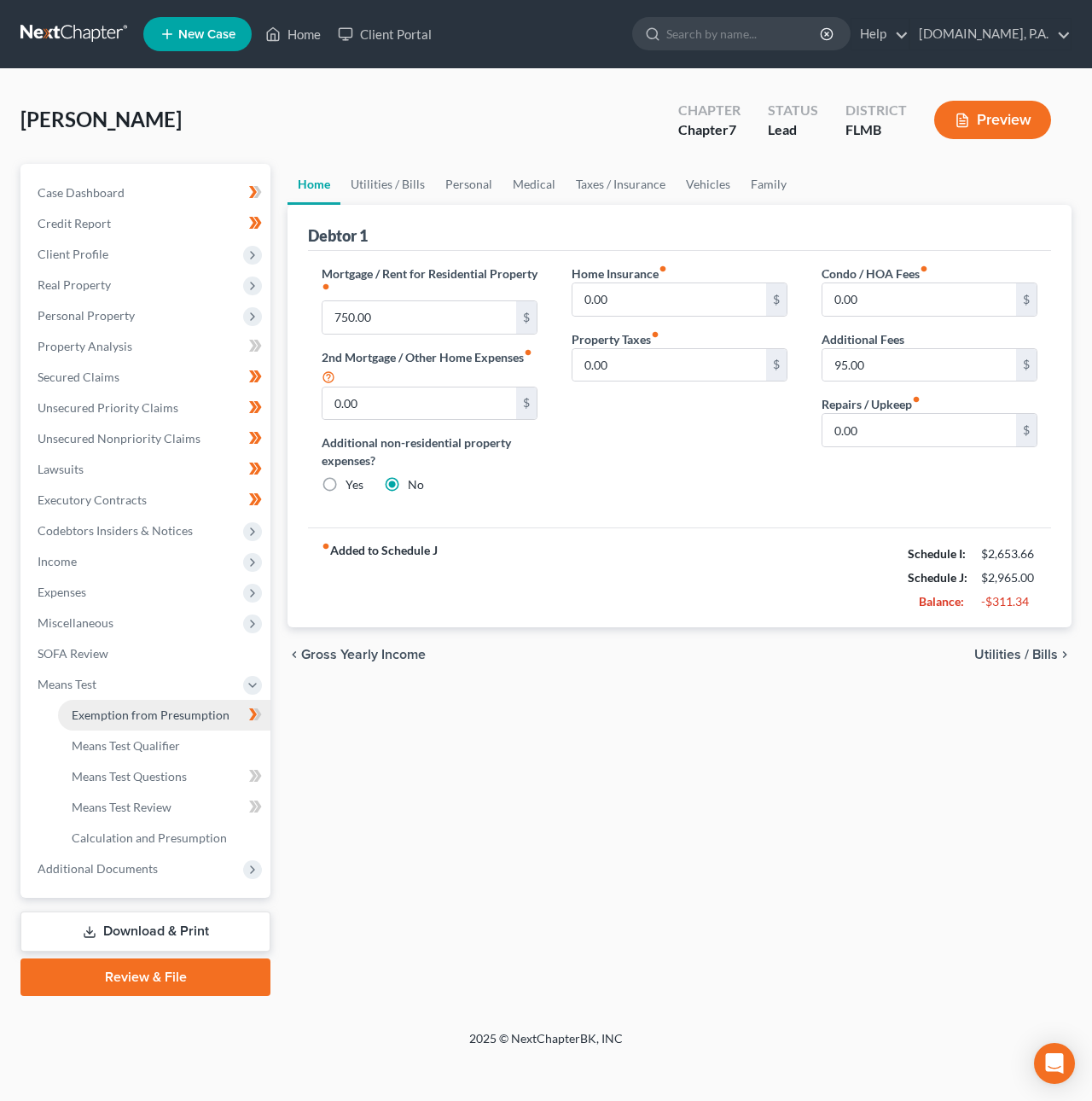
click at [123, 709] on span "Exemption from Presumption" at bounding box center [151, 714] width 158 height 15
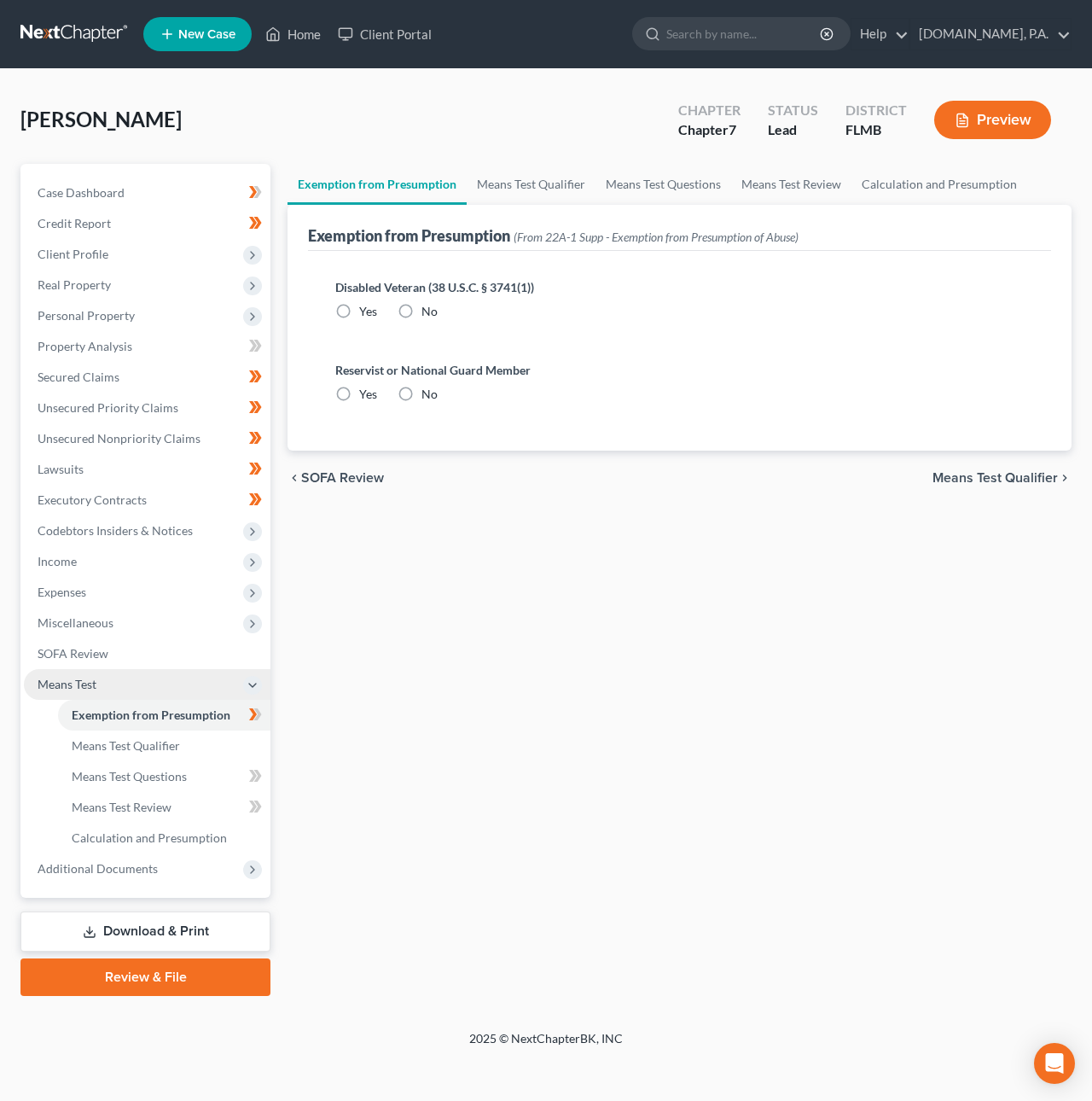
radio input "true"
click at [159, 738] on span "Means Test Qualifier" at bounding box center [126, 745] width 108 height 15
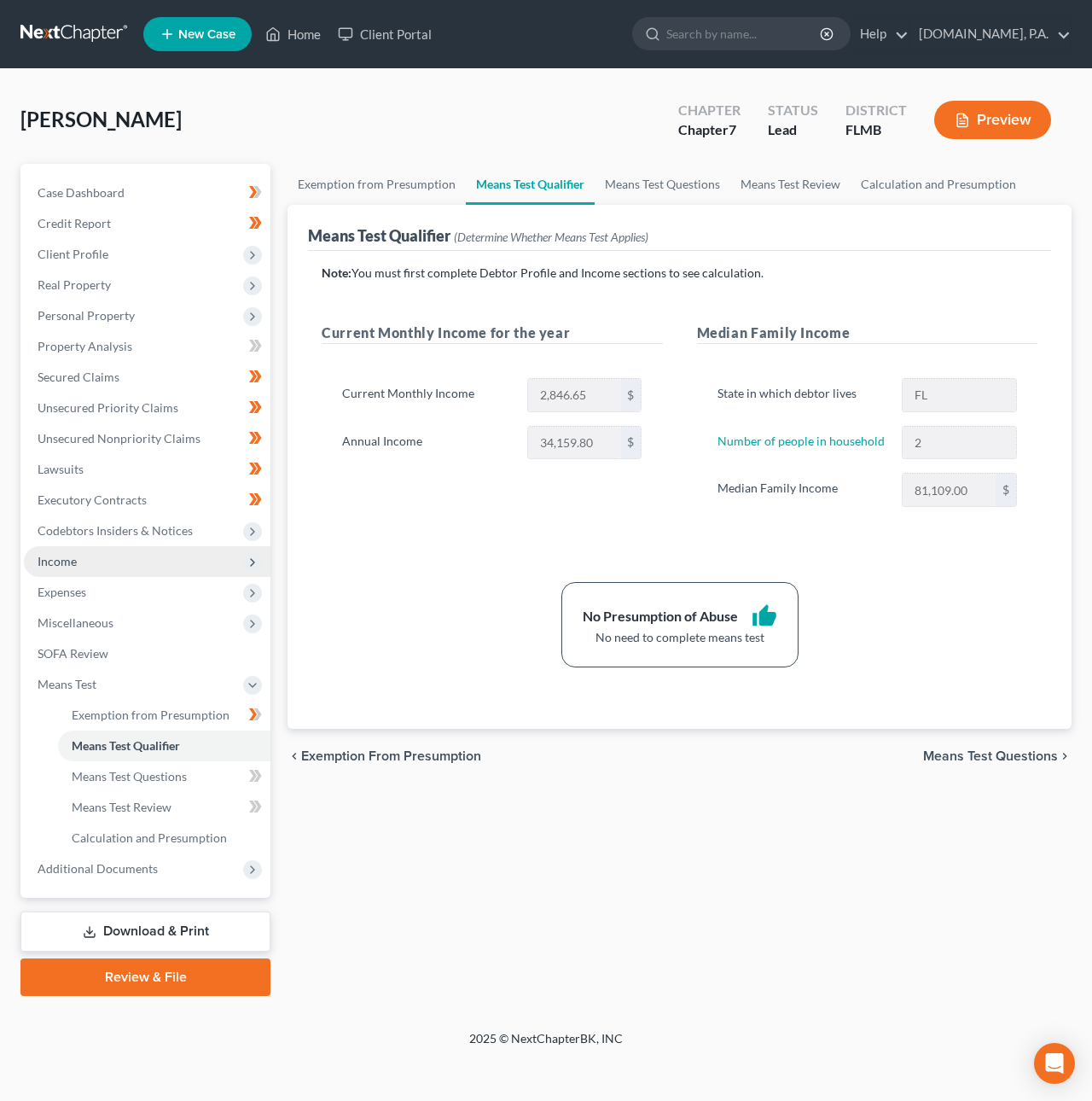
click at [79, 556] on span "Income" at bounding box center [147, 562] width 247 height 31
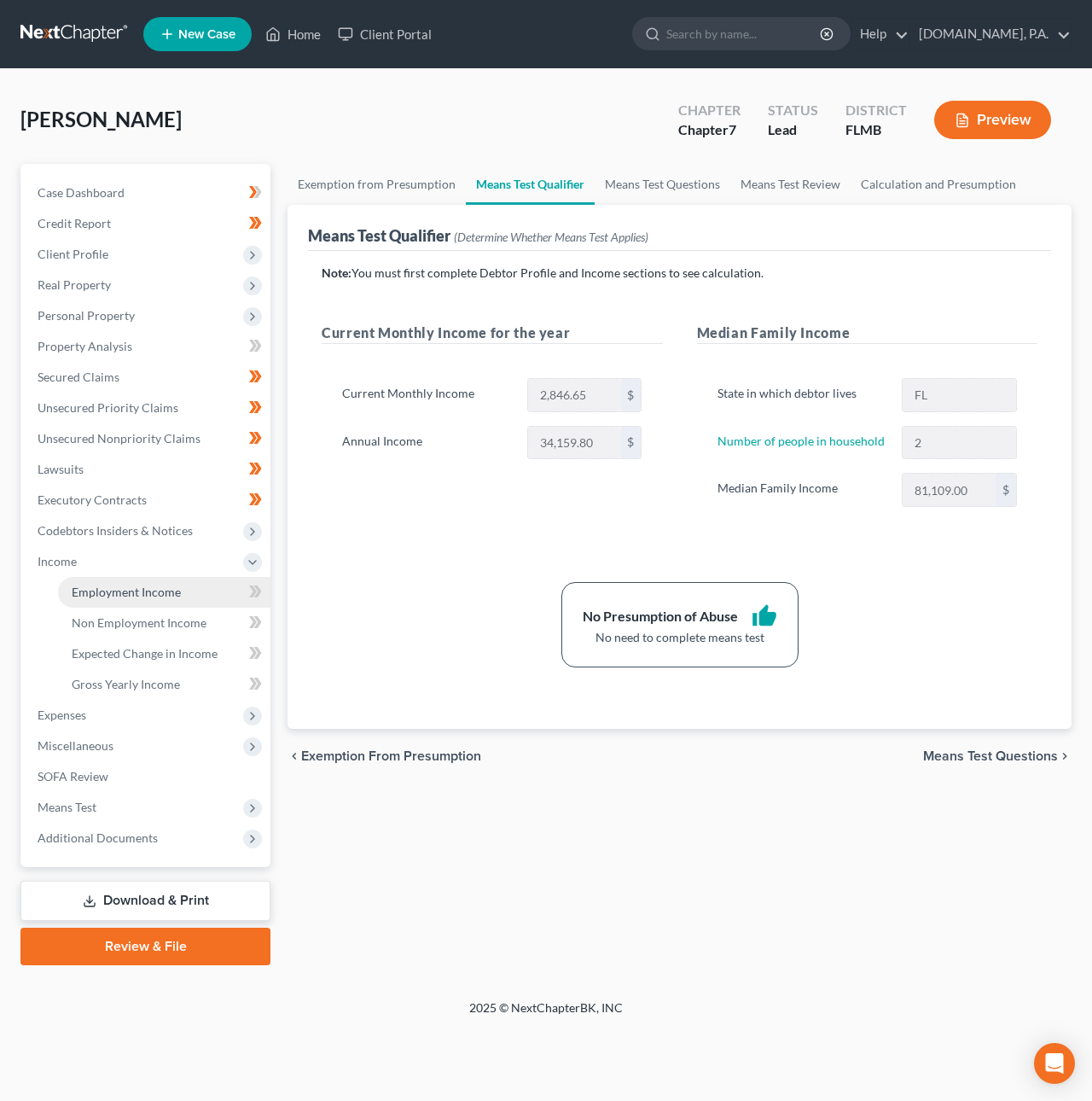
click at [105, 590] on span "Employment Income" at bounding box center [126, 592] width 109 height 15
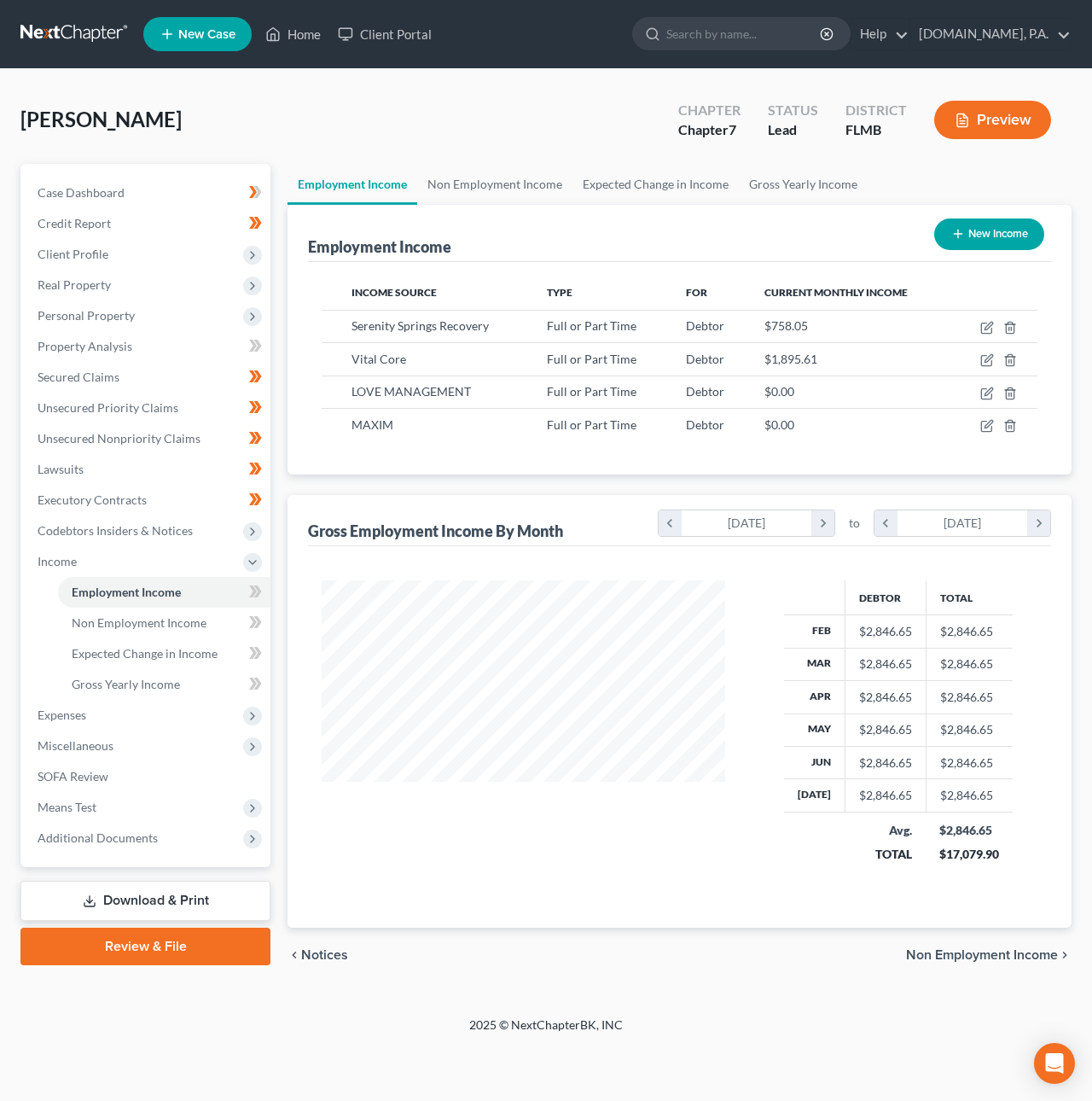
scroll to position [308, 436]
click at [986, 393] on icon "button" at bounding box center [987, 391] width 8 height 8
select select "0"
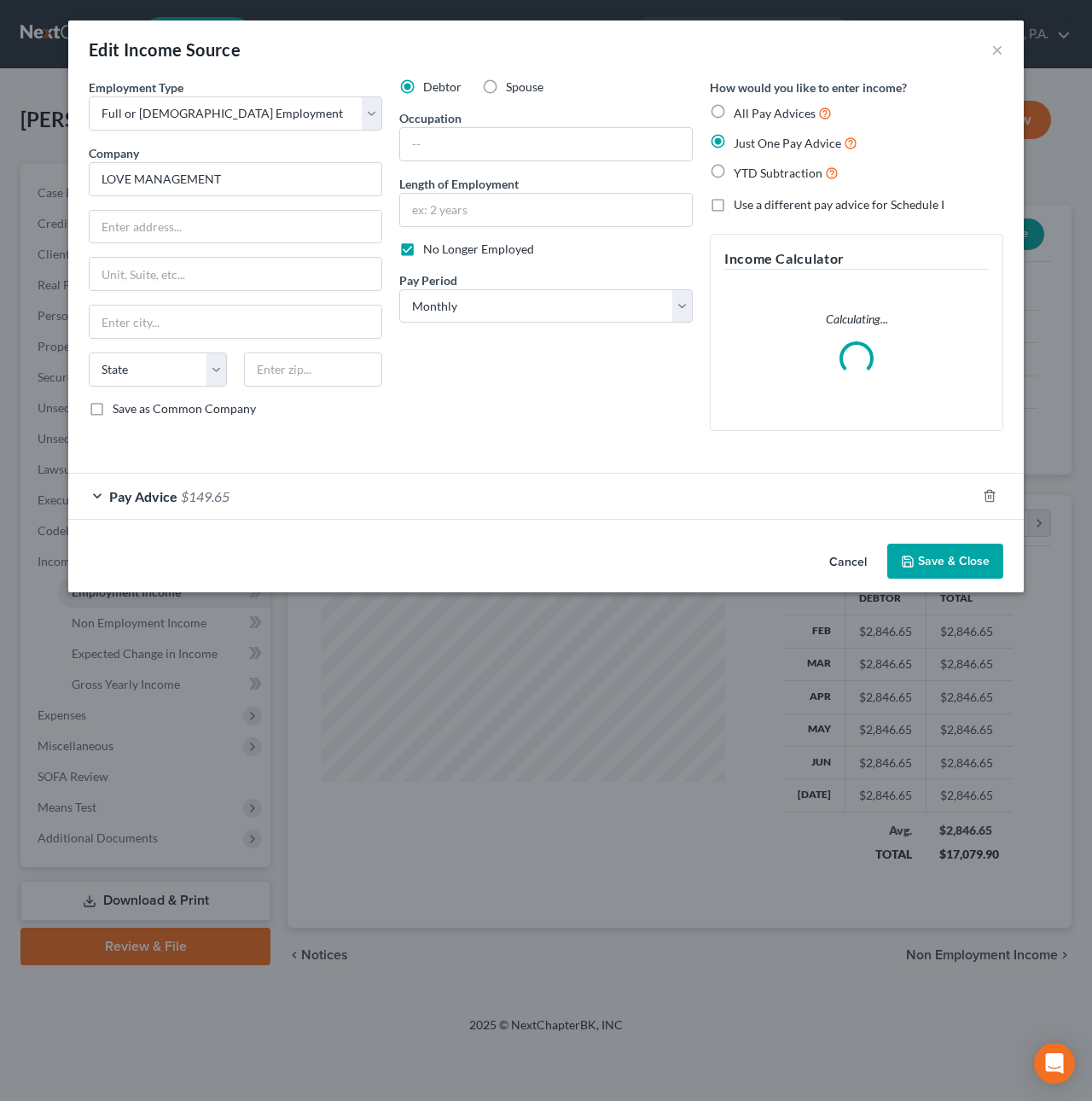
click at [198, 499] on span "$149.65" at bounding box center [205, 496] width 49 height 16
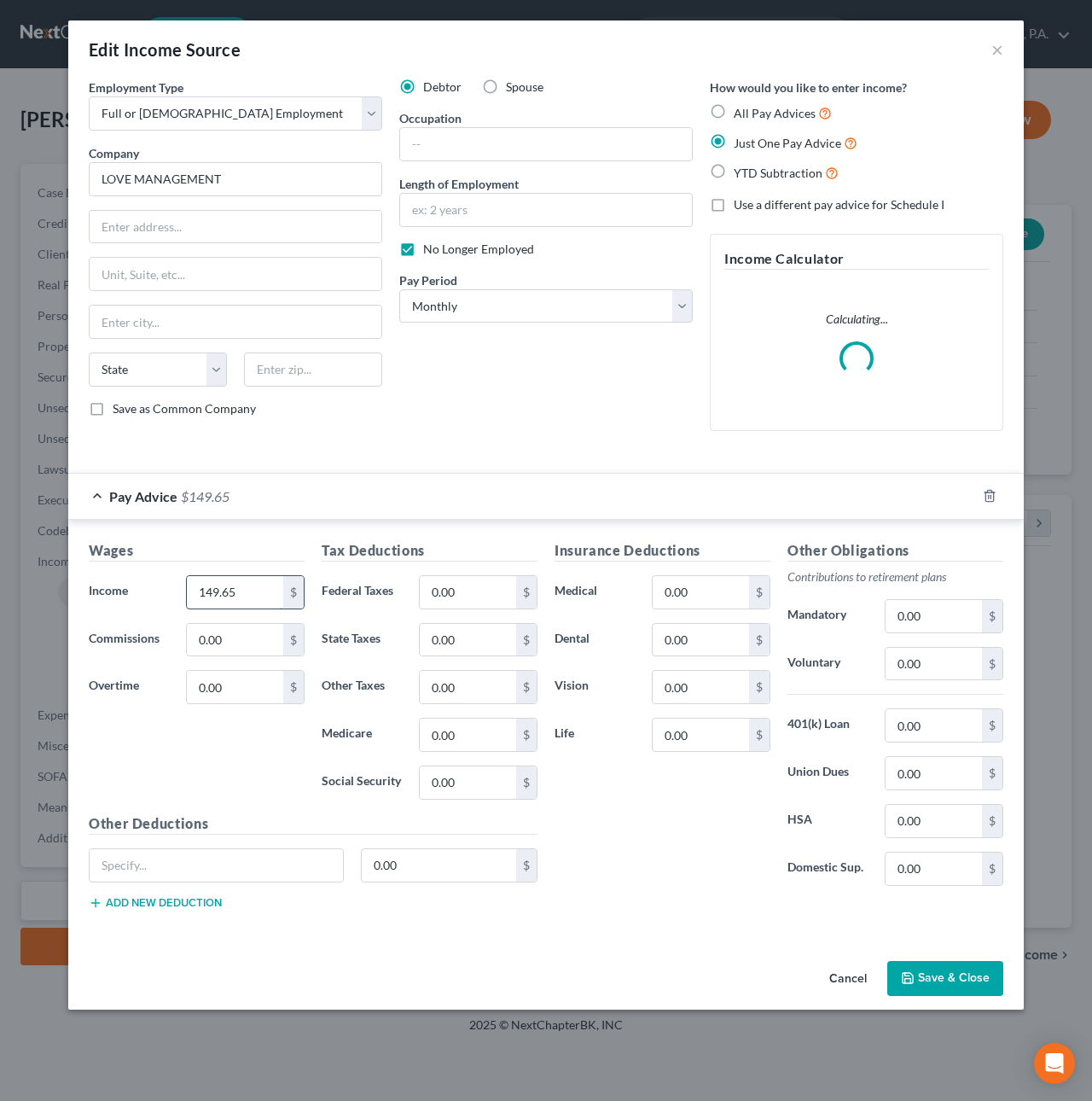
drag, startPoint x: 255, startPoint y: 599, endPoint x: 214, endPoint y: 576, distance: 47.0
click at [213, 577] on input "149.65" at bounding box center [235, 593] width 96 height 33
drag, startPoint x: 244, startPoint y: 591, endPoint x: 145, endPoint y: 577, distance: 100.0
click at [145, 577] on div "Income * 149.65 $" at bounding box center [197, 593] width 233 height 34
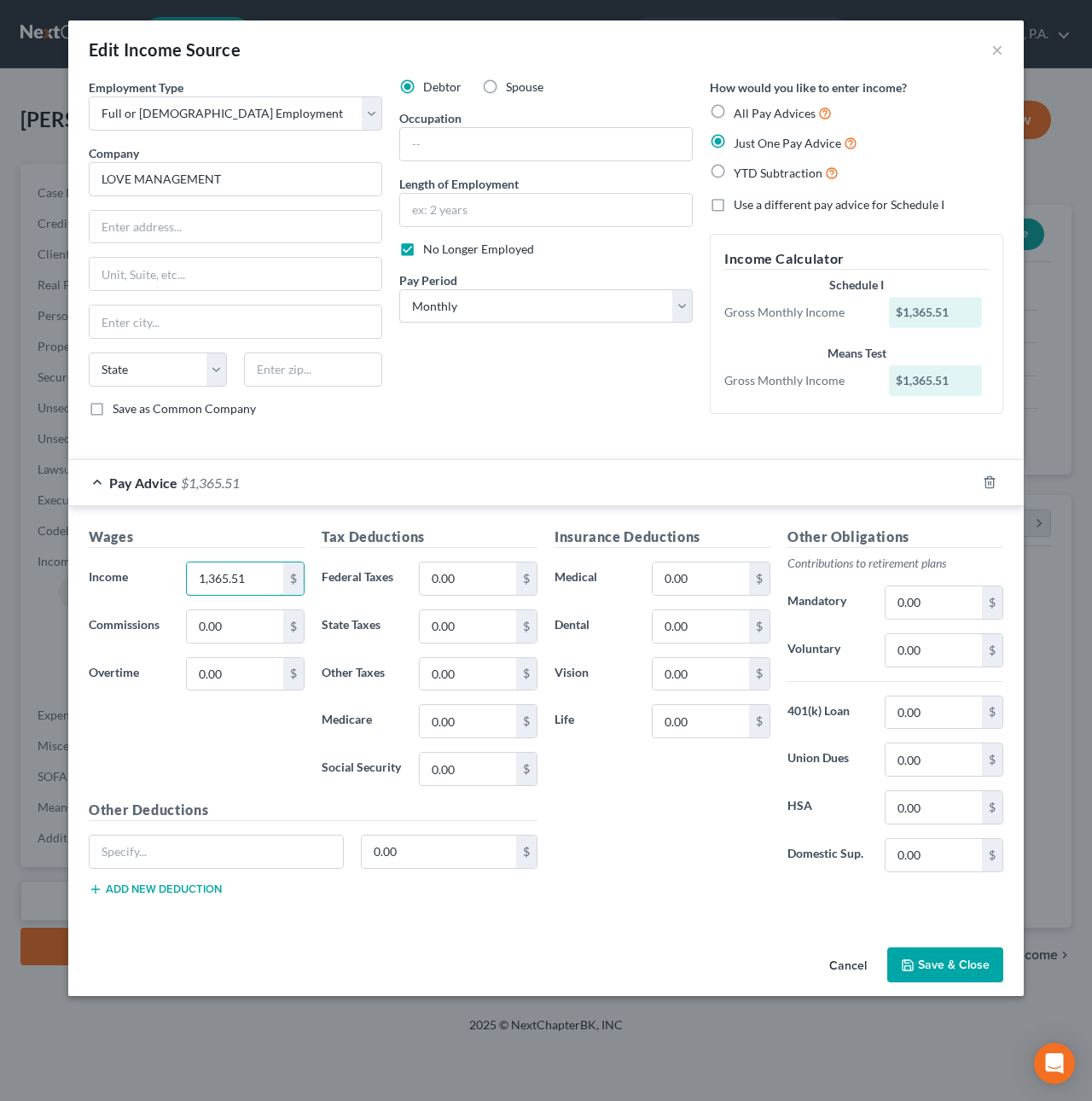
type input "1,365.51"
click at [921, 974] on button "Save & Close" at bounding box center [945, 965] width 116 height 36
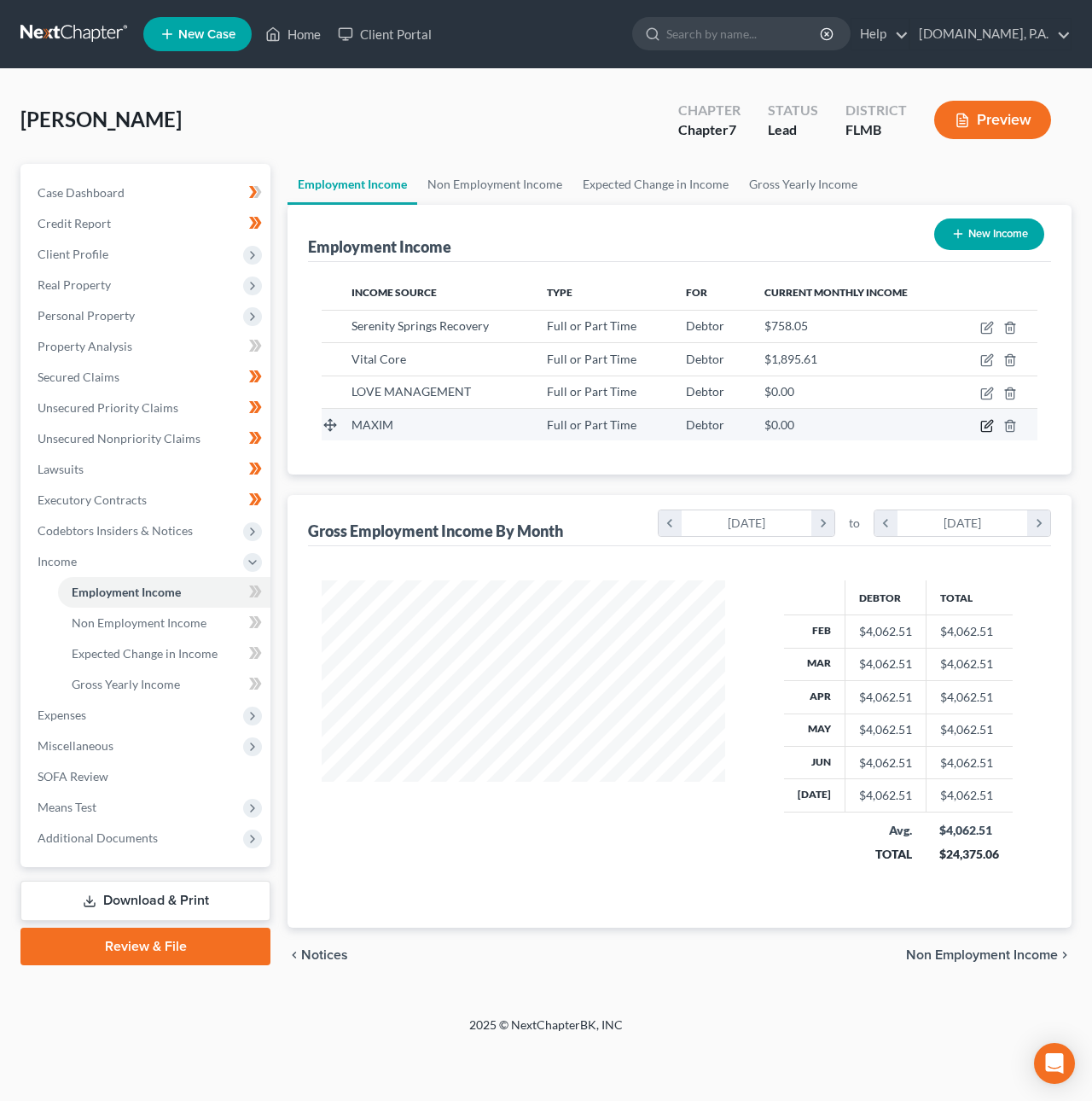
click at [985, 423] on icon "button" at bounding box center [987, 426] width 14 height 14
select select "0"
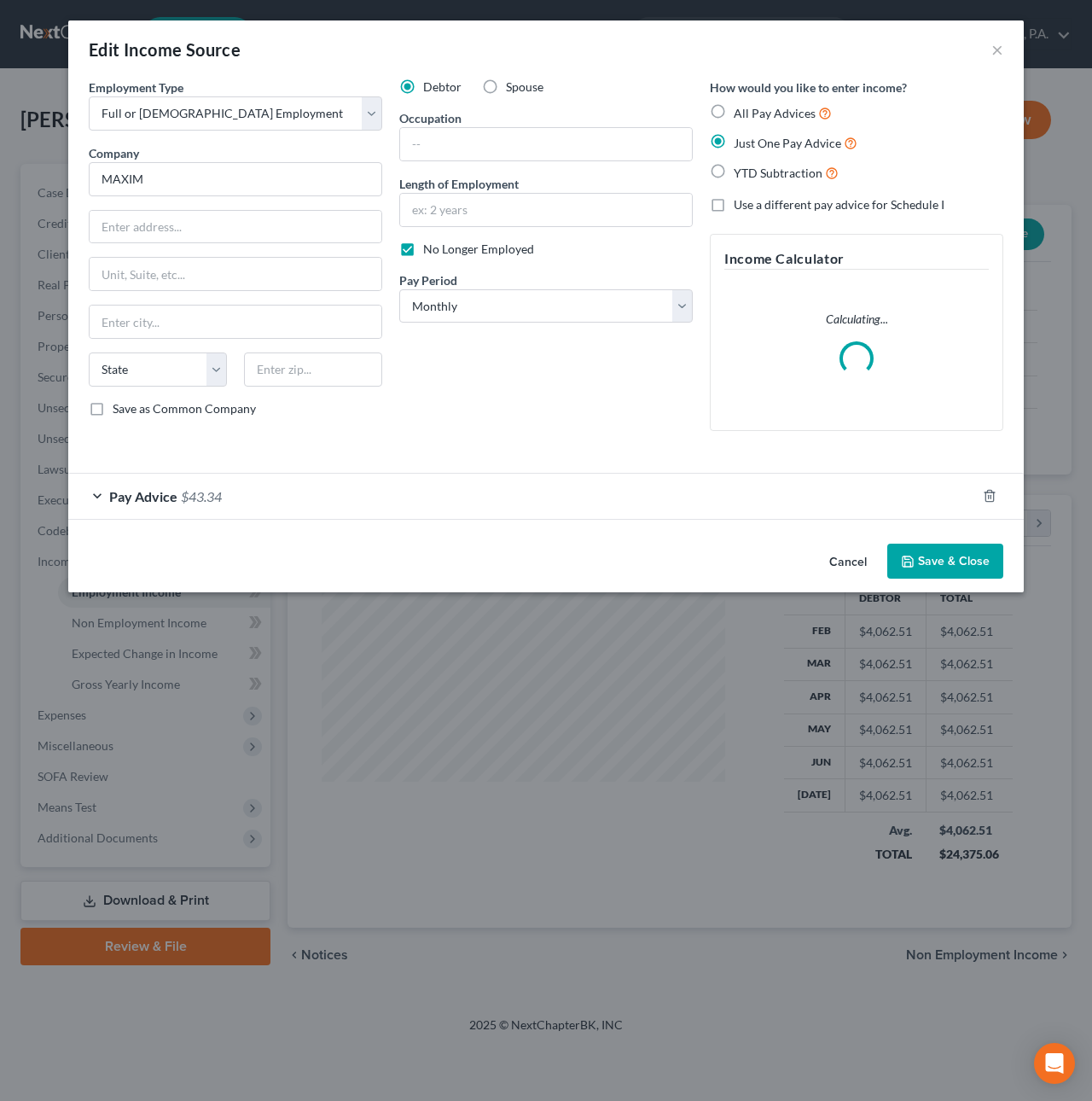
click at [424, 498] on div "Pay Advice $43.34" at bounding box center [522, 496] width 908 height 45
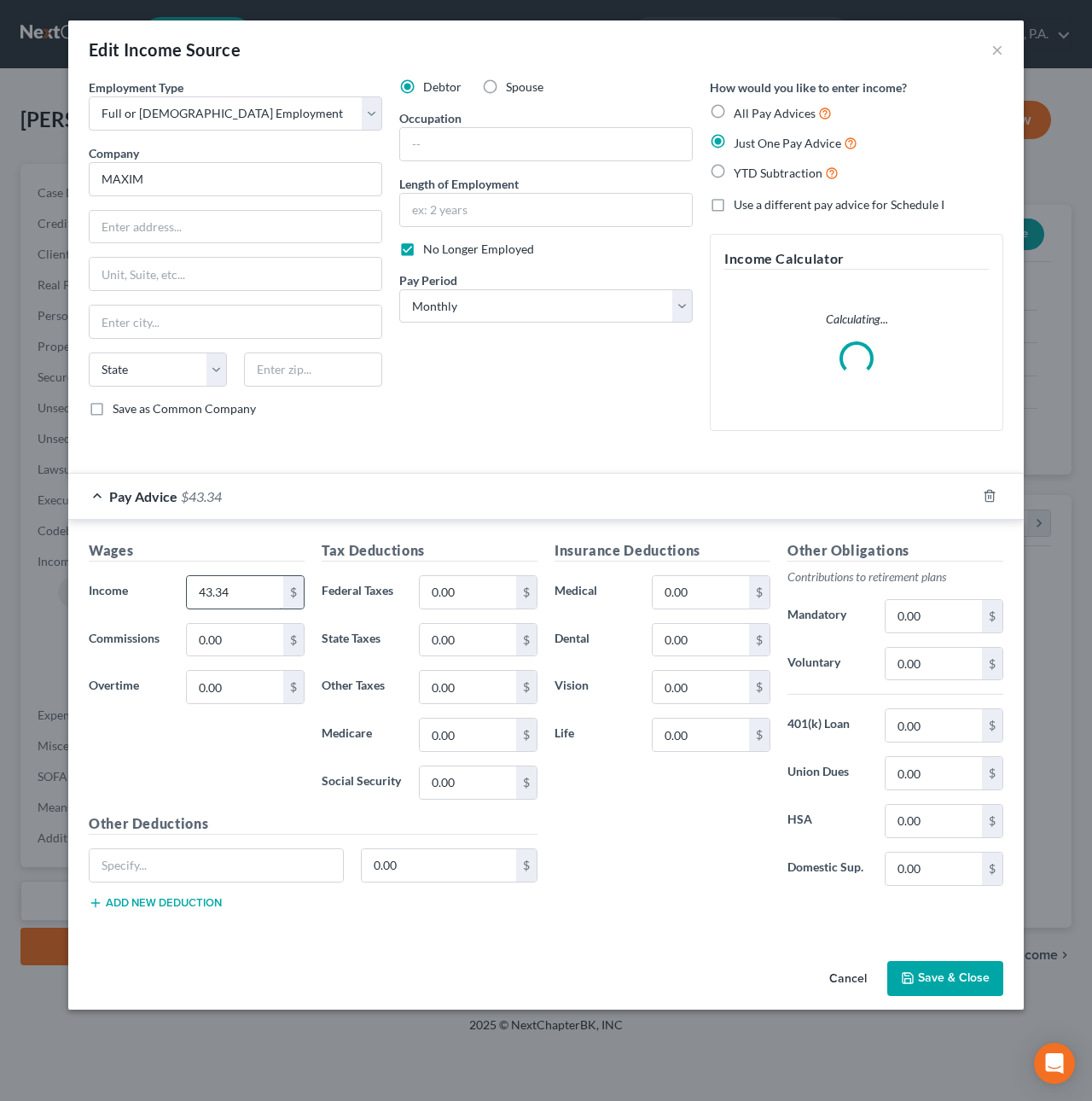
drag, startPoint x: 233, startPoint y: 596, endPoint x: 243, endPoint y: 592, distance: 10.8
click at [243, 592] on input "43.34" at bounding box center [235, 593] width 96 height 33
drag, startPoint x: 243, startPoint y: 592, endPoint x: 181, endPoint y: 584, distance: 62.5
click at [181, 584] on div "43.34 $" at bounding box center [245, 593] width 135 height 34
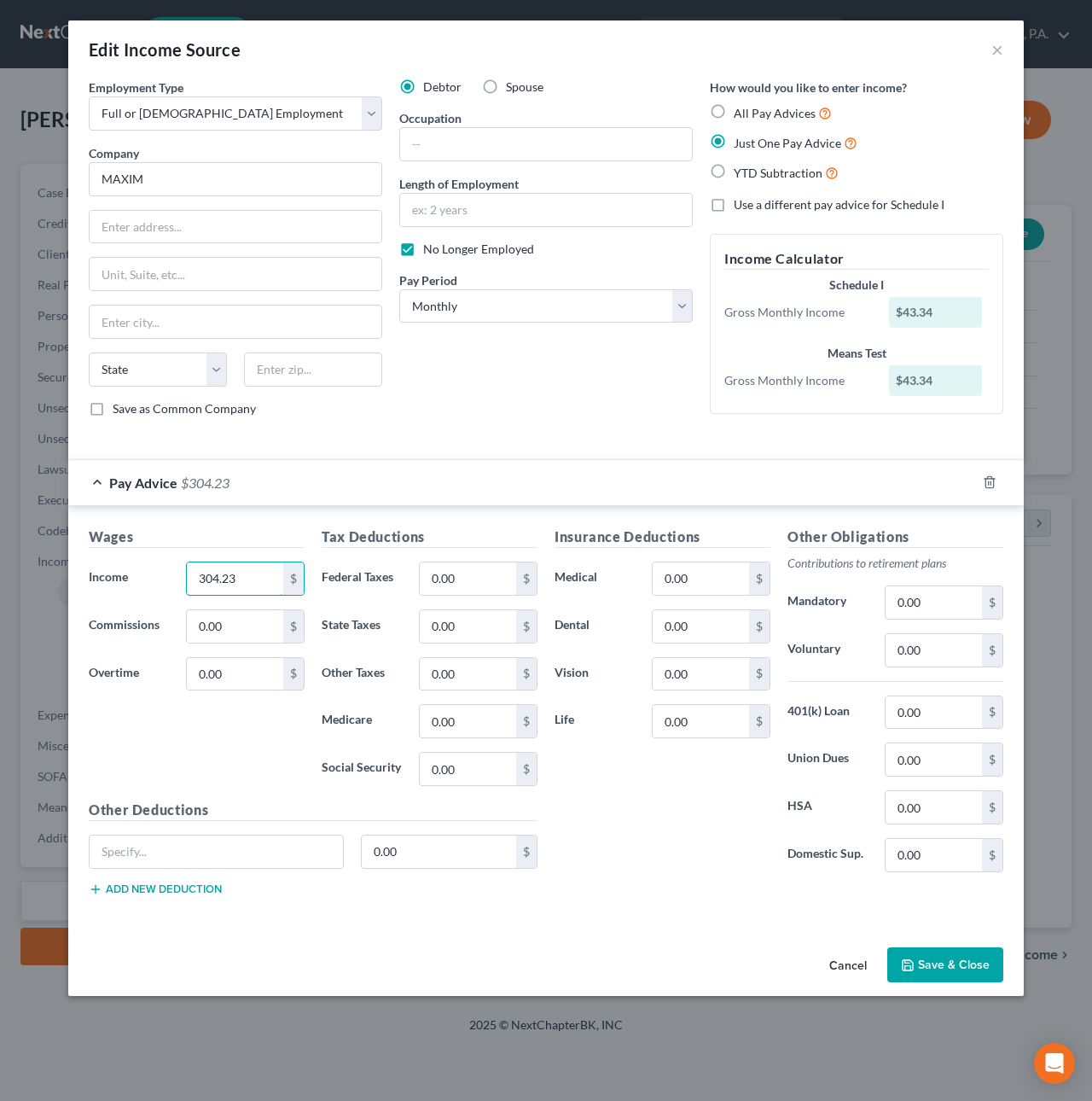
type input "304.23"
click at [917, 977] on button "Save & Close" at bounding box center [945, 965] width 116 height 36
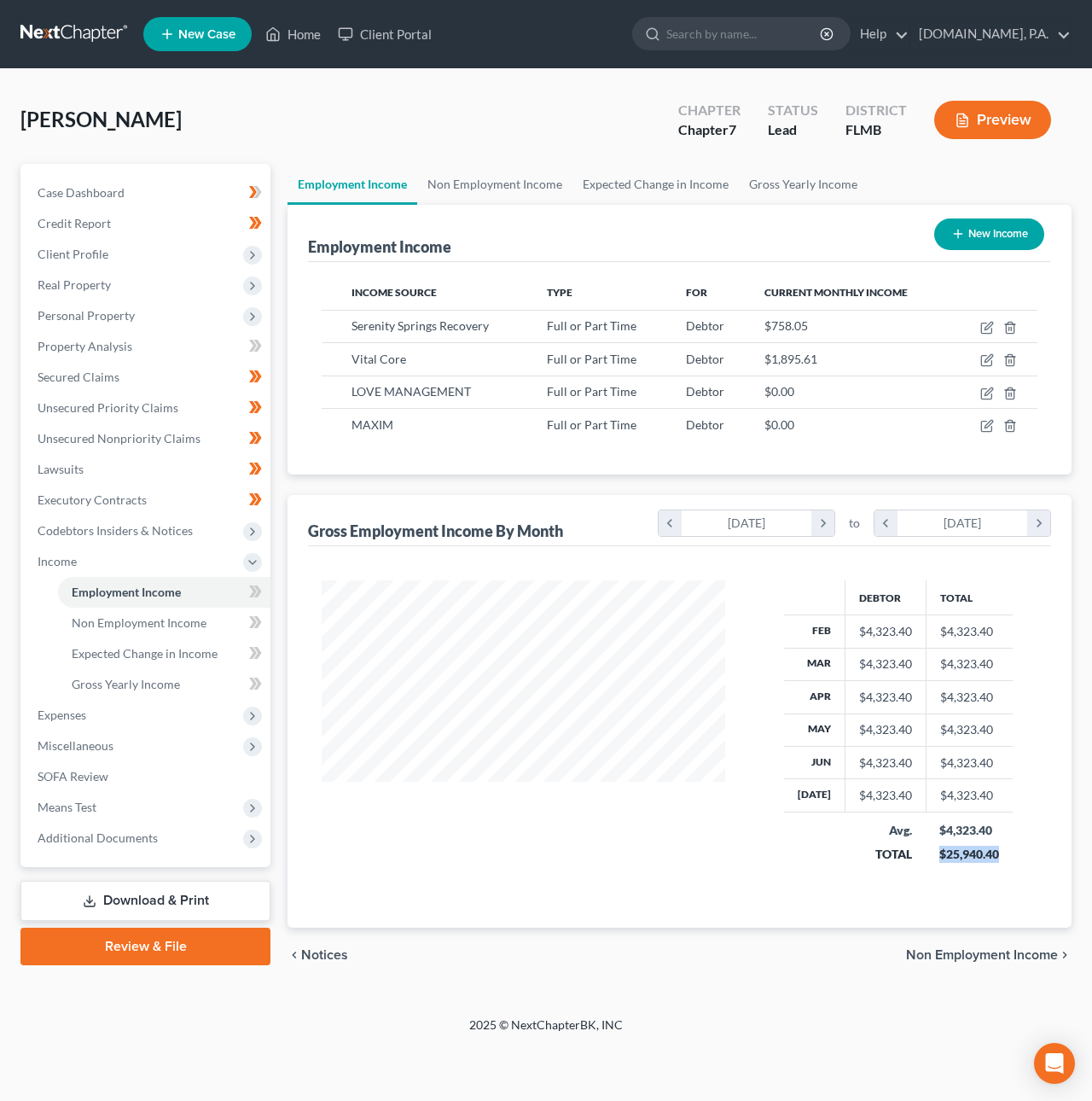
drag, startPoint x: 933, startPoint y: 857, endPoint x: 1001, endPoint y: 863, distance: 68.3
click at [1001, 863] on td "$4,323.40 $25,940.40" at bounding box center [969, 841] width 87 height 61
click at [73, 796] on span "Means Test" at bounding box center [147, 807] width 247 height 31
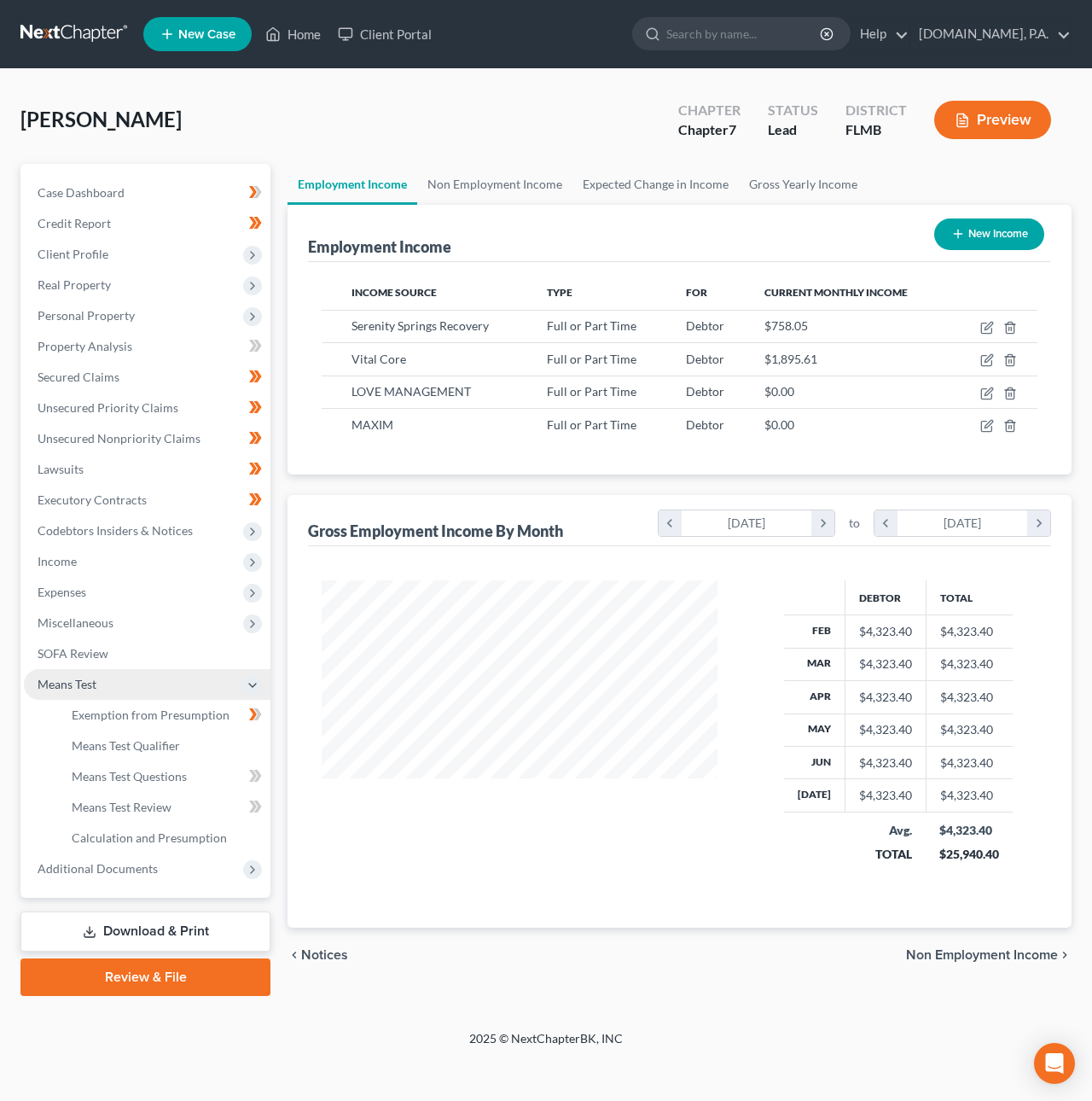
scroll to position [852873, 852410]
click at [115, 746] on span "Means Test Qualifier" at bounding box center [126, 745] width 108 height 15
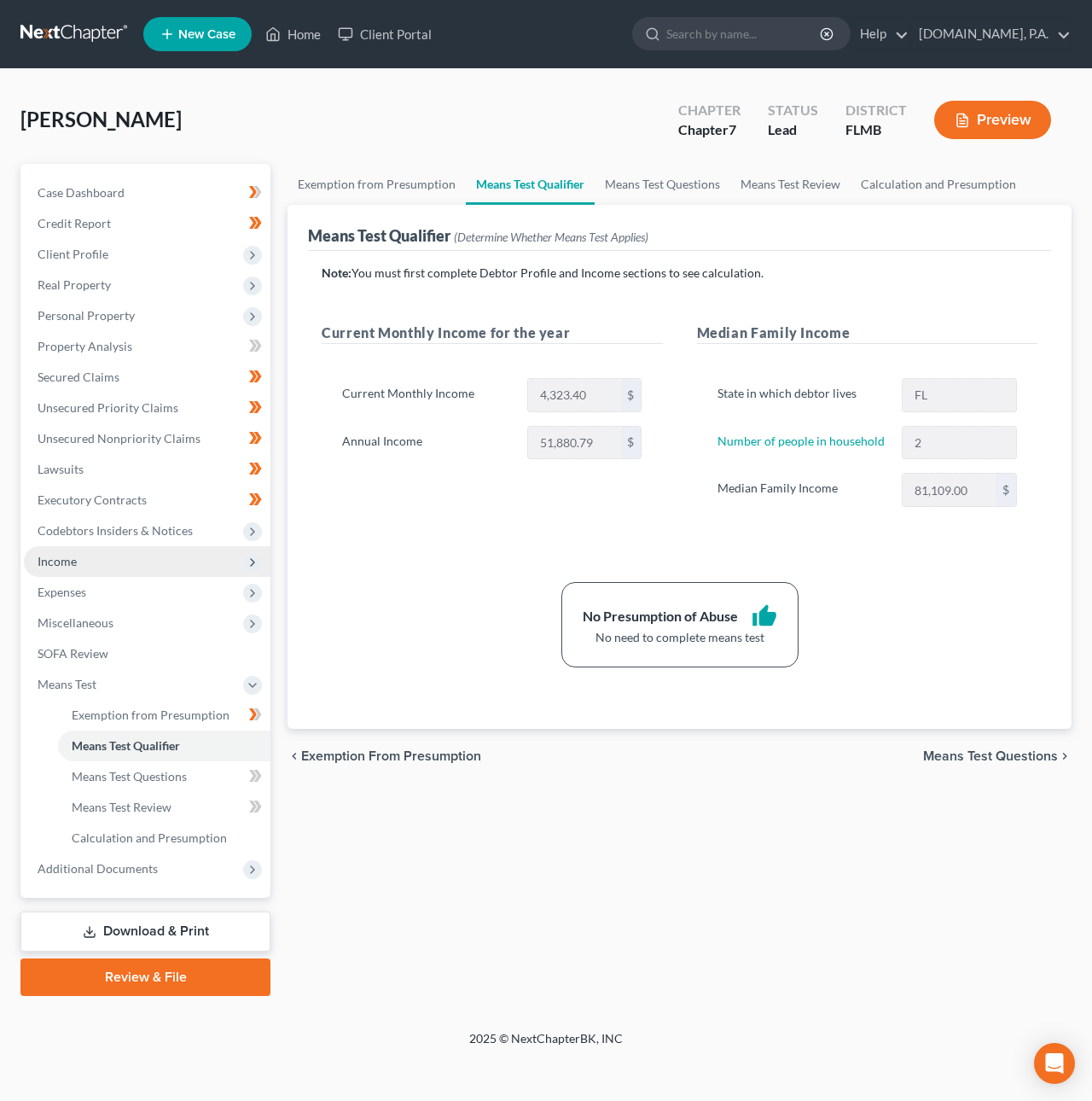
click at [87, 569] on span "Income" at bounding box center [147, 562] width 247 height 31
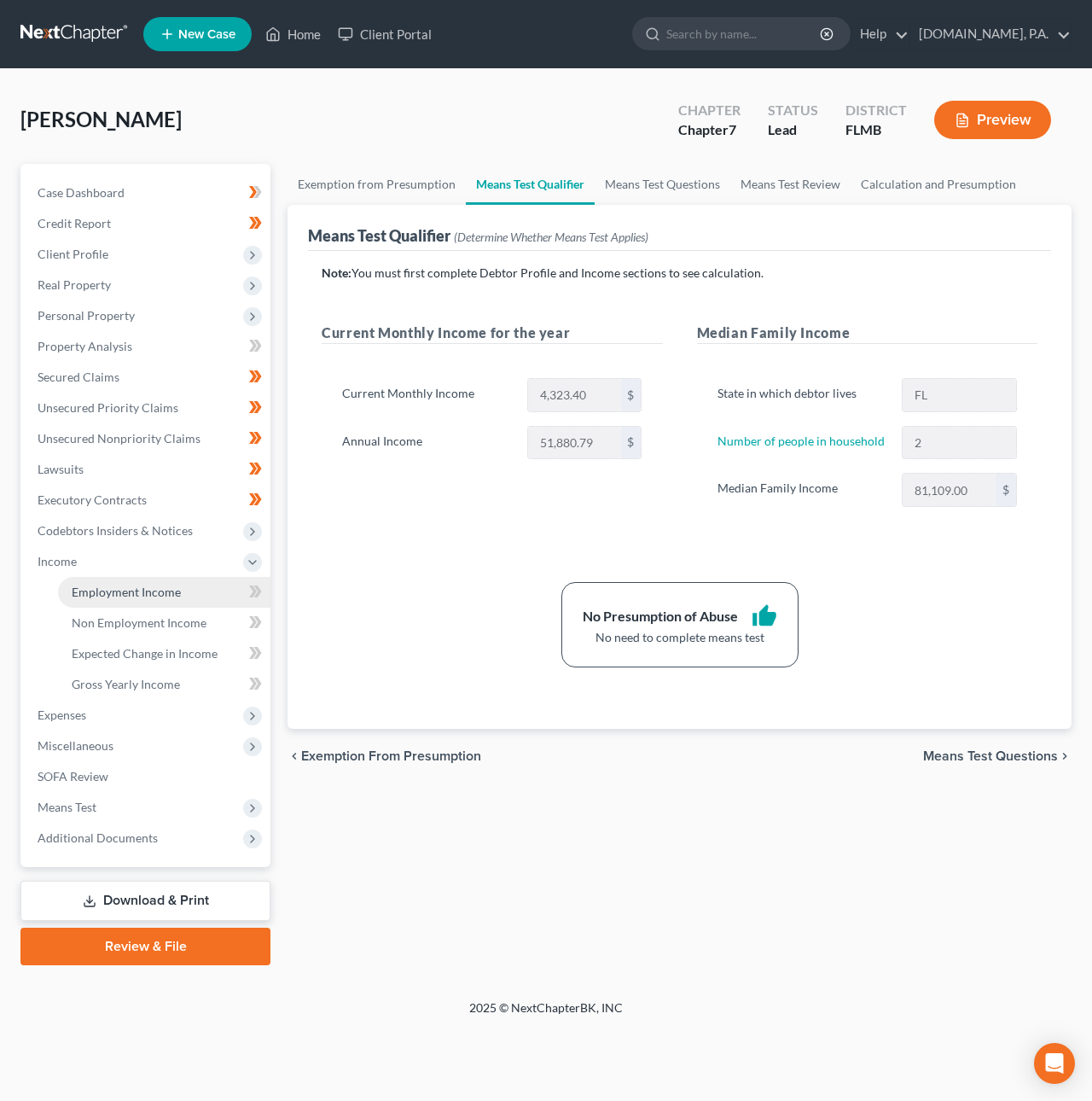
click at [94, 587] on span "Employment Income" at bounding box center [126, 592] width 109 height 15
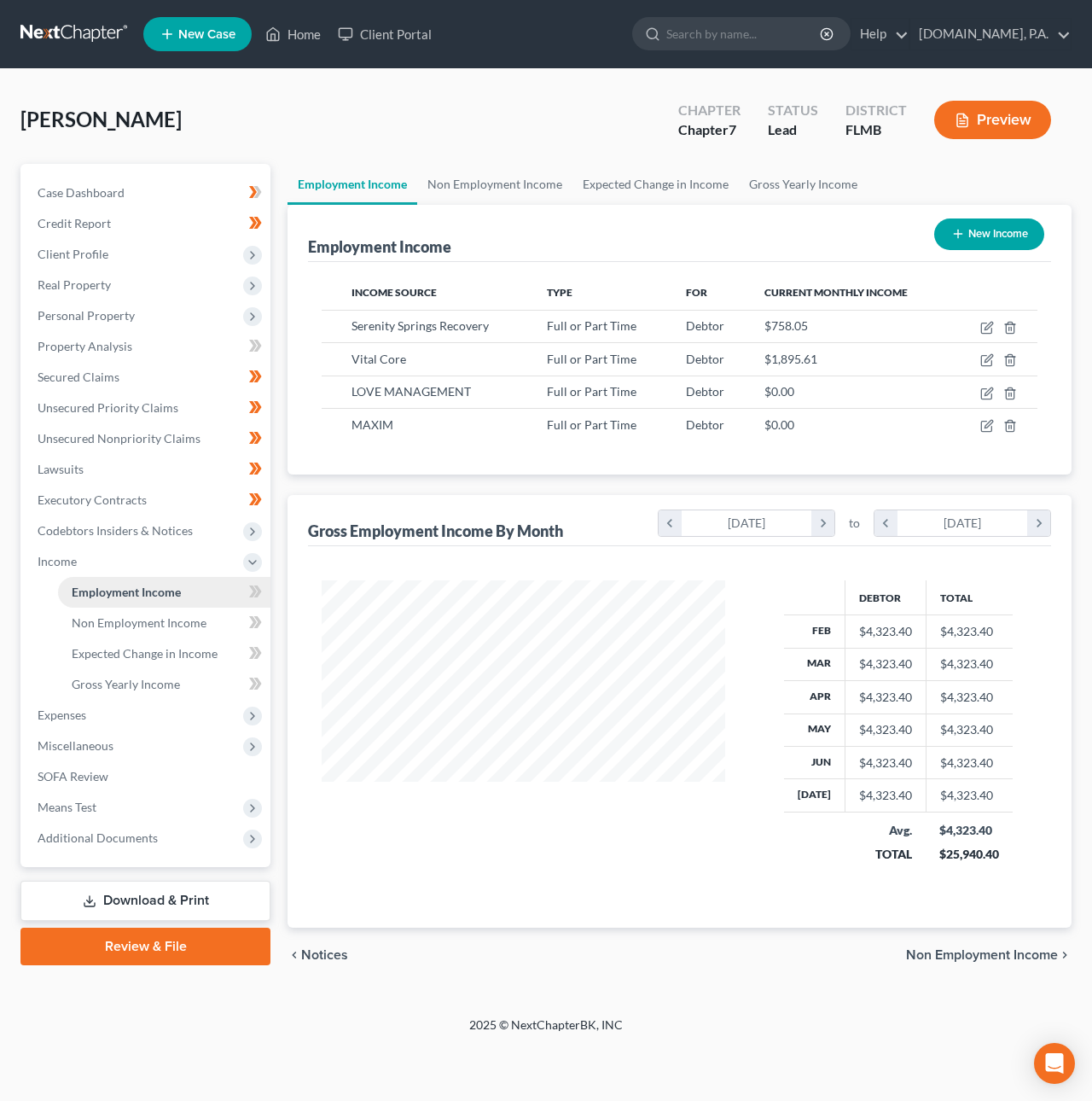
scroll to position [308, 436]
click at [987, 394] on icon "button" at bounding box center [987, 394] width 14 height 14
select select "0"
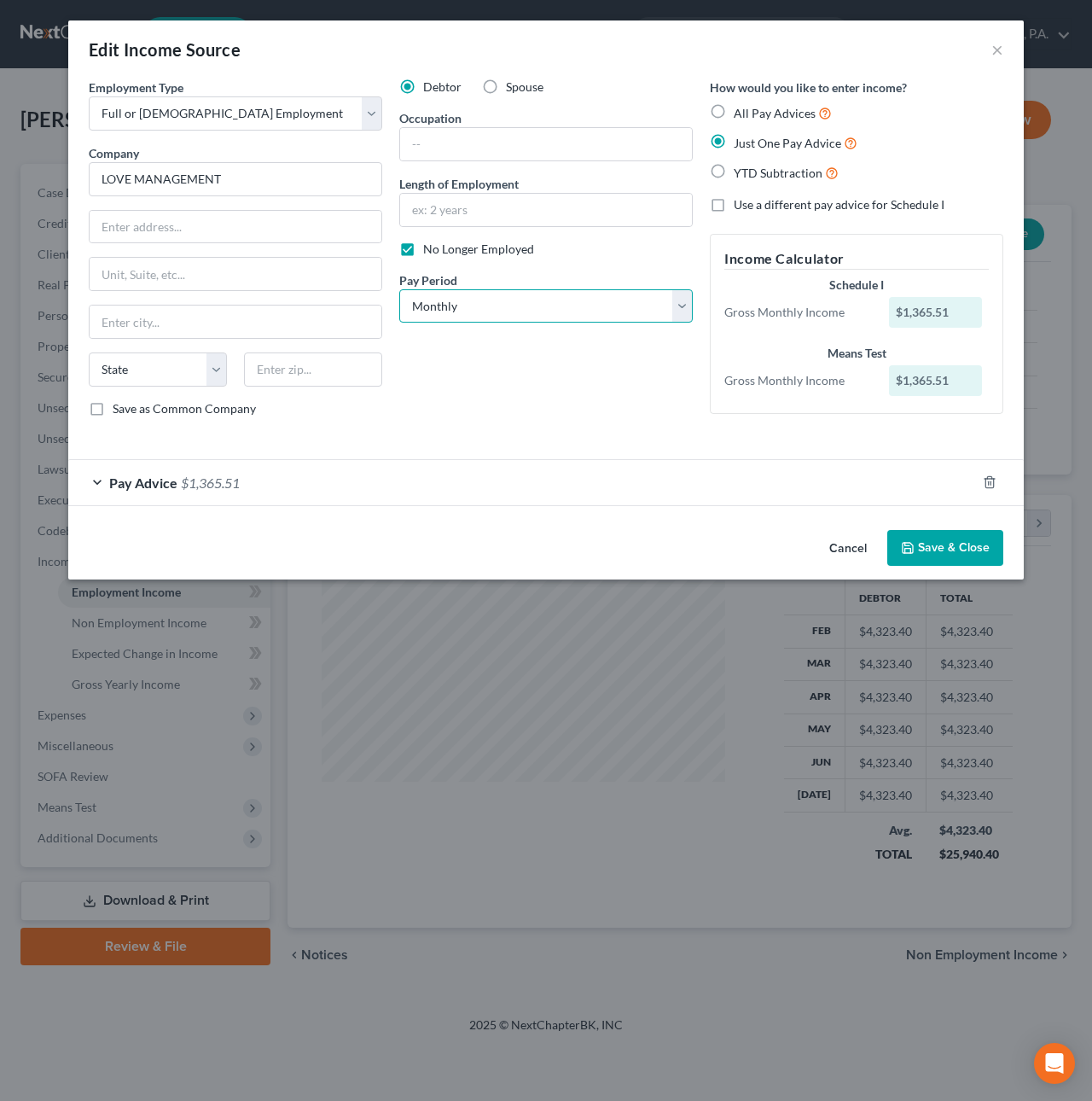
click at [429, 313] on select "Select Monthly Twice Monthly Every Other Week Weekly" at bounding box center [546, 306] width 293 height 34
select select "3"
click at [399, 289] on select "Select Monthly Twice Monthly Every Other Week Weekly" at bounding box center [546, 306] width 293 height 34
click at [940, 544] on button "Save & Close" at bounding box center [945, 548] width 116 height 36
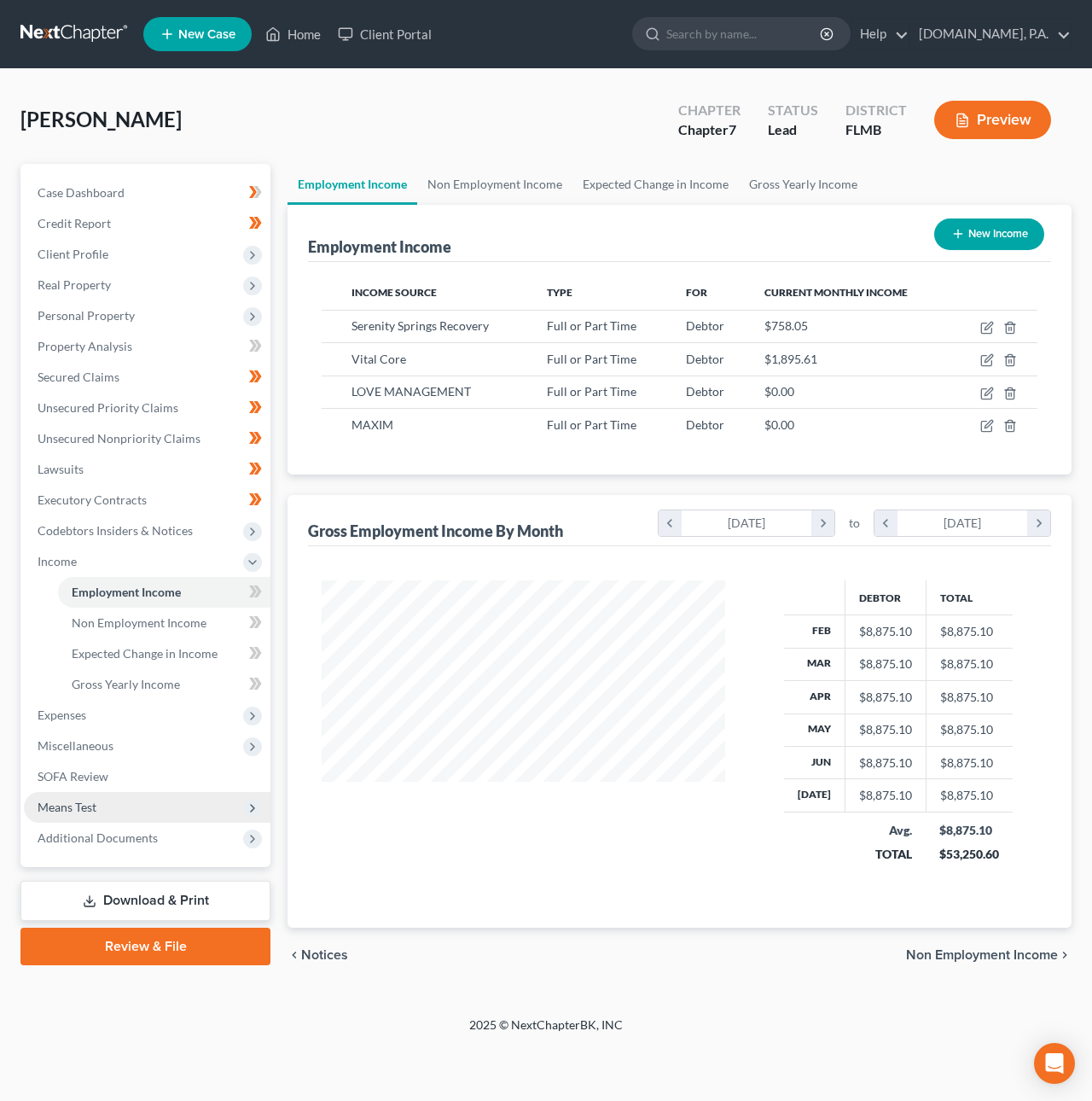
click at [81, 807] on span "Means Test" at bounding box center [67, 806] width 59 height 15
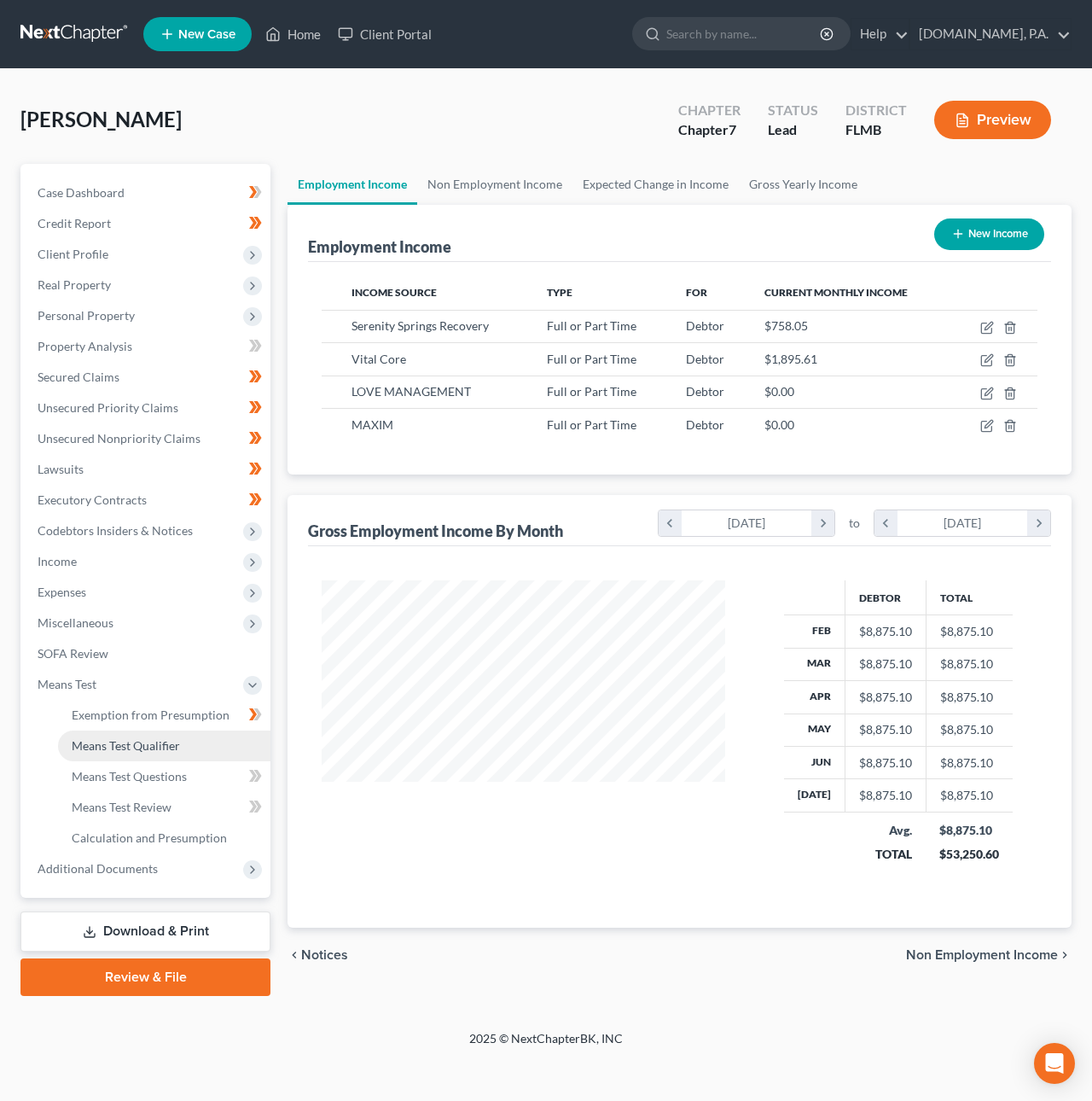
click at [117, 753] on link "Means Test Qualifier" at bounding box center [165, 746] width 213 height 31
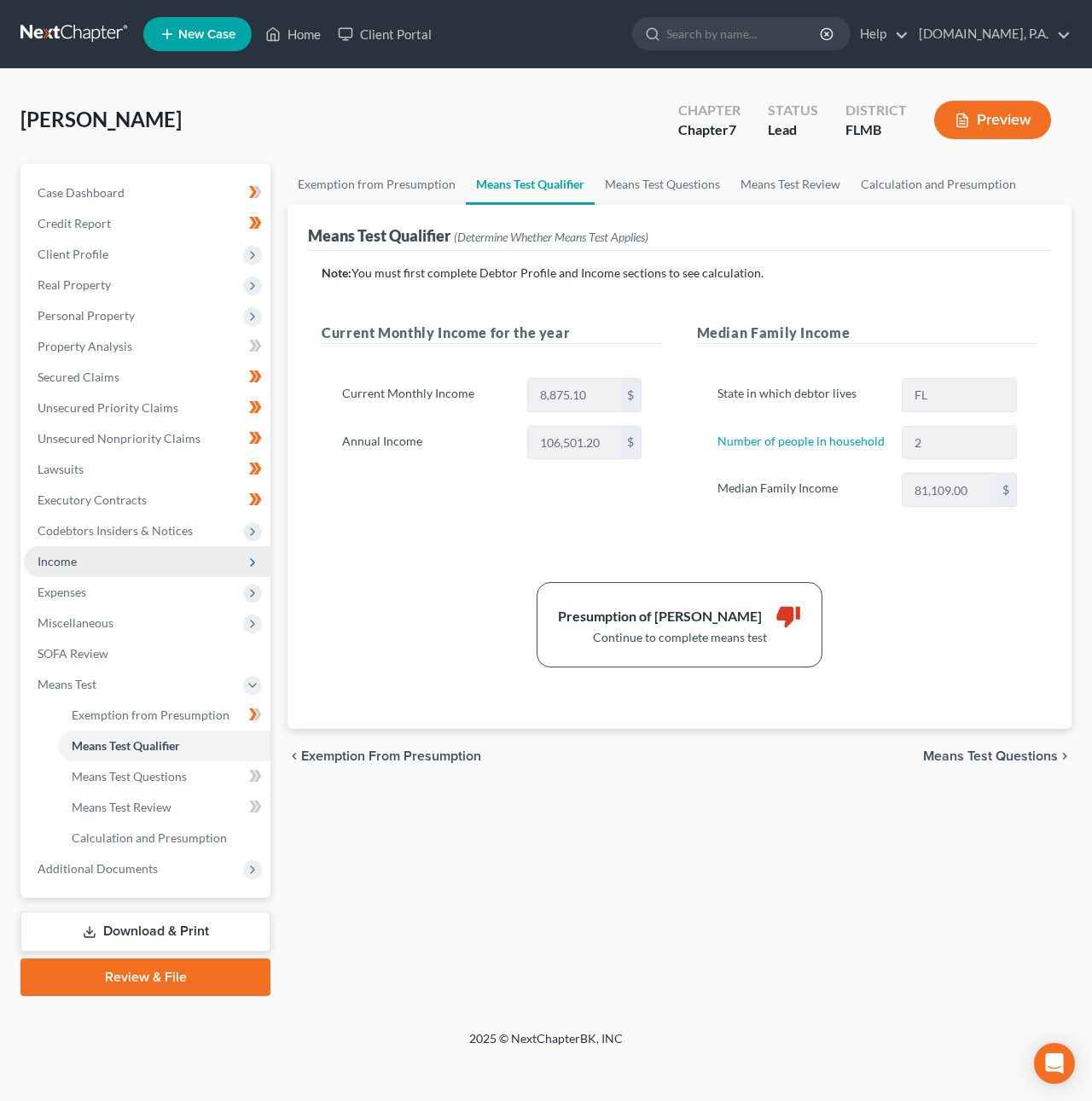
click at [95, 570] on span "Income" at bounding box center [147, 562] width 247 height 31
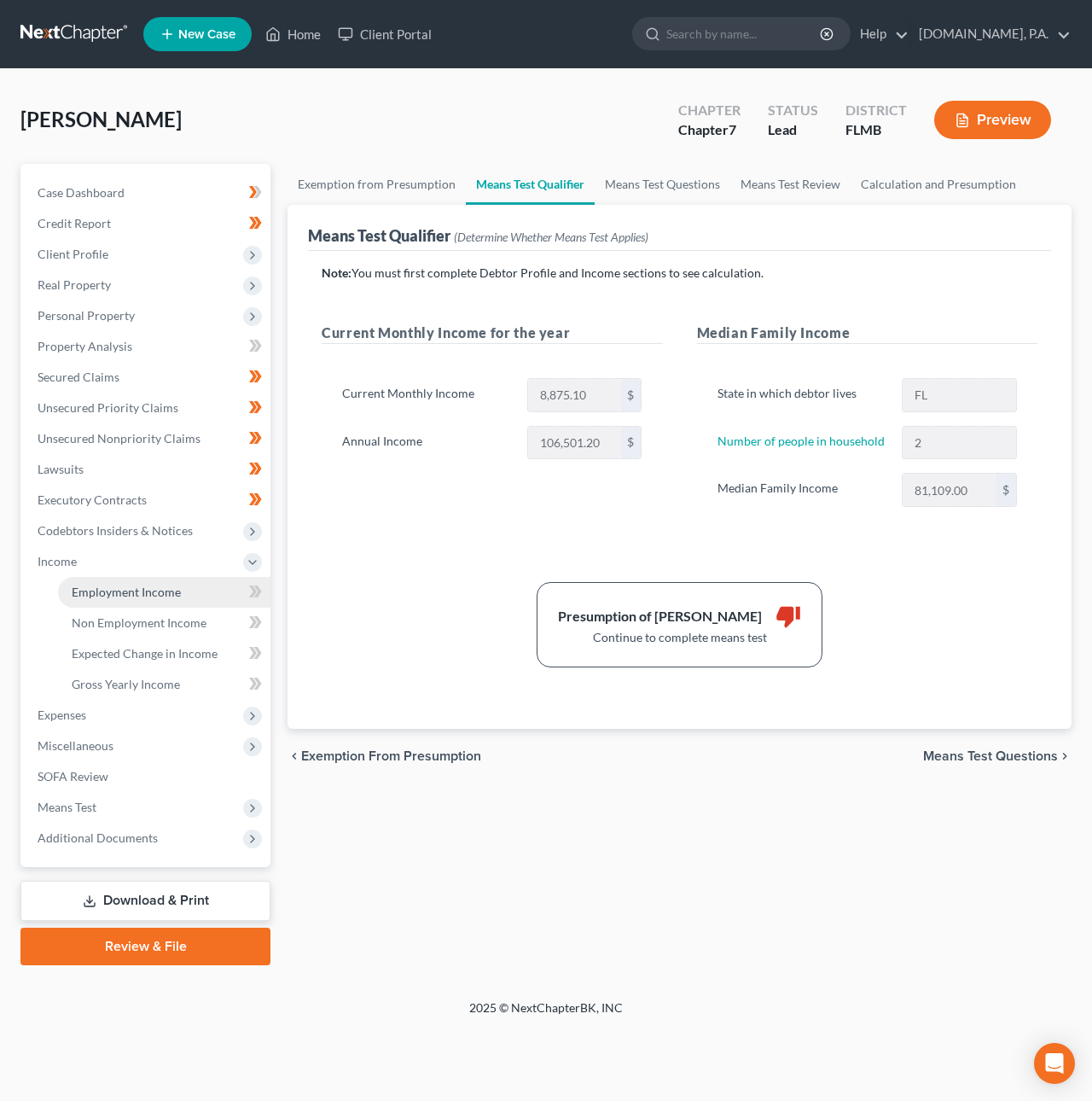
click at [107, 599] on link "Employment Income" at bounding box center [165, 593] width 213 height 31
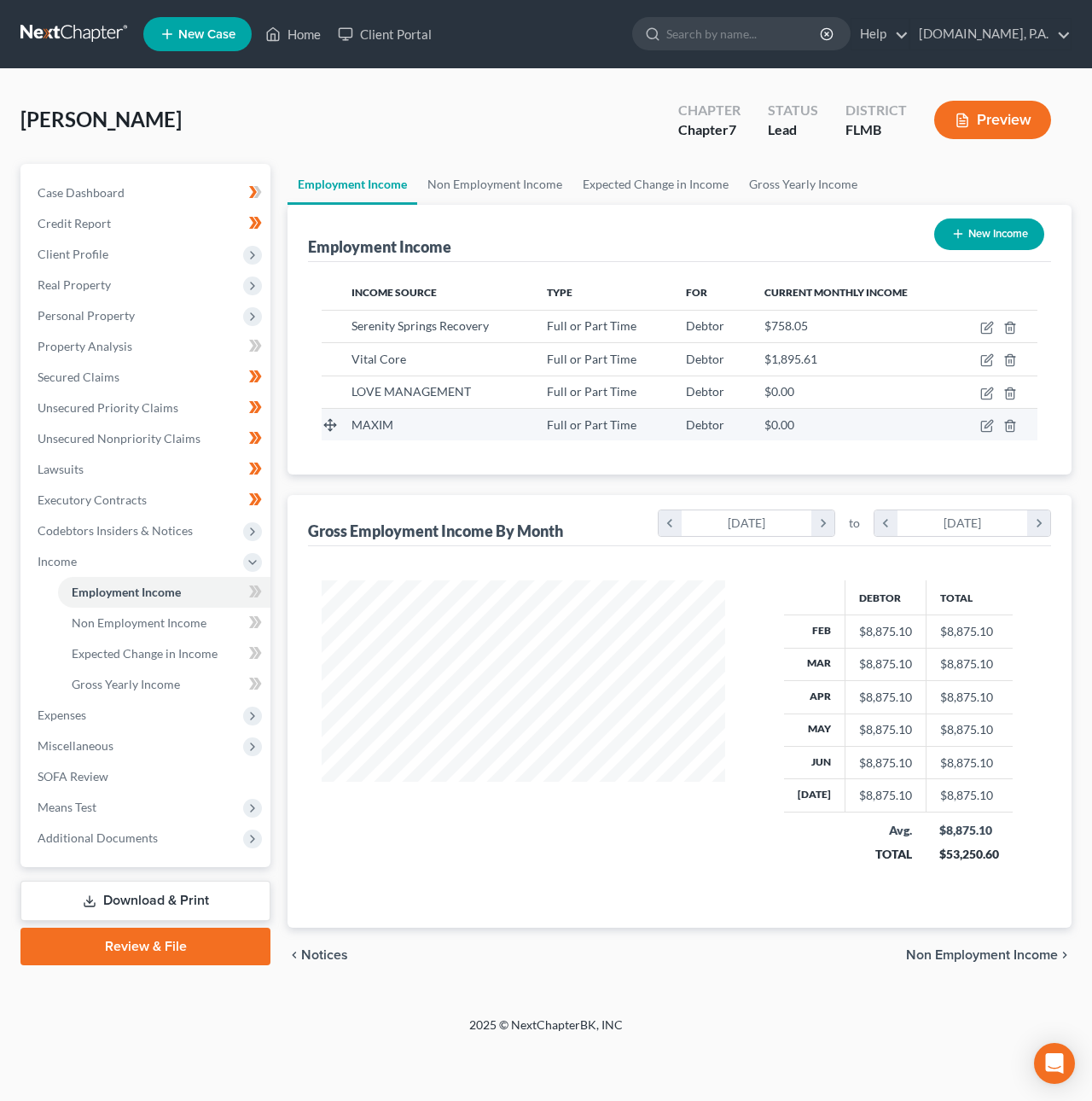
scroll to position [308, 436]
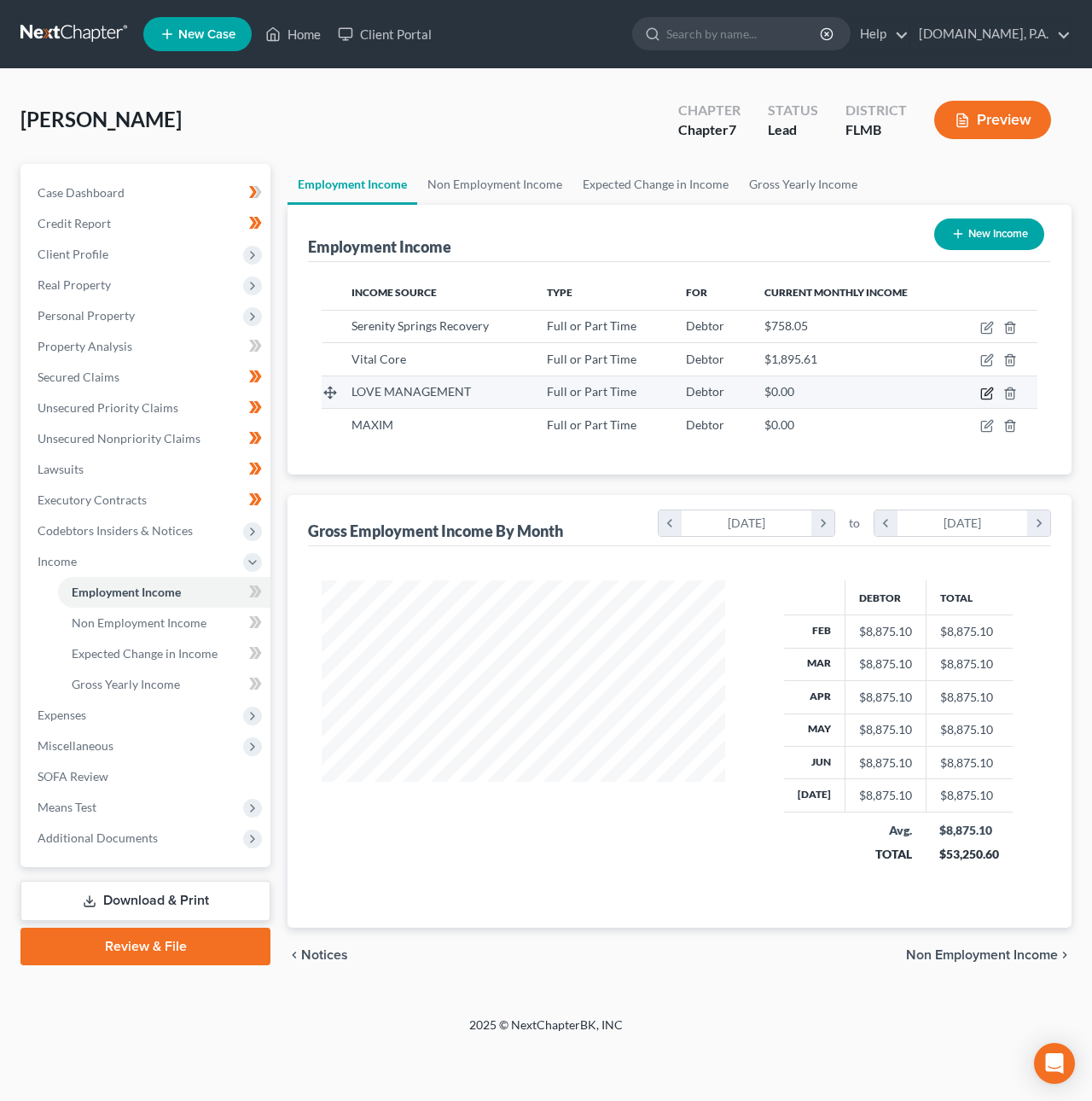
click at [992, 393] on icon "button" at bounding box center [987, 394] width 14 height 14
select select "0"
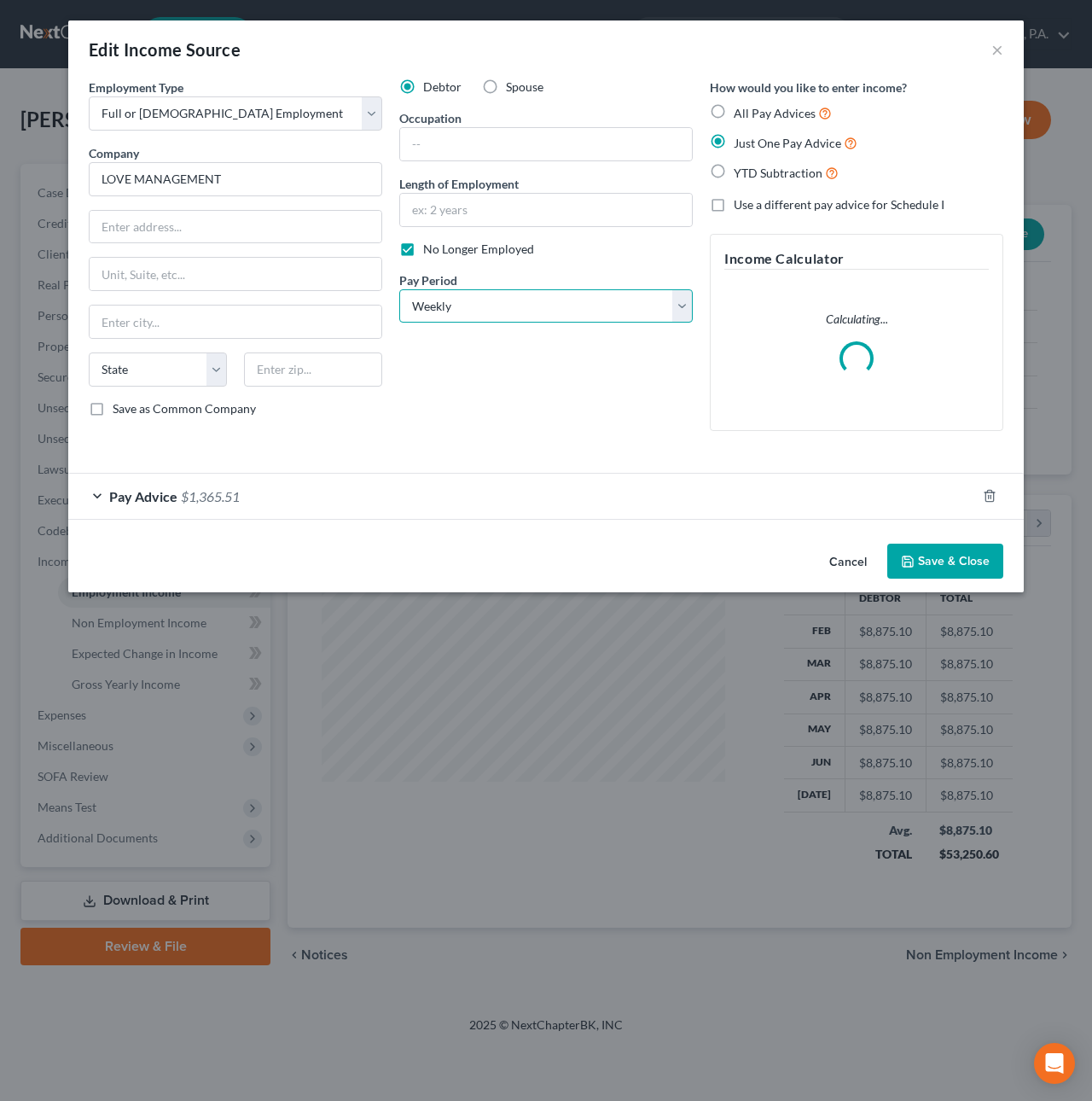
click at [593, 304] on select "Select Monthly Twice Monthly Every Other Week Weekly" at bounding box center [546, 306] width 293 height 34
select select "0"
click at [399, 289] on select "Select Monthly Twice Monthly Every Other Week Weekly" at bounding box center [546, 306] width 293 height 34
click at [237, 497] on span "$1,365.51" at bounding box center [210, 496] width 59 height 16
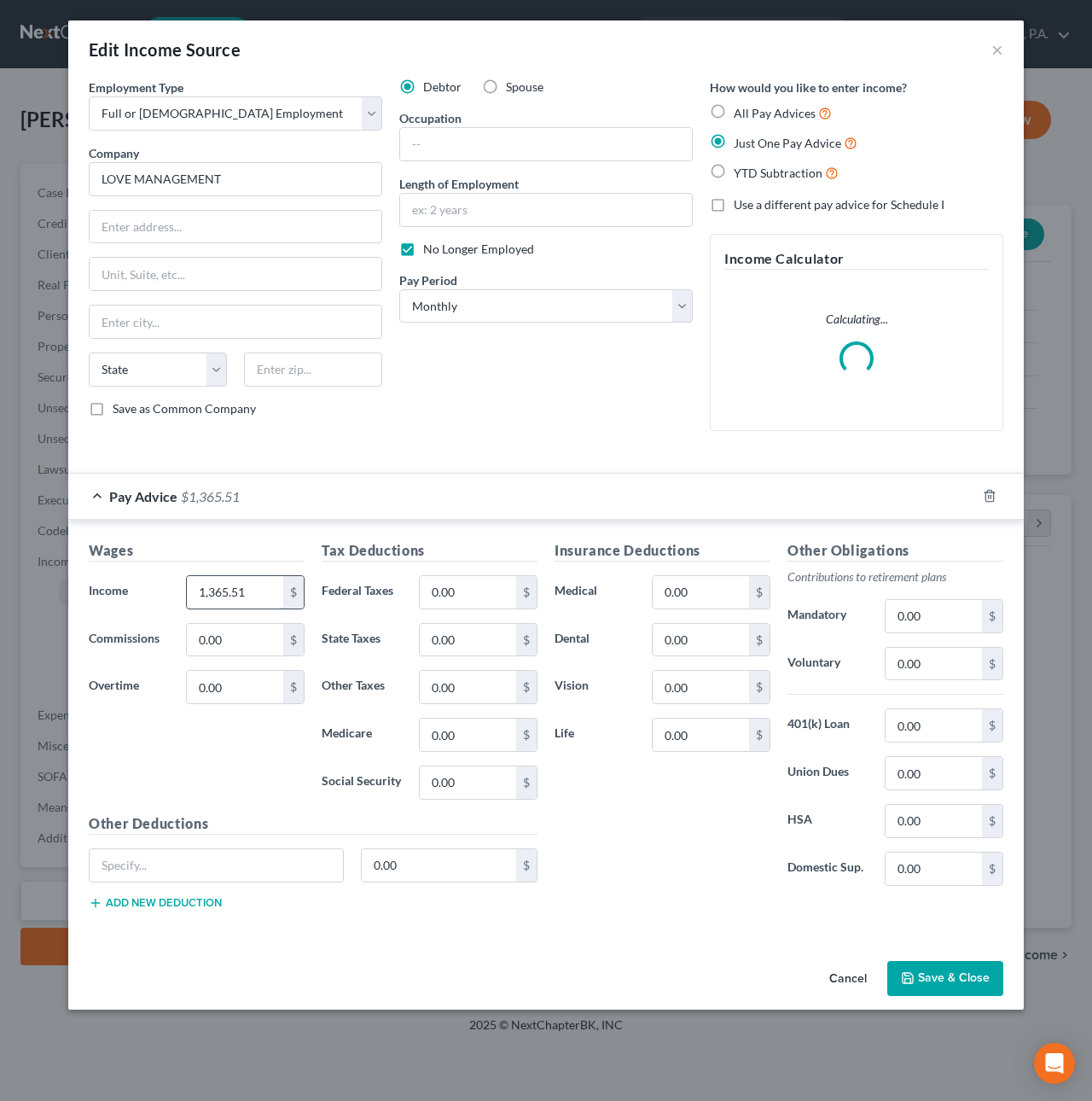
drag, startPoint x: 246, startPoint y: 593, endPoint x: 251, endPoint y: 605, distance: 13.0
click at [251, 605] on input "1,365.51" at bounding box center [235, 593] width 96 height 33
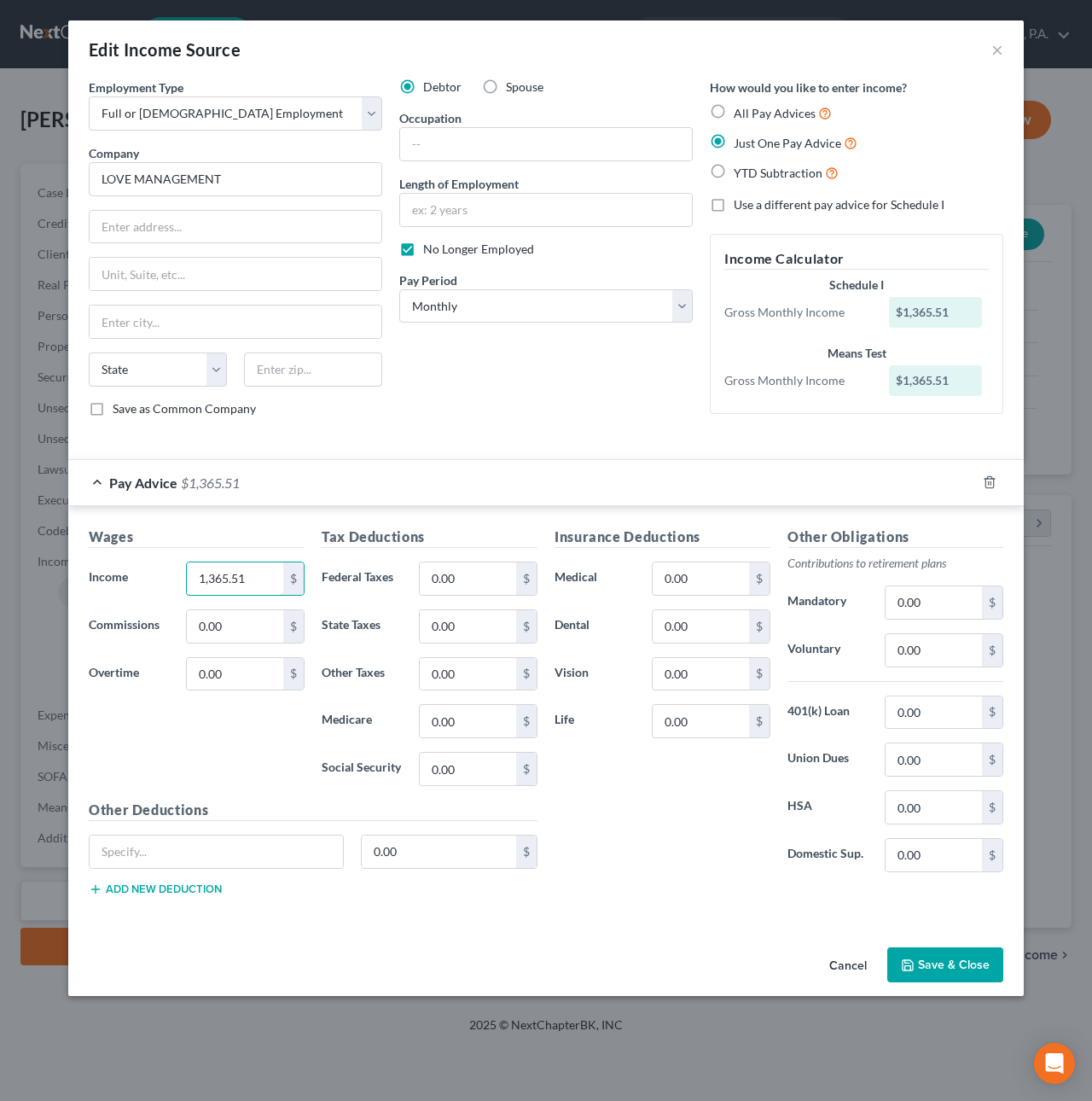
drag, startPoint x: 252, startPoint y: 594, endPoint x: 184, endPoint y: 585, distance: 68.6
click at [184, 585] on div "1,365.51 $" at bounding box center [245, 579] width 135 height 34
type input "149.65"
click at [954, 965] on button "Save & Close" at bounding box center [945, 965] width 116 height 36
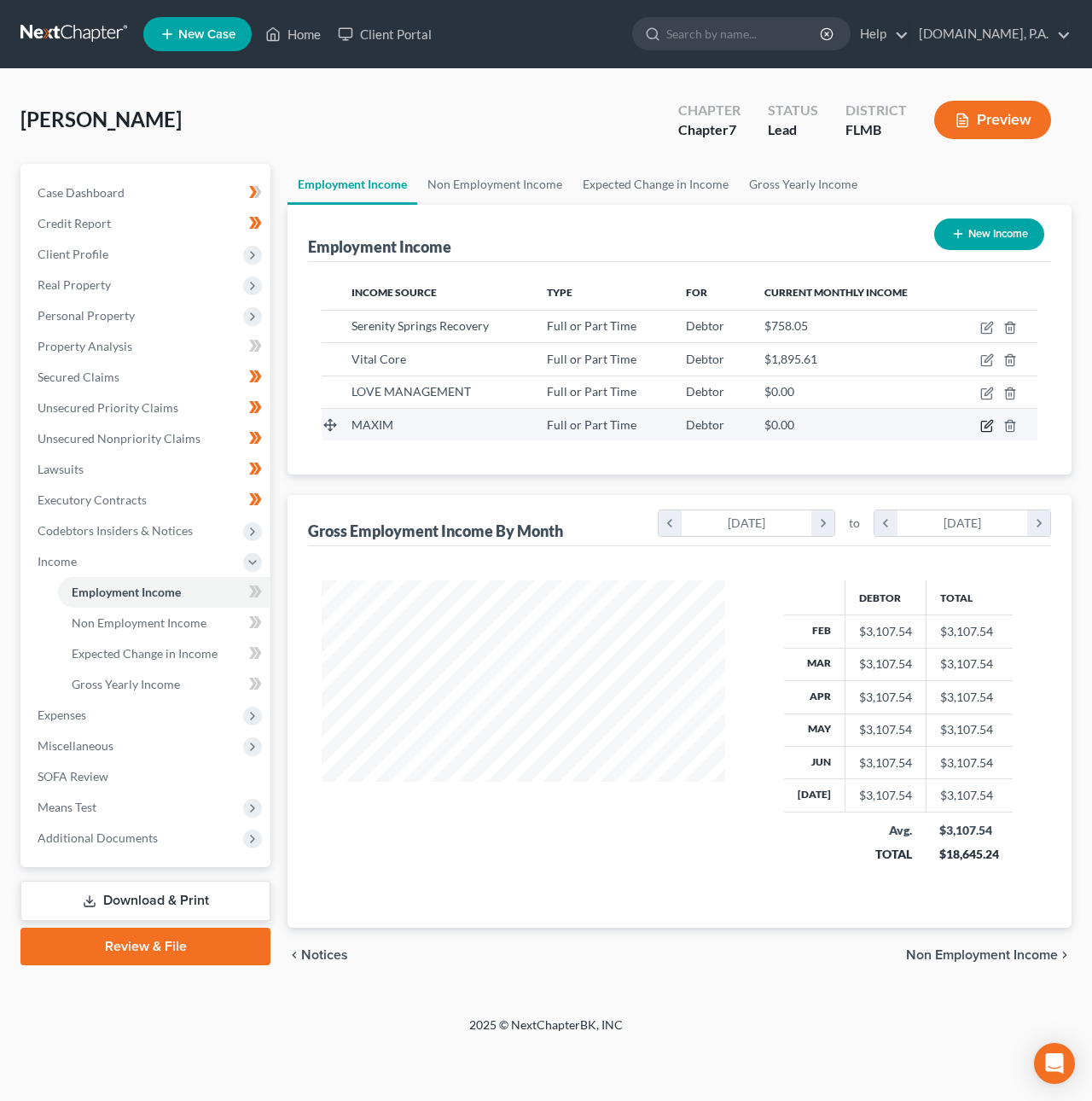
click at [985, 422] on icon "button" at bounding box center [987, 426] width 14 height 14
select select "0"
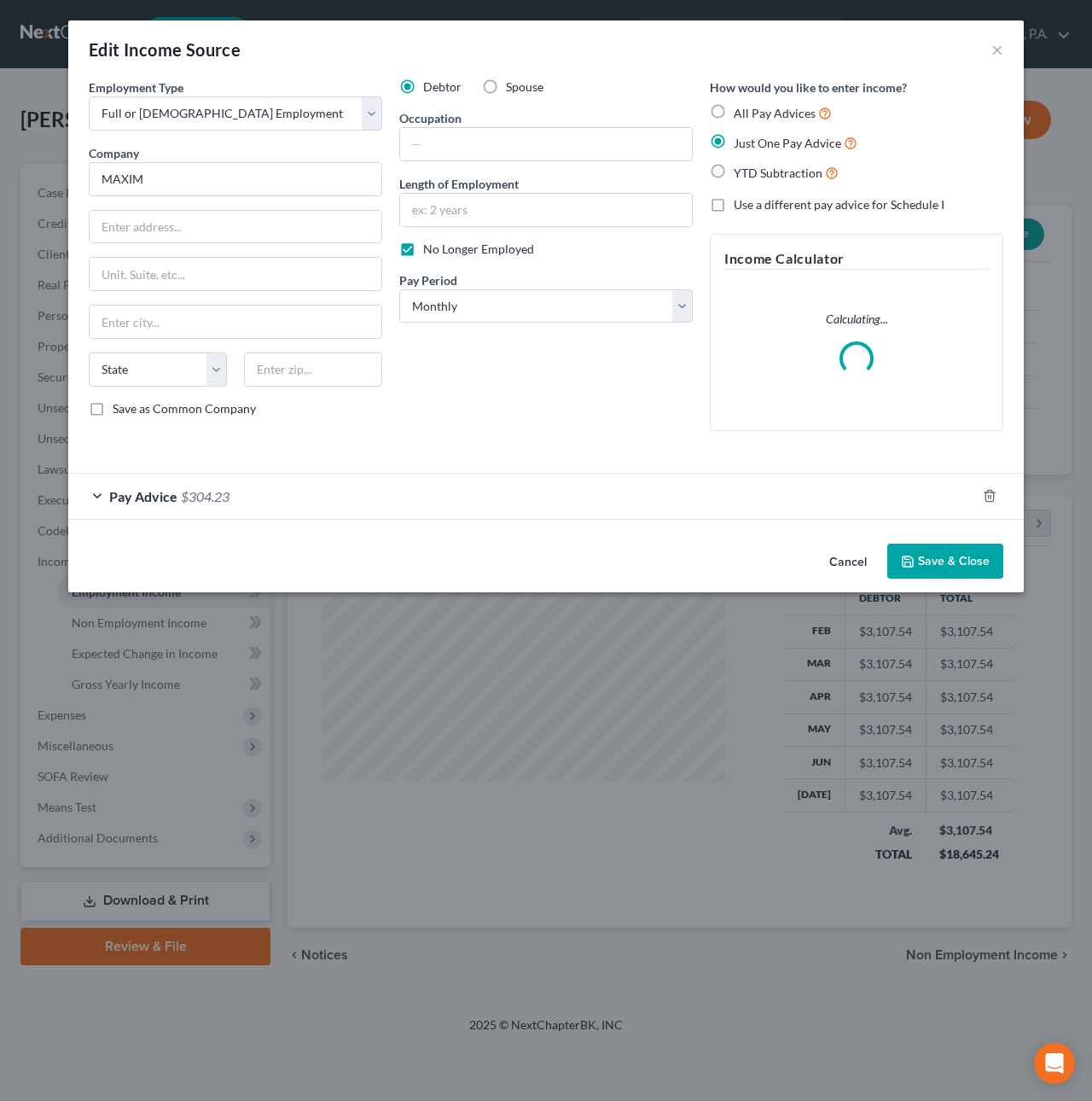
click at [205, 493] on span "$304.23" at bounding box center [205, 496] width 49 height 16
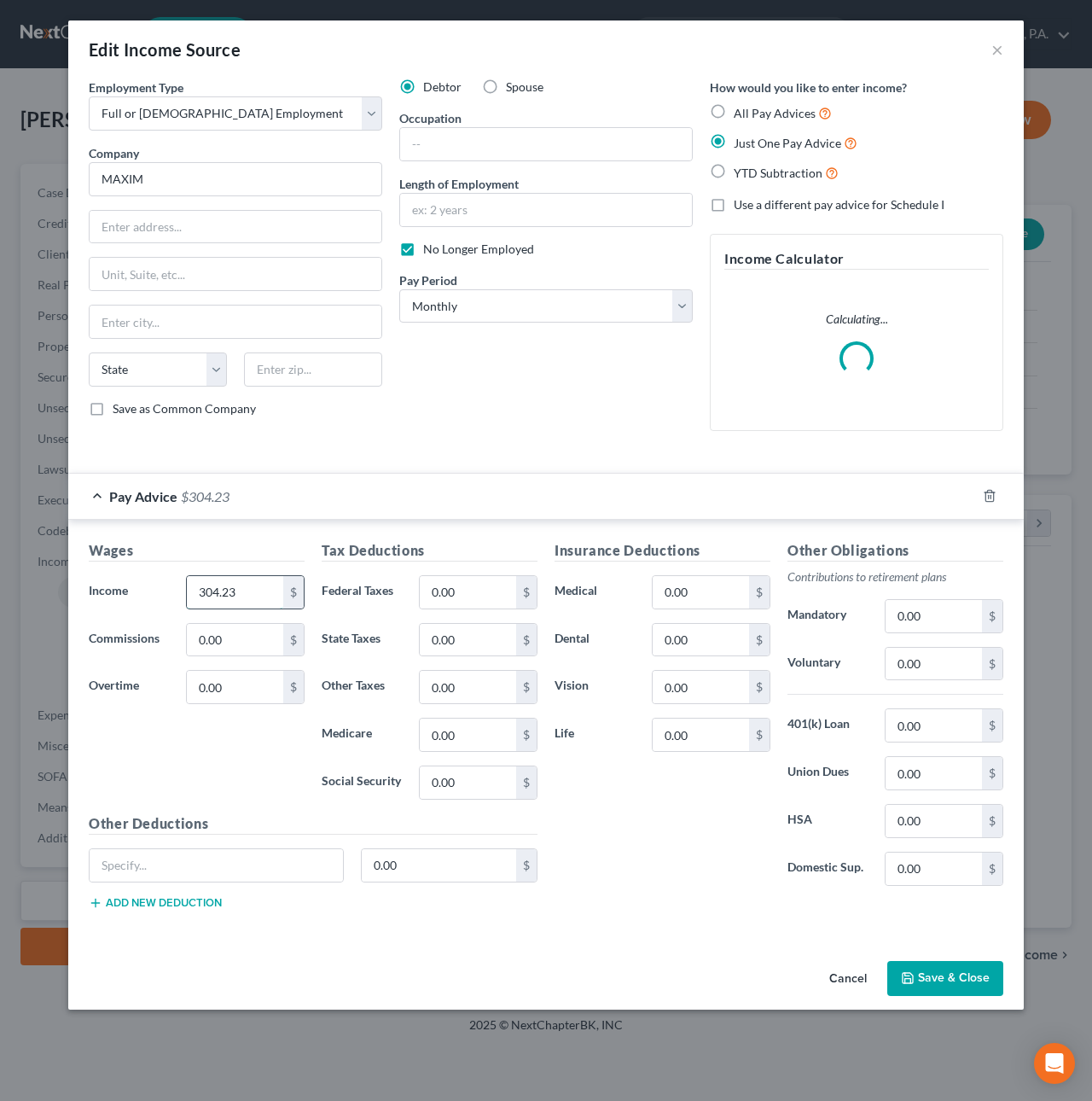
drag, startPoint x: 245, startPoint y: 602, endPoint x: 242, endPoint y: 589, distance: 13.3
click at [173, 589] on div "Income * 304.23 $" at bounding box center [197, 593] width 233 height 34
drag, startPoint x: 231, startPoint y: 593, endPoint x: 157, endPoint y: 584, distance: 74.5
click at [157, 584] on div "Income * 304.23 $" at bounding box center [197, 593] width 233 height 34
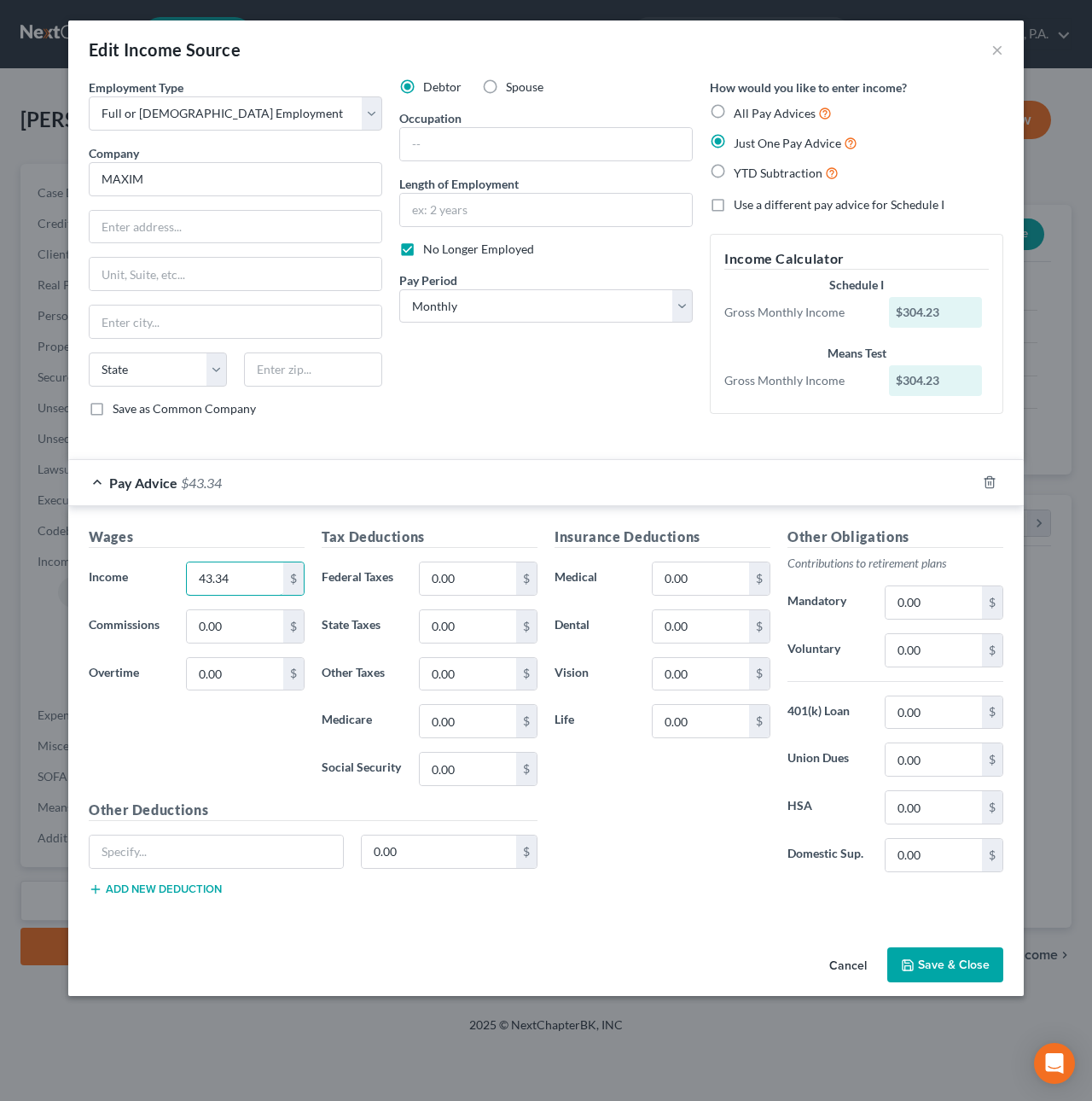
type input "43.34"
click at [972, 974] on button "Save & Close" at bounding box center [945, 965] width 116 height 36
